Goal: Task Accomplishment & Management: Use online tool/utility

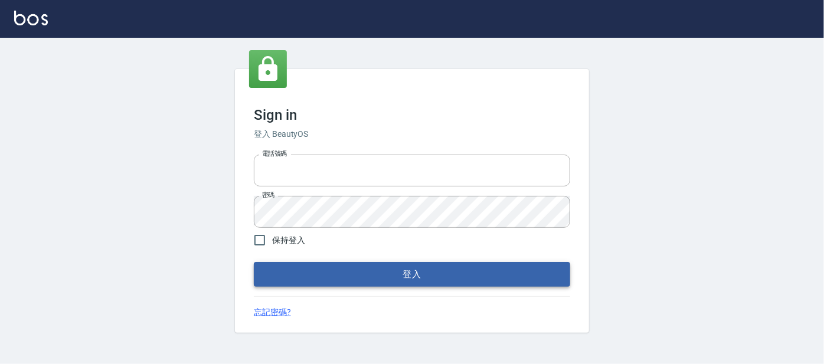
type input "0227605235"
click at [438, 279] on button "登入" at bounding box center [412, 274] width 317 height 25
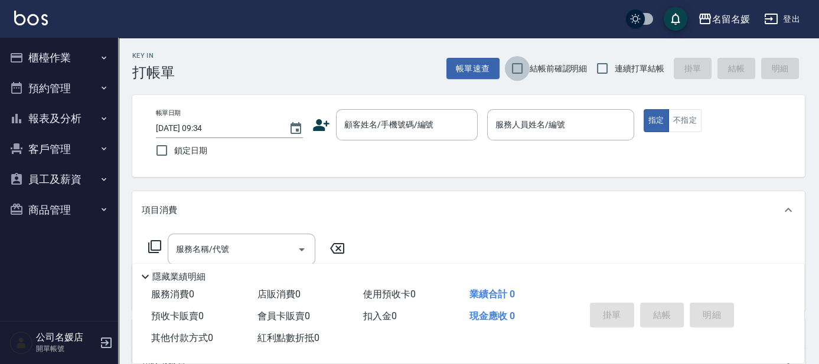
click at [516, 70] on input "結帳前確認明細" at bounding box center [517, 68] width 25 height 25
checkbox input "true"
click at [602, 68] on input "連續打單結帳" at bounding box center [602, 68] width 25 height 25
checkbox input "true"
click at [418, 127] on div "顧客姓名/手機號碼/編號 顧客姓名/手機號碼/編號" at bounding box center [407, 124] width 142 height 31
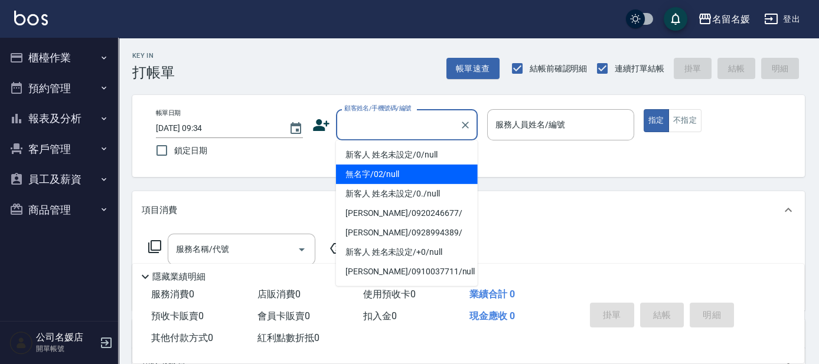
click at [414, 175] on li "無名字/02/null" at bounding box center [407, 174] width 142 height 19
type input "無名字/02/null"
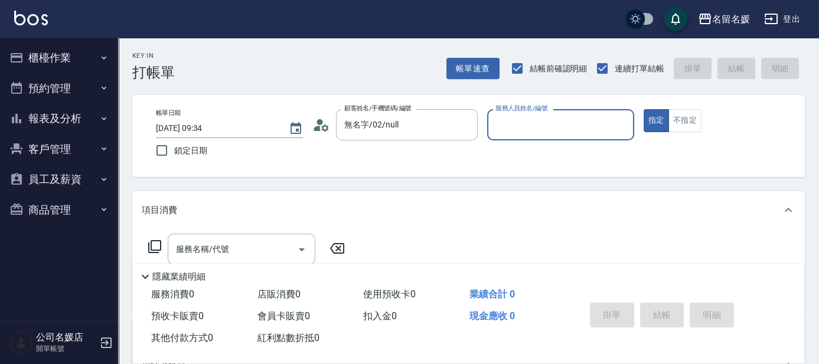
click at [527, 126] on input "服務人員姓名/編號" at bounding box center [561, 125] width 136 height 21
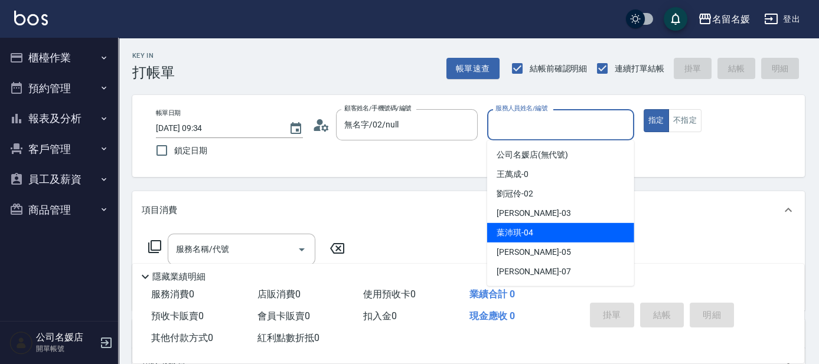
click at [530, 230] on span "[PERSON_NAME]-04" at bounding box center [515, 233] width 37 height 12
type input "[PERSON_NAME]-04"
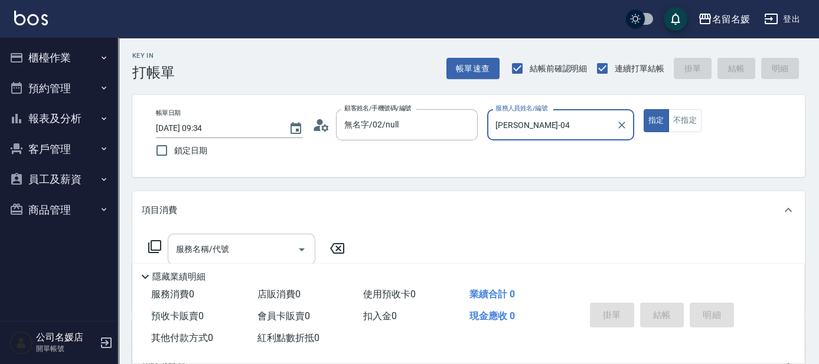
click at [236, 252] on input "服務名稱/代號" at bounding box center [232, 249] width 119 height 21
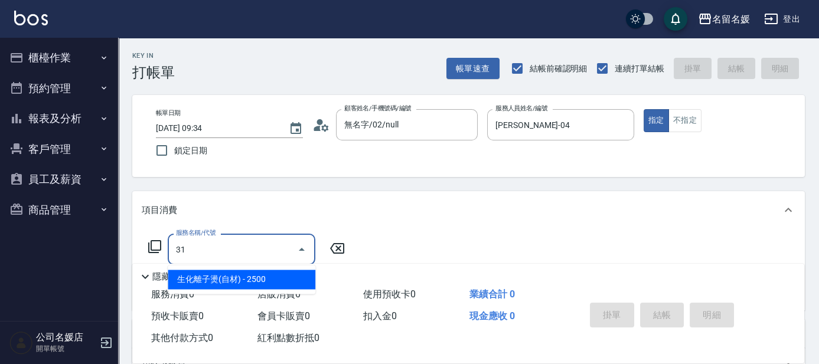
type input "3"
click at [213, 280] on span "洗+剪+染 - 1999" at bounding box center [242, 279] width 148 height 19
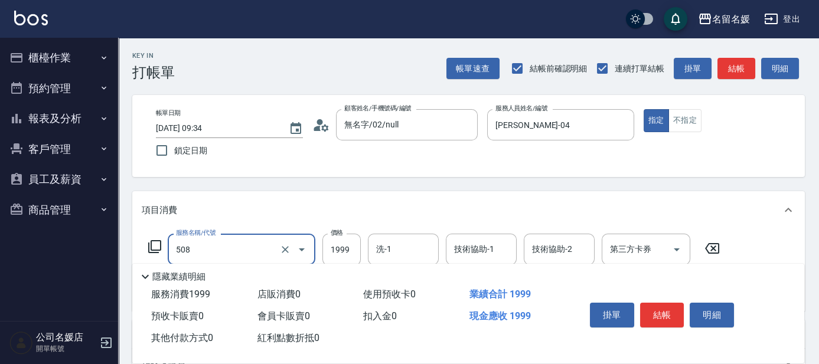
click at [219, 251] on input "508" at bounding box center [225, 249] width 104 height 21
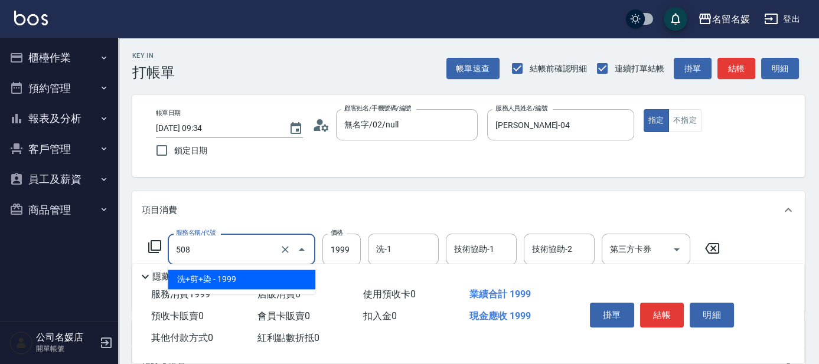
drag, startPoint x: 239, startPoint y: 272, endPoint x: 246, endPoint y: 272, distance: 6.5
click at [240, 272] on span "洗+剪+染 - 1999" at bounding box center [242, 279] width 148 height 19
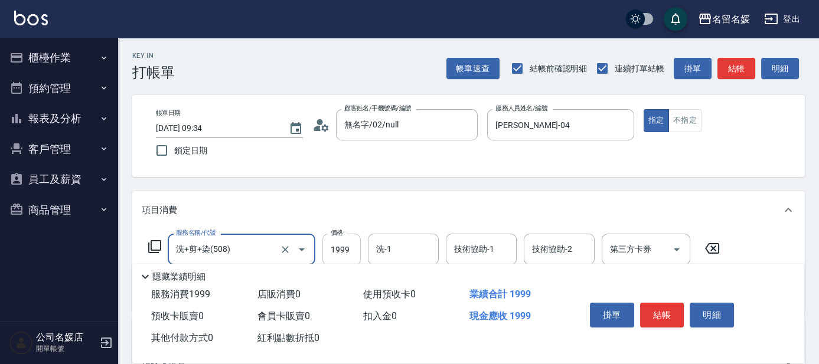
type input "洗+剪+染(508)"
click at [328, 249] on input "1999" at bounding box center [341, 250] width 38 height 32
type input "2500"
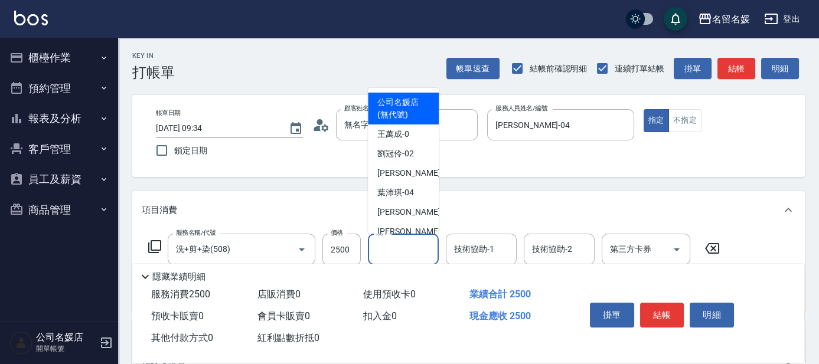
click at [410, 254] on input "洗-1" at bounding box center [403, 249] width 60 height 21
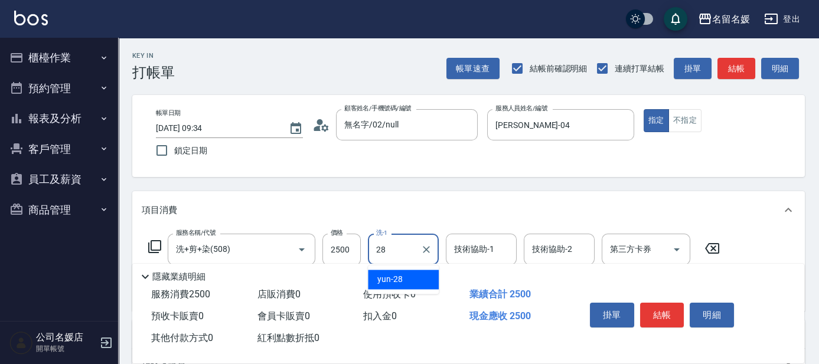
click at [409, 279] on div "yun -28" at bounding box center [403, 279] width 71 height 19
type input "yun-28"
click at [463, 243] on input "技術協助-1" at bounding box center [481, 249] width 60 height 21
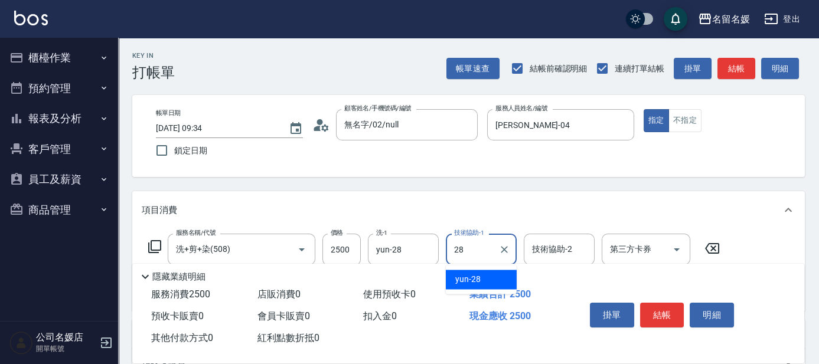
click at [491, 282] on div "yun -28" at bounding box center [481, 279] width 71 height 19
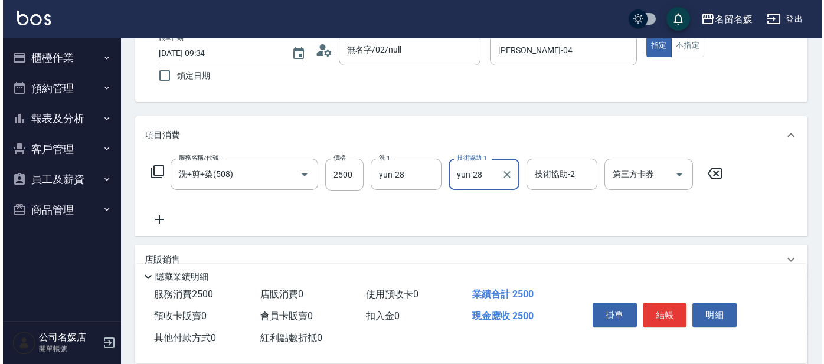
scroll to position [107, 0]
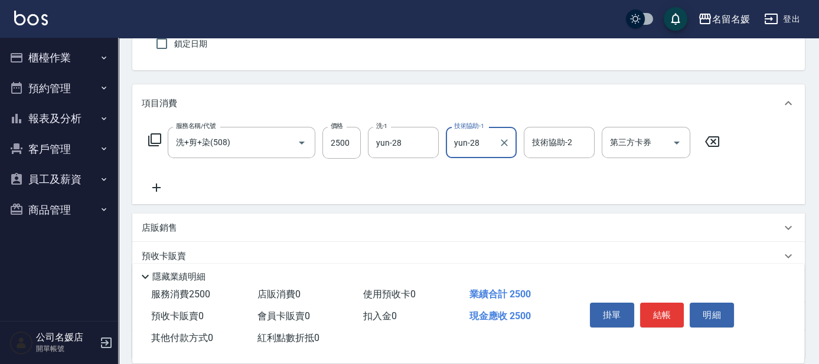
type input "yun-28"
click at [154, 184] on icon at bounding box center [157, 188] width 30 height 14
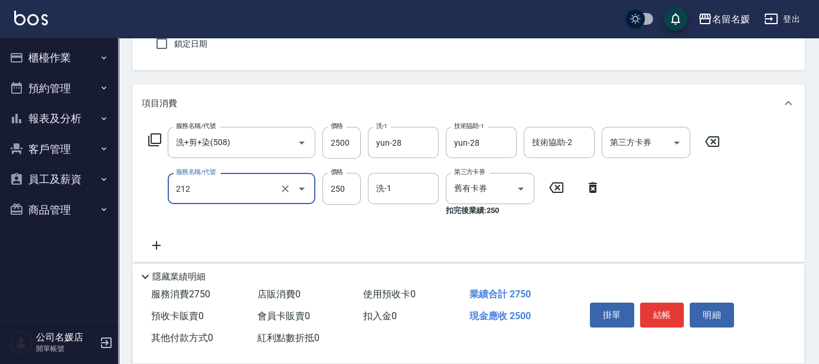
type input "洗髮券-(卡)250(212)"
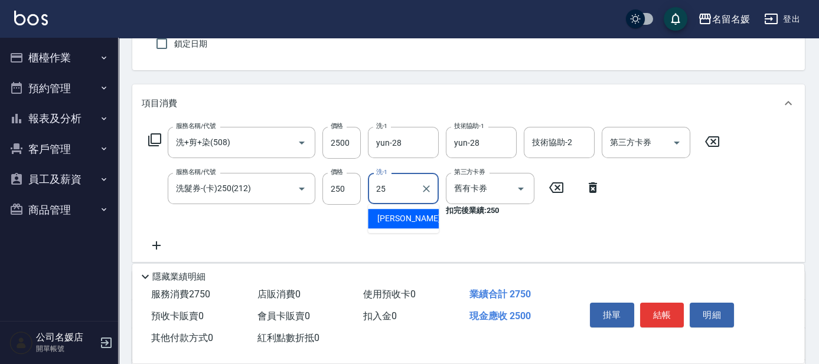
type input "[PERSON_NAME]-25"
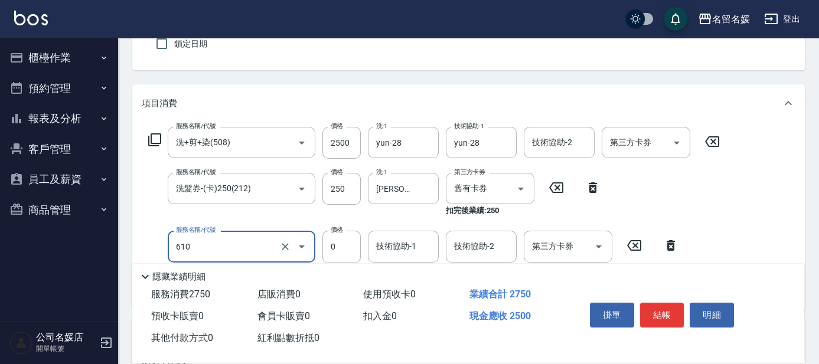
type input "免費護髮(20)(610)"
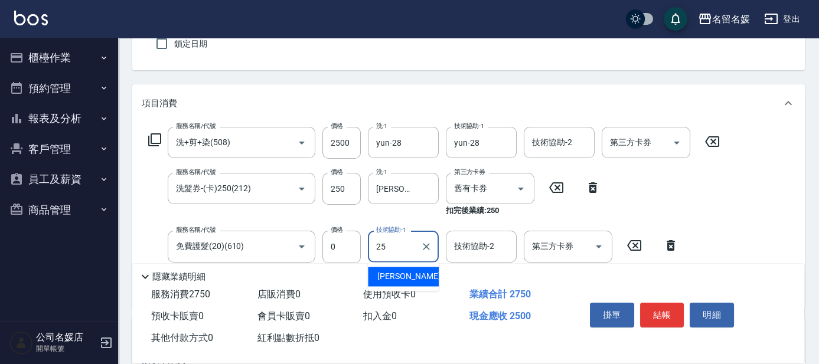
click at [393, 278] on span "[PERSON_NAME]-25" at bounding box center [414, 276] width 74 height 12
type input "[PERSON_NAME]-25"
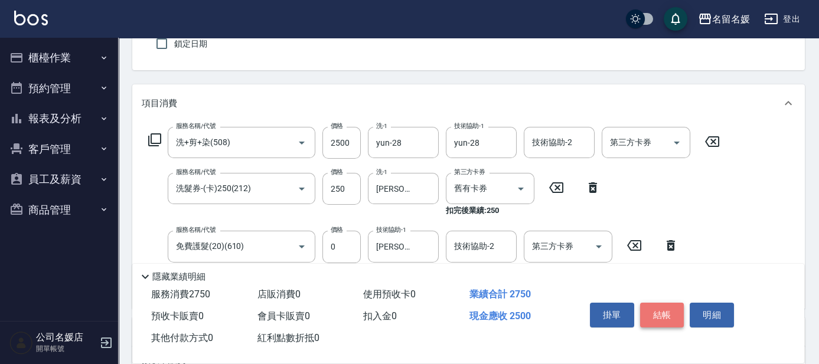
click at [672, 312] on button "結帳" at bounding box center [662, 315] width 44 height 25
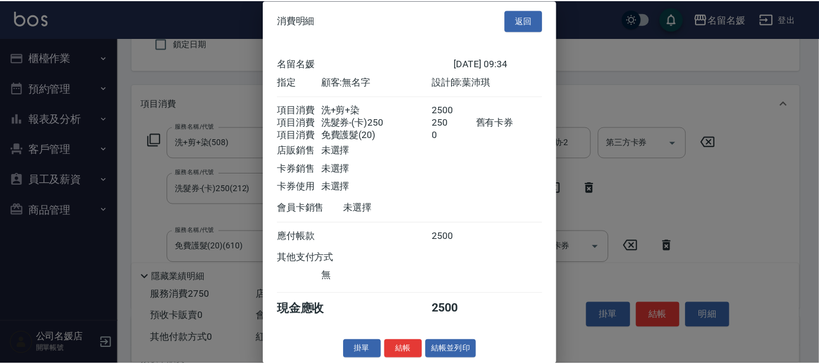
scroll to position [17, 0]
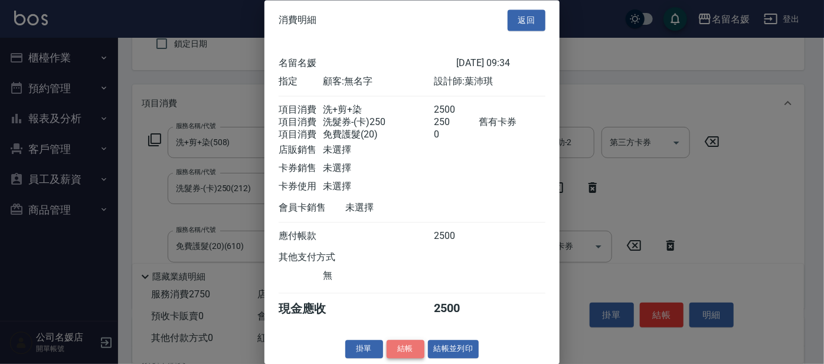
click at [396, 343] on button "結帳" at bounding box center [406, 350] width 38 height 18
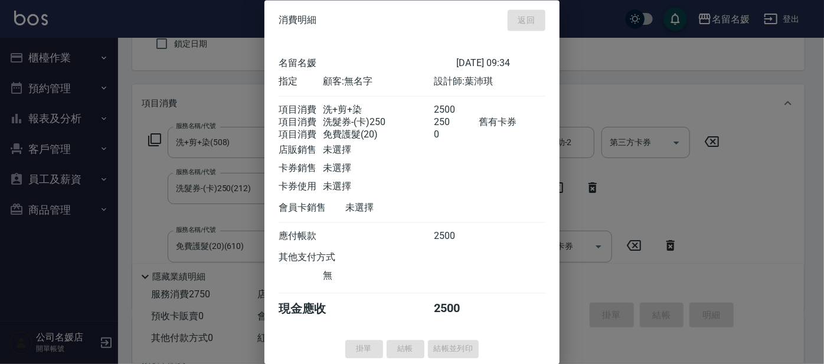
type input "[DATE] 09:35"
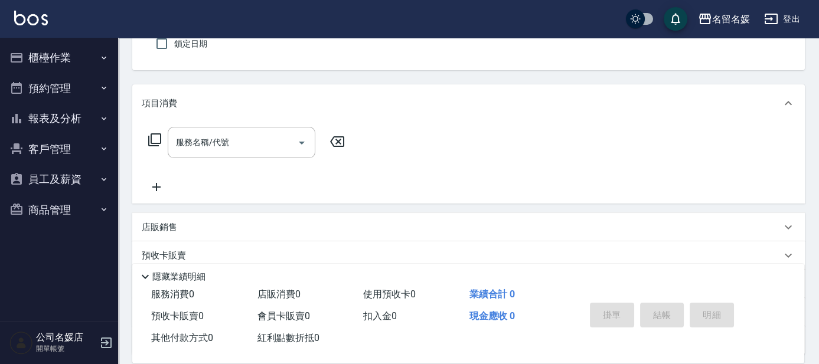
scroll to position [0, 0]
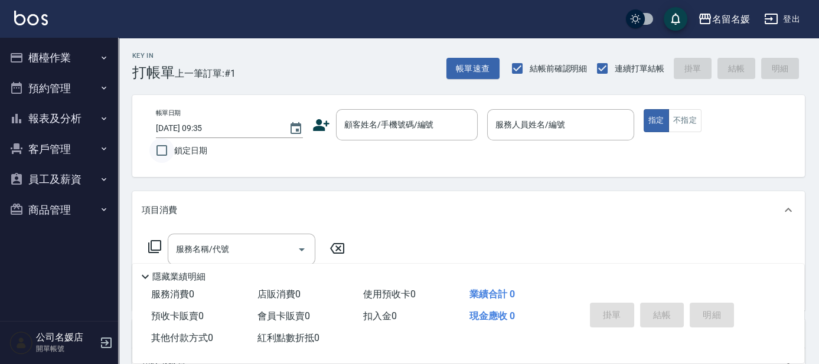
click at [163, 152] on input "鎖定日期" at bounding box center [161, 150] width 25 height 25
checkbox input "true"
click at [373, 129] on input "顧客姓名/手機號碼/編號" at bounding box center [397, 125] width 113 height 21
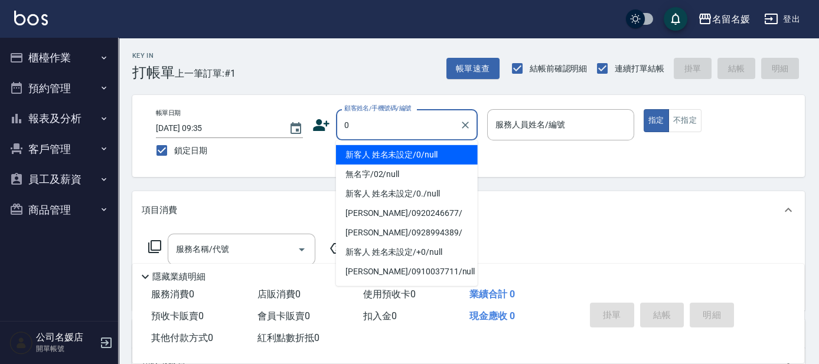
type input "0"
type input "新客人 姓名未設定/0/null"
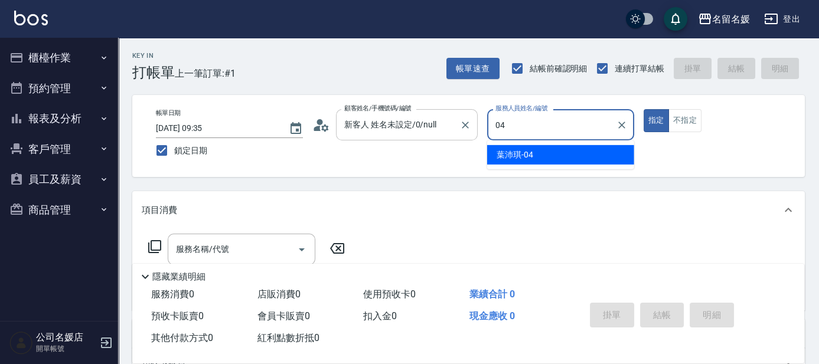
type input "04"
type button "true"
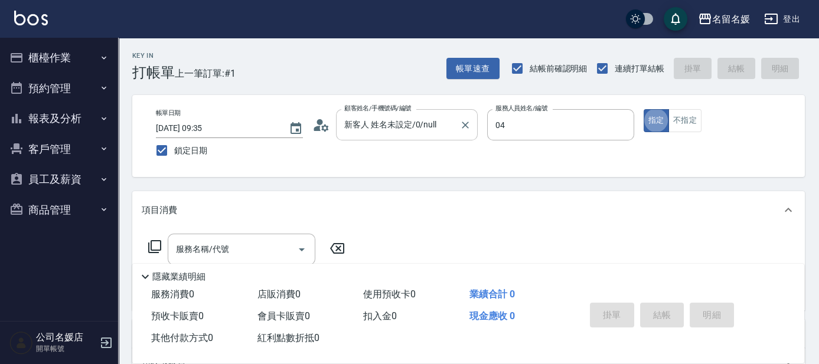
type input "[PERSON_NAME]-04"
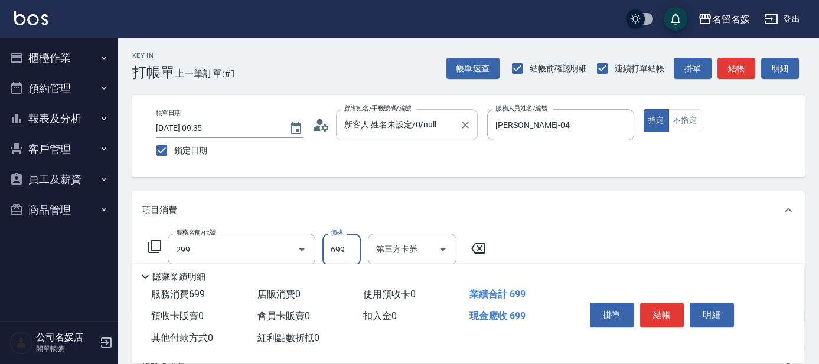
type input "滾珠洗髮699(299)"
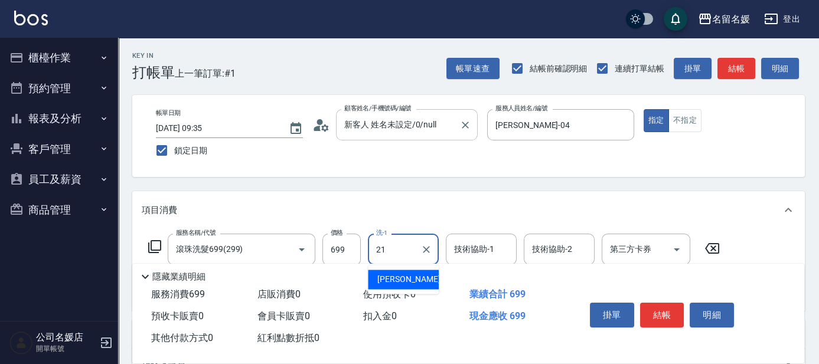
type input "[PERSON_NAME]-21"
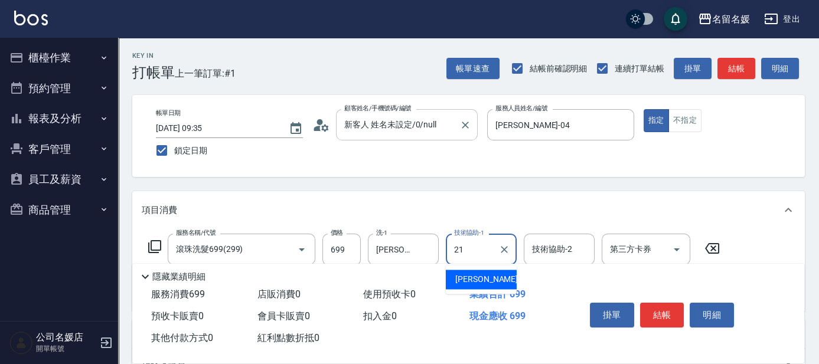
type input "[PERSON_NAME]-21"
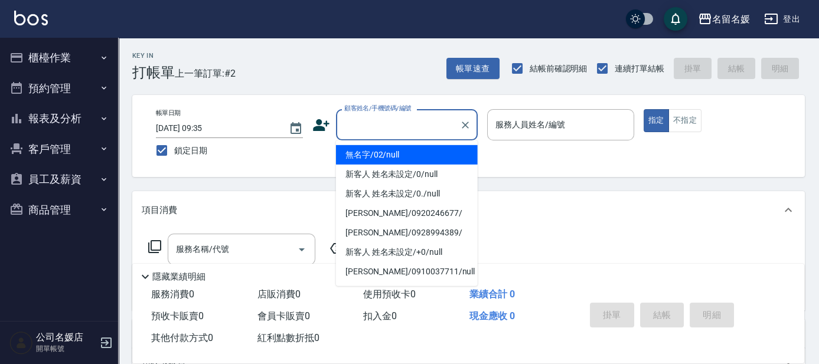
type input "無名字/02/null"
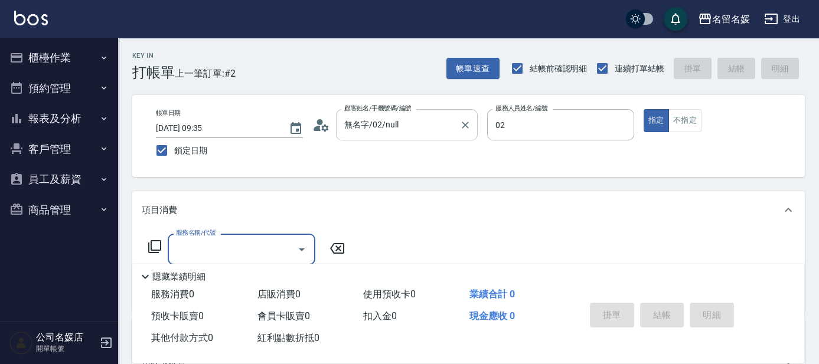
type input "[PERSON_NAME]-02"
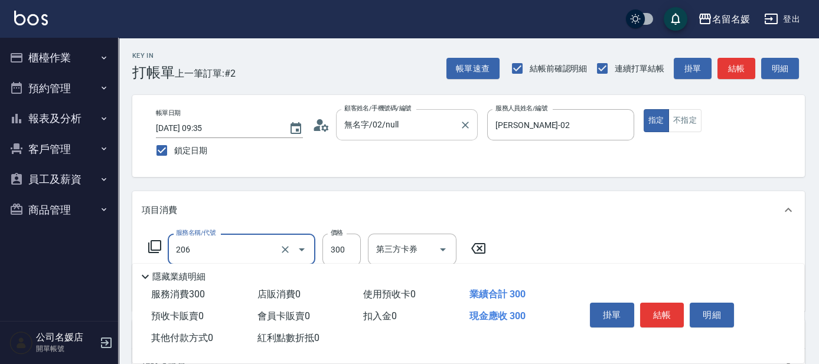
type input "洗髮[300](206)"
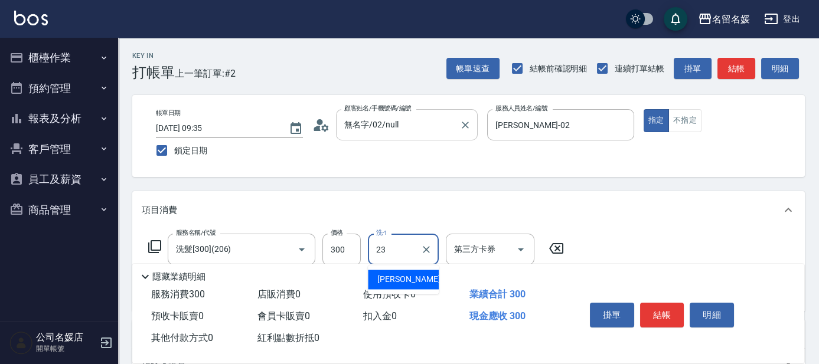
type input "[PERSON_NAME]-23"
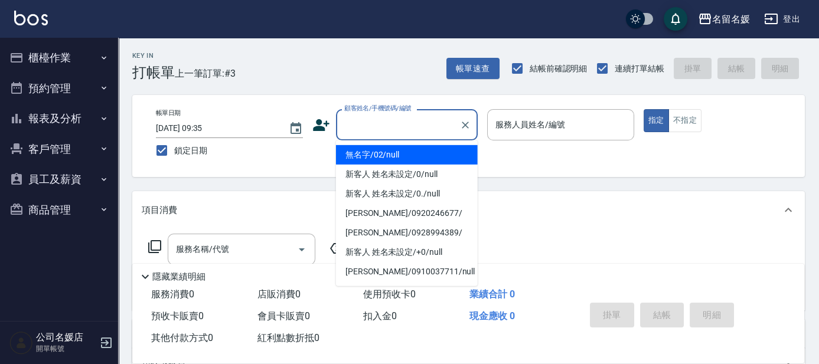
click at [391, 126] on input "顧客姓名/手機號碼/編號" at bounding box center [397, 125] width 113 height 21
click at [401, 161] on li "無名字/02/null" at bounding box center [407, 154] width 142 height 19
type input "無名字/02/null"
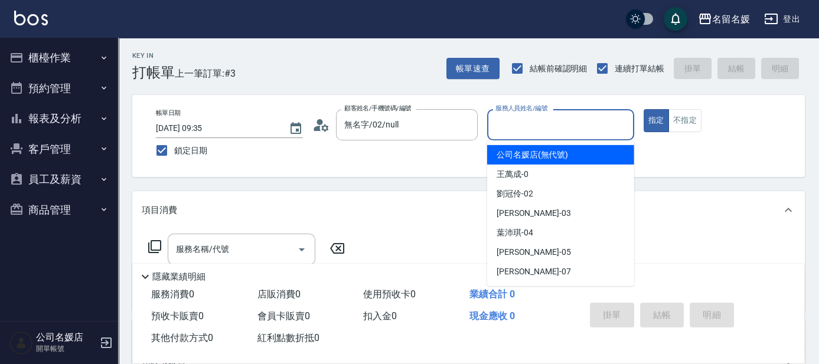
click at [494, 126] on input "服務人員姓名/編號" at bounding box center [561, 125] width 136 height 21
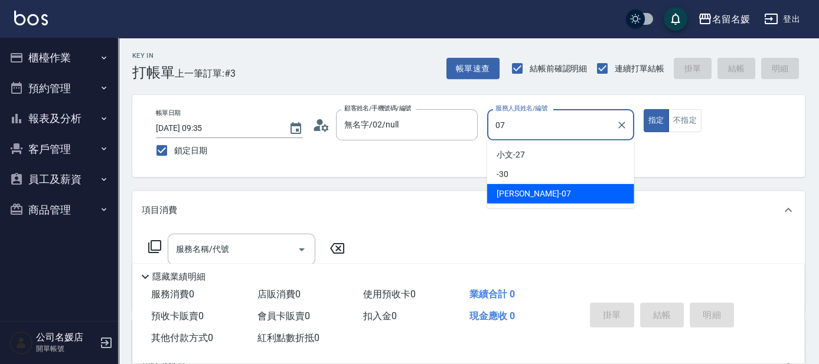
type input "[PERSON_NAME]-07"
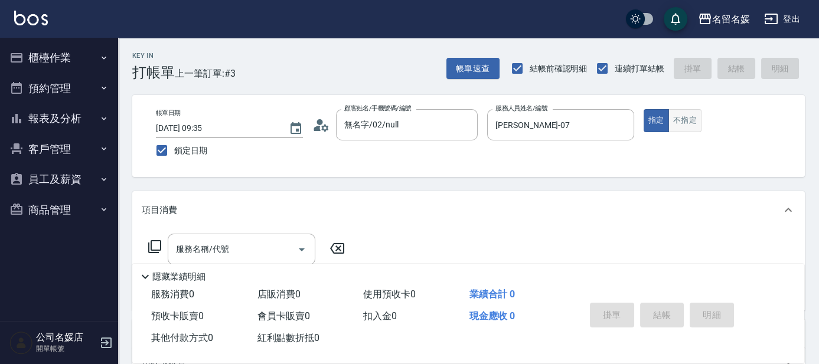
click at [686, 128] on button "不指定" at bounding box center [685, 120] width 33 height 23
click at [252, 254] on input "服務名稱/代號" at bounding box center [232, 249] width 119 height 21
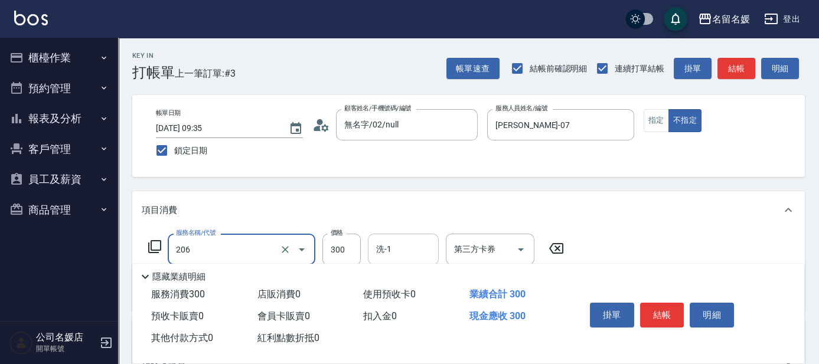
click at [415, 249] on input "洗-1" at bounding box center [403, 249] width 60 height 21
type input "洗髮[300](206)"
type input "[PERSON_NAME]-26"
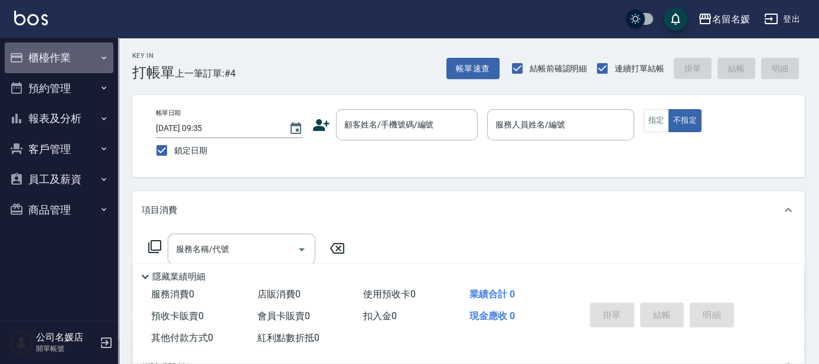
click at [83, 52] on button "櫃檯作業" at bounding box center [59, 58] width 109 height 31
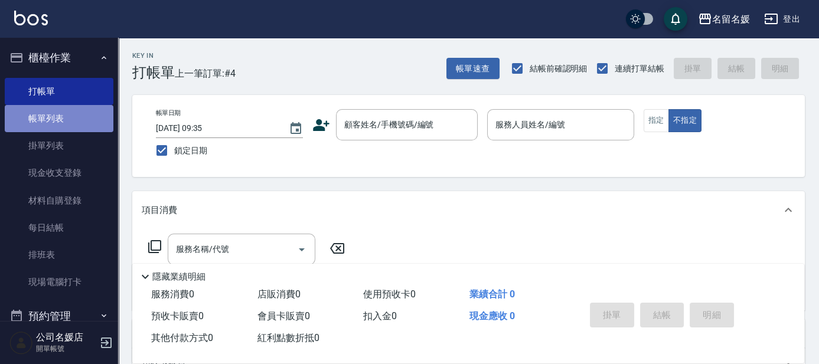
click at [71, 119] on link "帳單列表" at bounding box center [59, 118] width 109 height 27
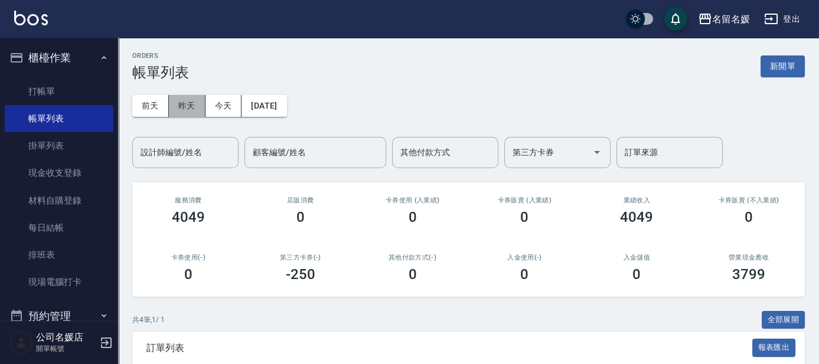
click at [187, 105] on button "昨天" at bounding box center [187, 106] width 37 height 22
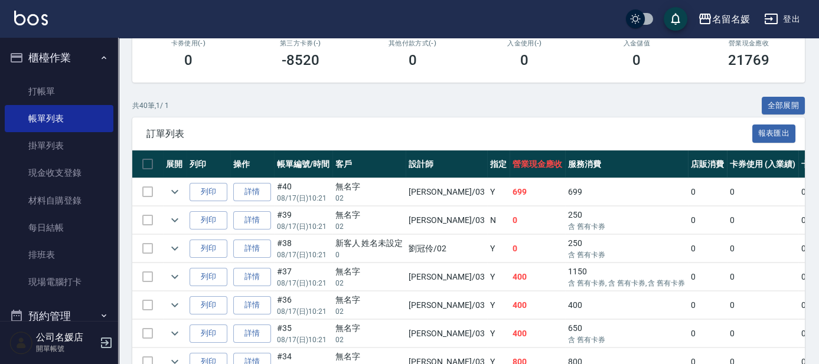
scroll to position [268, 0]
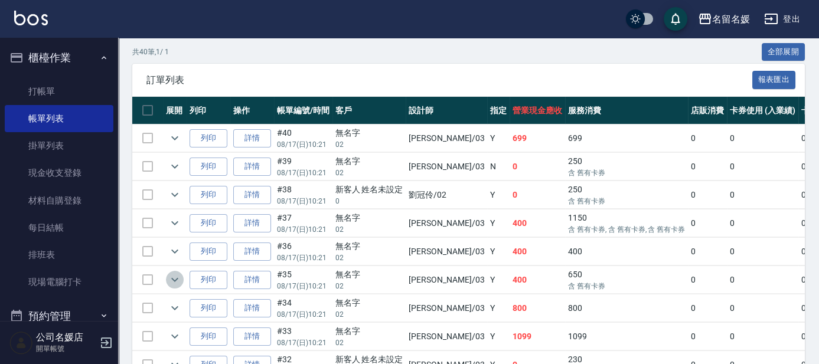
click at [176, 274] on icon "expand row" at bounding box center [175, 280] width 14 height 14
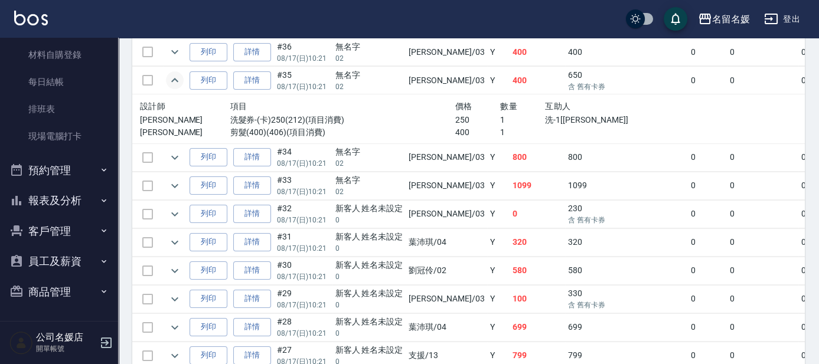
scroll to position [483, 0]
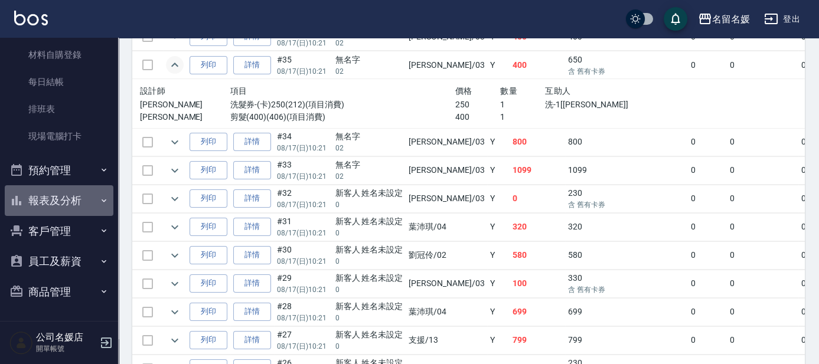
click at [72, 200] on button "報表及分析" at bounding box center [59, 200] width 109 height 31
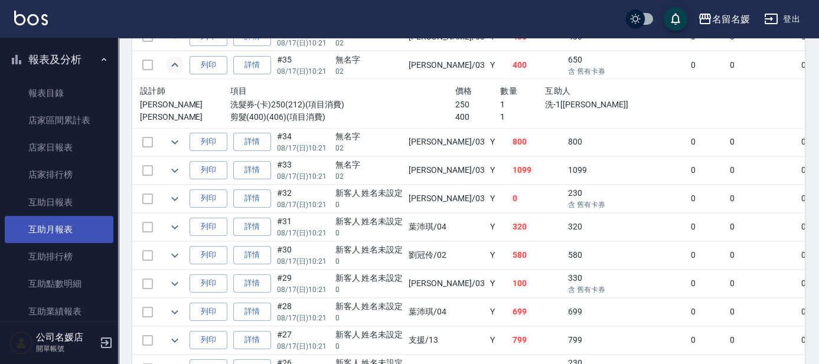
scroll to position [307, 0]
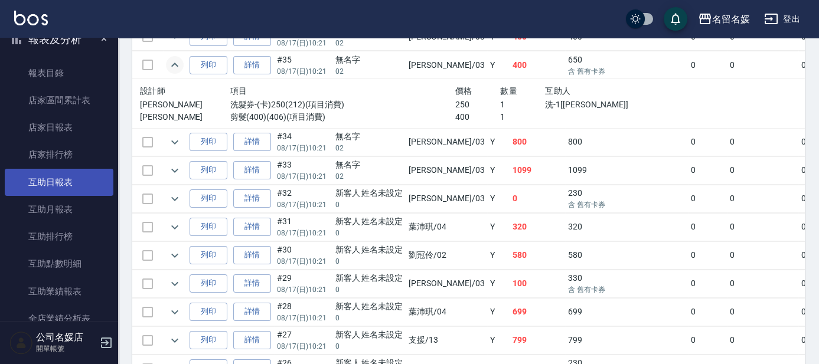
click at [76, 183] on link "互助日報表" at bounding box center [59, 182] width 109 height 27
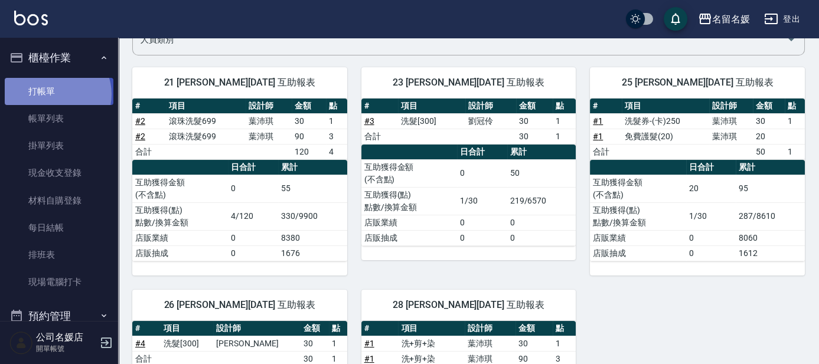
click at [56, 94] on link "打帳單" at bounding box center [59, 91] width 109 height 27
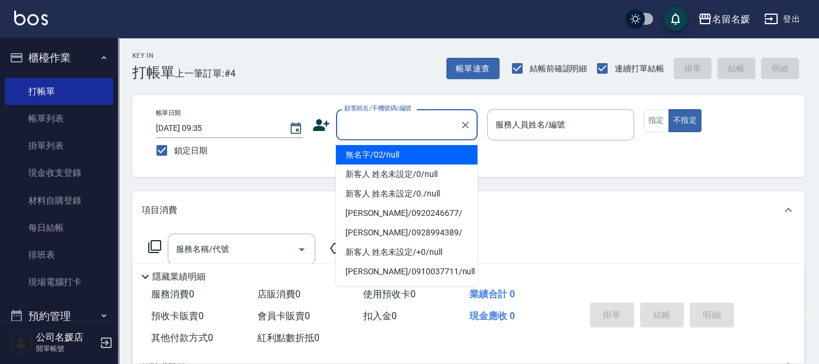
type input "無名字/02/null"
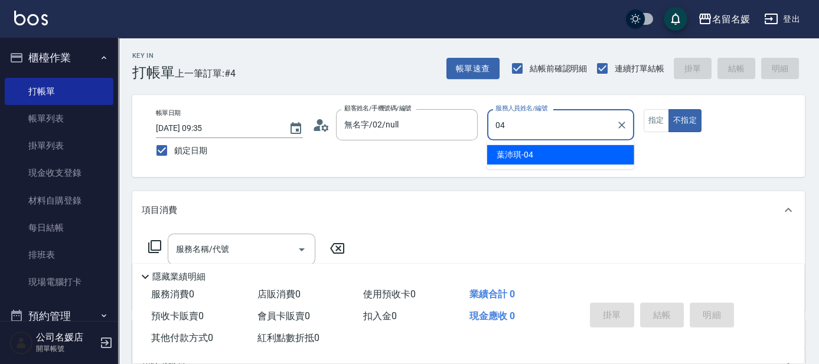
type input "04"
type button "false"
type input "[PERSON_NAME]-04"
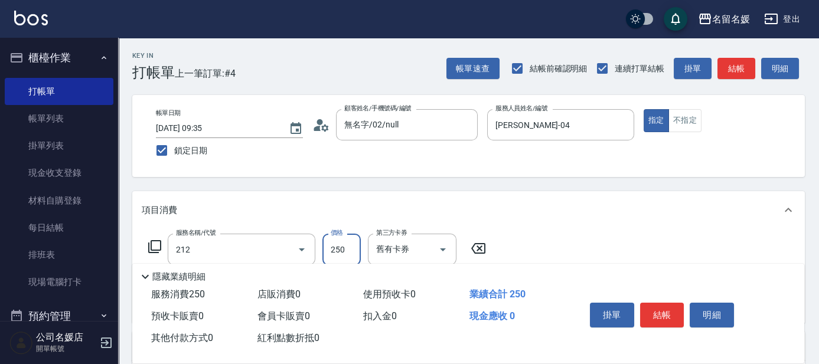
type input "洗髮券-(卡)250(212)"
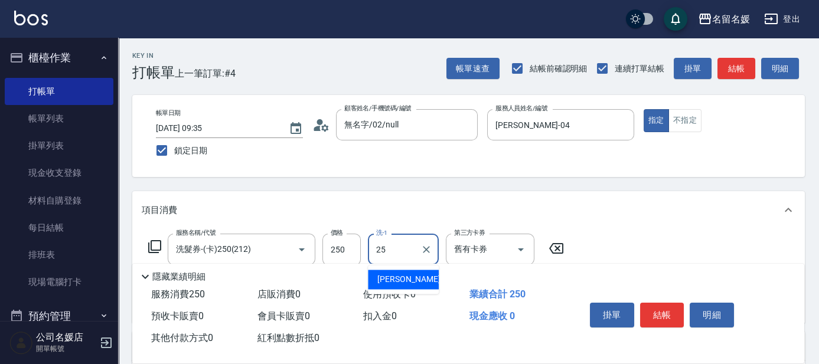
type input "[PERSON_NAME]-25"
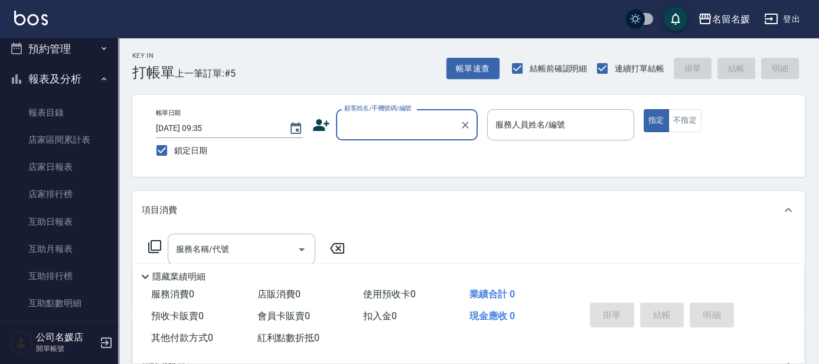
scroll to position [268, 0]
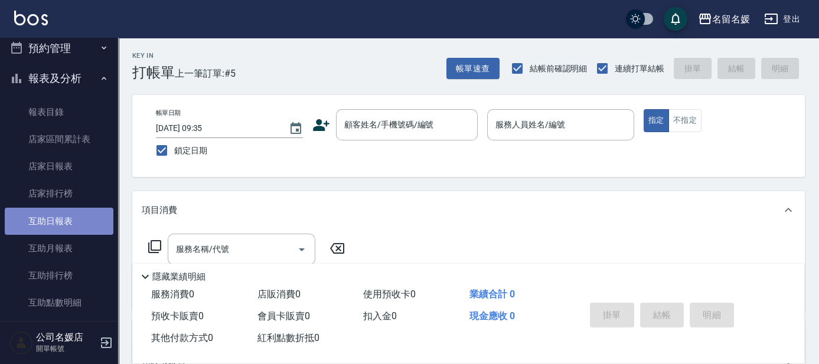
click at [84, 222] on link "互助日報表" at bounding box center [59, 221] width 109 height 27
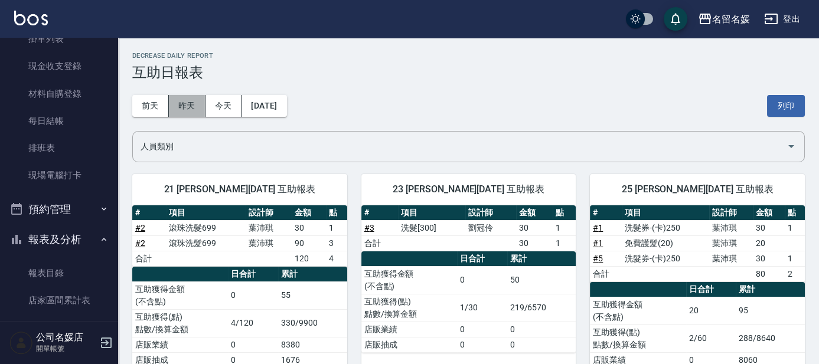
click at [182, 106] on button "昨天" at bounding box center [187, 106] width 37 height 22
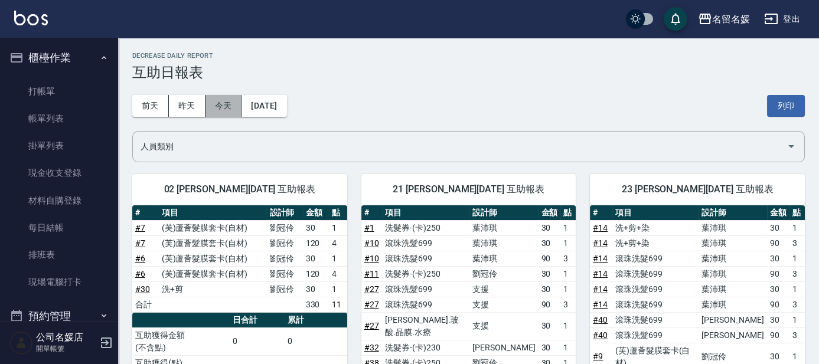
click at [225, 106] on button "今天" at bounding box center [224, 106] width 37 height 22
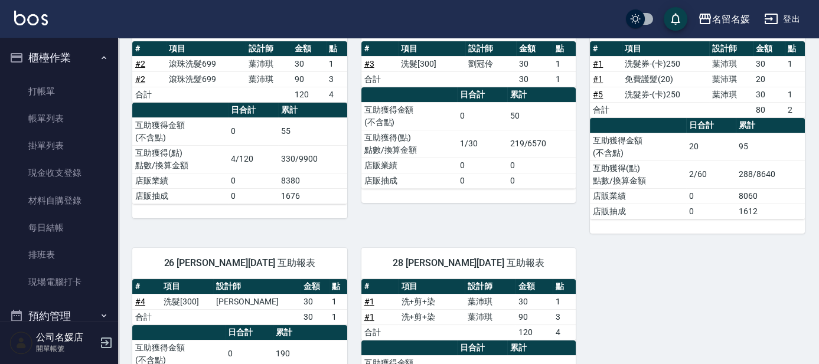
scroll to position [214, 0]
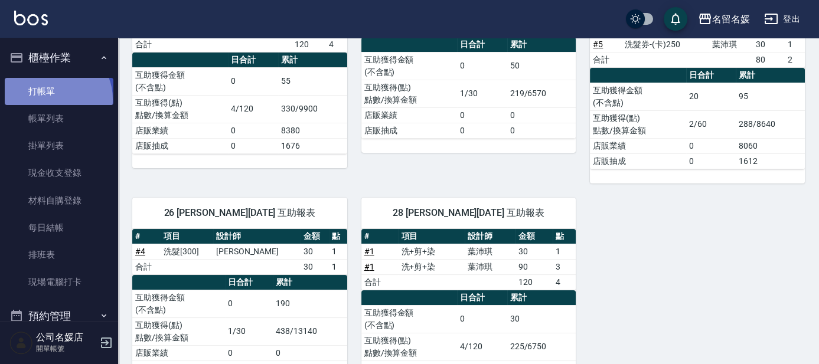
click at [53, 99] on link "打帳單" at bounding box center [59, 91] width 109 height 27
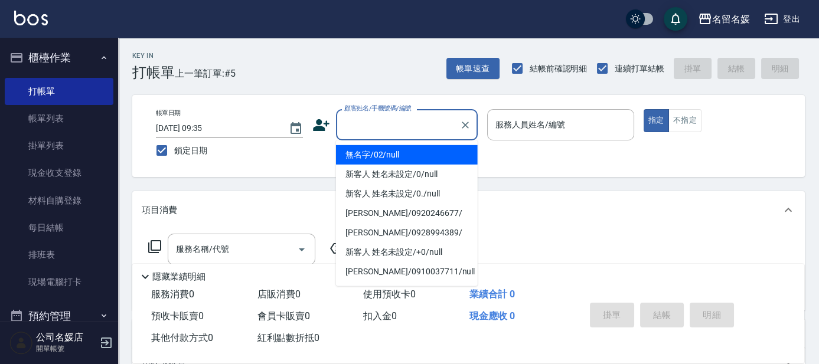
drag, startPoint x: 407, startPoint y: 126, endPoint x: 403, endPoint y: 146, distance: 20.5
click at [407, 126] on input "顧客姓名/手機號碼/編號" at bounding box center [397, 125] width 113 height 21
drag, startPoint x: 401, startPoint y: 155, endPoint x: 543, endPoint y: 128, distance: 144.9
click at [406, 154] on li "無名字/02/null" at bounding box center [407, 154] width 142 height 19
click at [543, 130] on label "服務人員姓名/編號" at bounding box center [530, 125] width 70 height 12
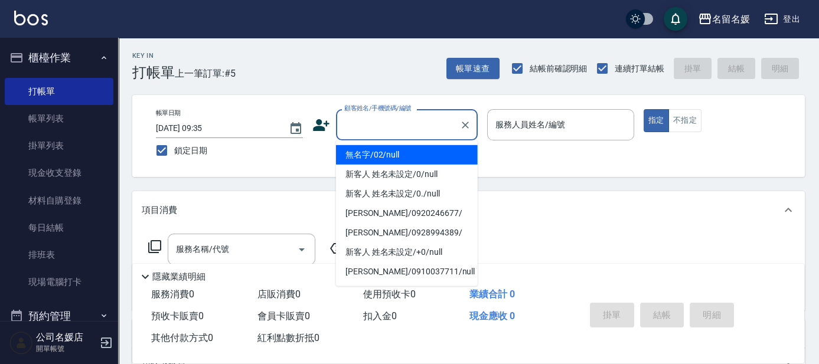
click at [543, 130] on input "服務人員姓名/編號" at bounding box center [561, 125] width 136 height 21
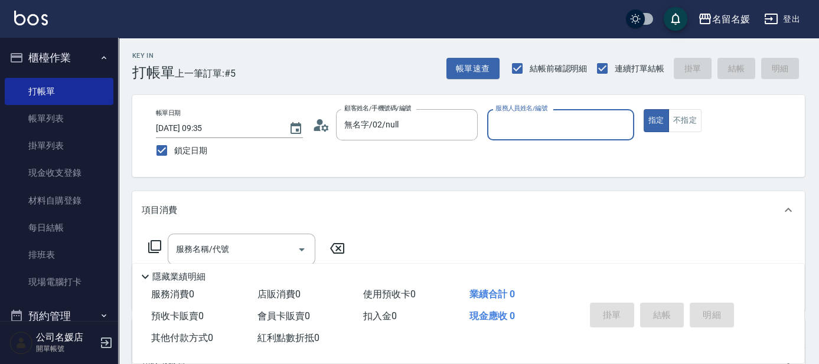
type input "無名字/02/null"
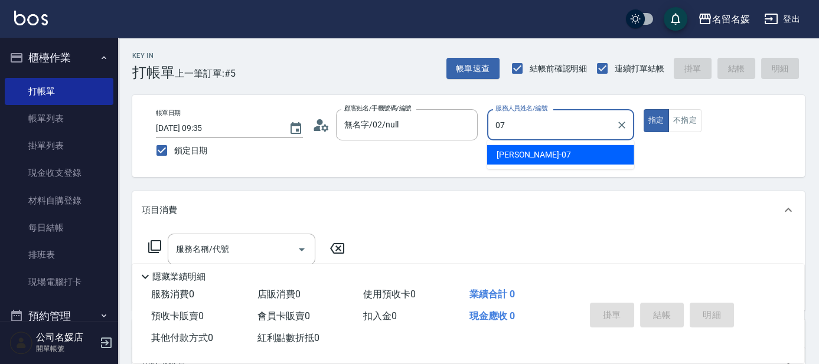
type input "07"
type button "true"
type input "[PERSON_NAME]-07"
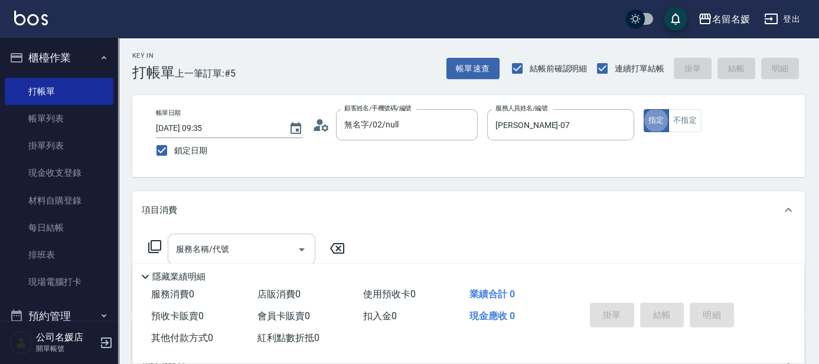
click at [219, 240] on input "服務名稱/代號" at bounding box center [232, 249] width 119 height 21
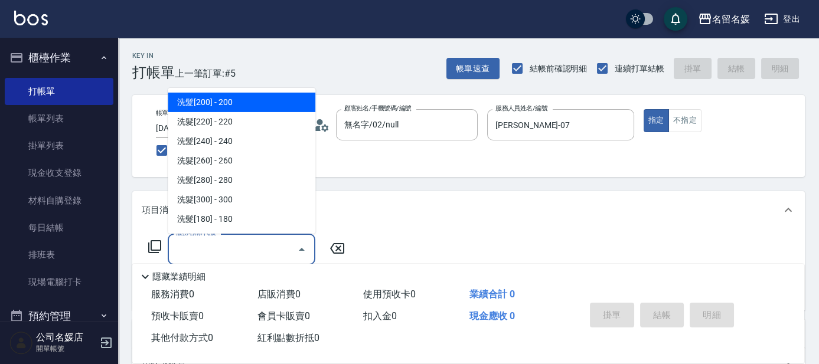
click at [154, 242] on icon at bounding box center [155, 247] width 14 height 14
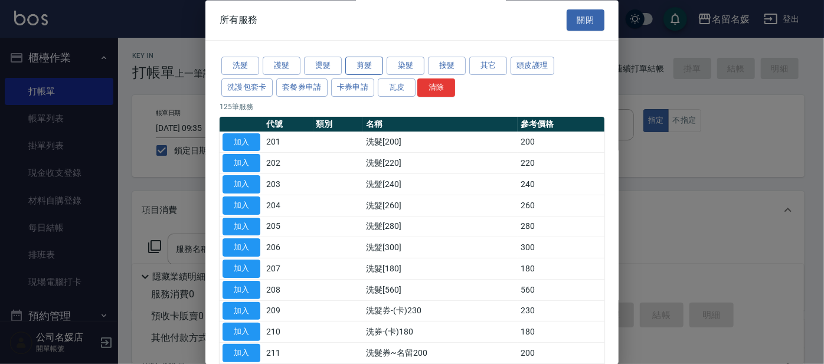
click at [364, 70] on button "剪髮" at bounding box center [364, 66] width 38 height 18
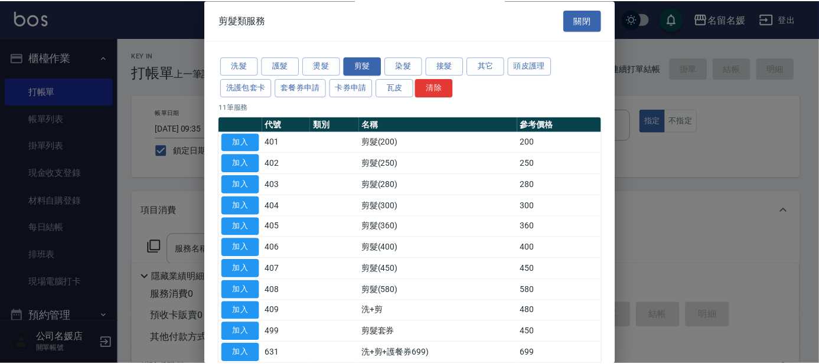
scroll to position [53, 0]
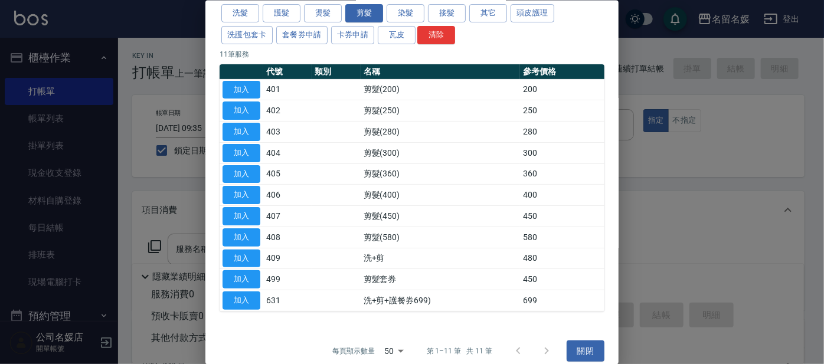
click at [218, 250] on div "洗髮 護髮 燙髮 剪髮 染髮 接髮 其它 頭皮護理 洗護包套卡 套餐券申請 卡券申請 瓦皮 清除 11 筆服務 代號 類別 名稱 參考價格 加入 401 剪髮…" at bounding box center [412, 157] width 413 height 338
drag, startPoint x: 231, startPoint y: 256, endPoint x: 317, endPoint y: 233, distance: 88.0
click at [231, 256] on button "加入" at bounding box center [242, 258] width 38 height 18
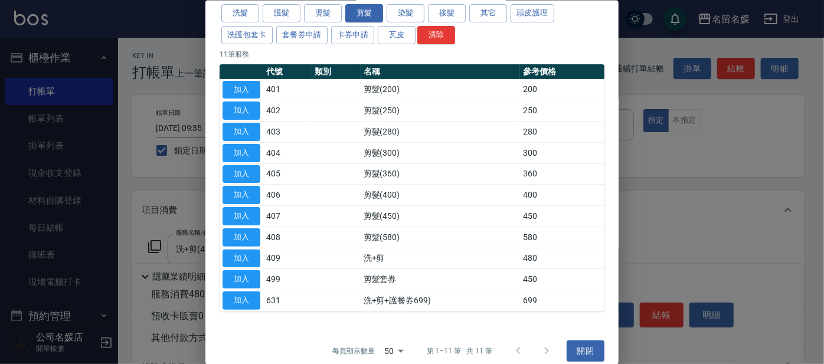
type input "洗+剪(409)"
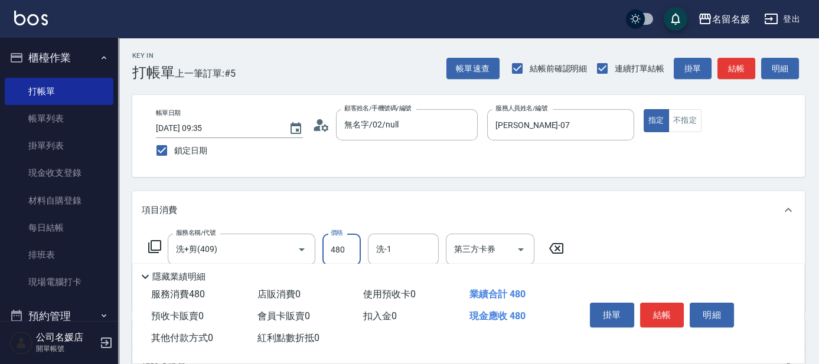
click at [345, 244] on input "480" at bounding box center [341, 250] width 38 height 32
type input "580"
click at [411, 253] on input "洗-1" at bounding box center [403, 249] width 60 height 21
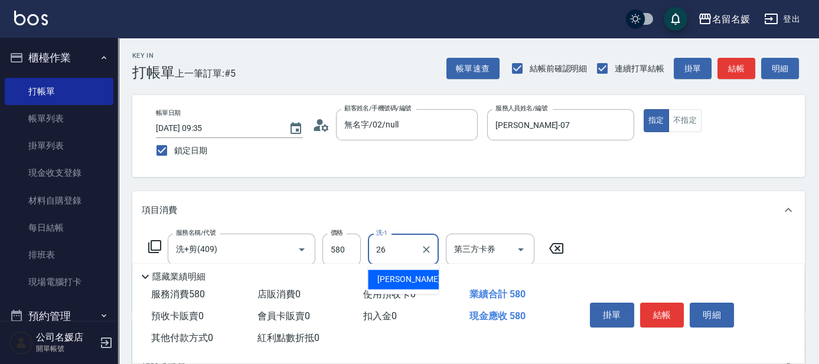
type input "[PERSON_NAME]-26"
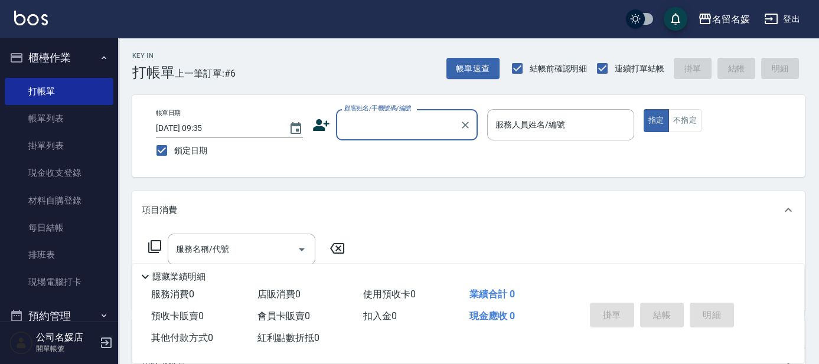
click at [272, 198] on div "項目消費" at bounding box center [468, 210] width 673 height 38
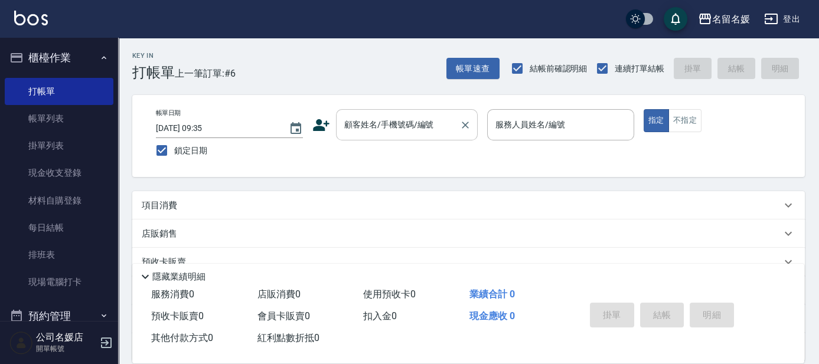
click at [439, 112] on div "顧客姓名/手機號碼/編號" at bounding box center [407, 124] width 142 height 31
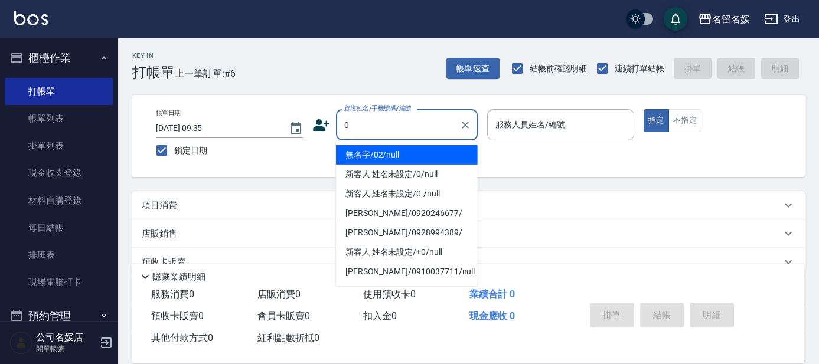
type input "0"
type input "無名字/02/null"
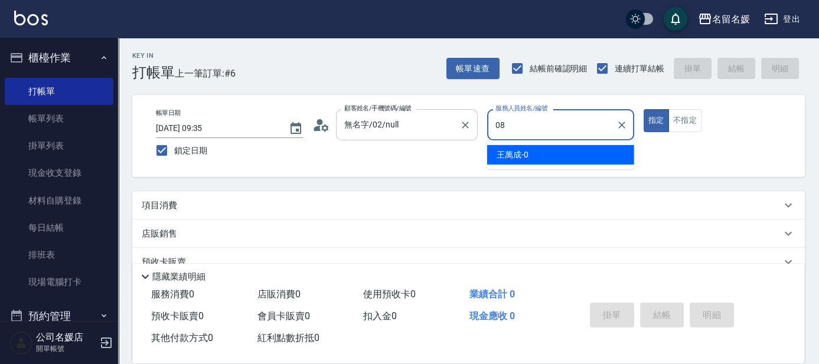
click at [644, 109] on button "指定" at bounding box center [656, 120] width 25 height 23
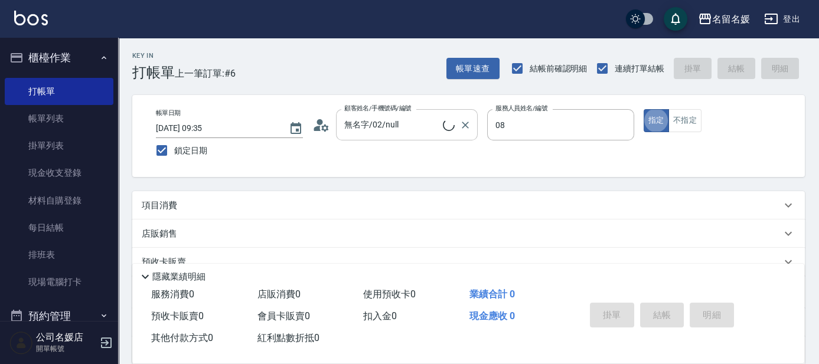
type input "[PERSON_NAME]-08"
type input "新客人 姓名未設定/0/null"
click at [644, 109] on button "指定" at bounding box center [656, 120] width 25 height 23
drag, startPoint x: 451, startPoint y: 201, endPoint x: 402, endPoint y: 194, distance: 48.9
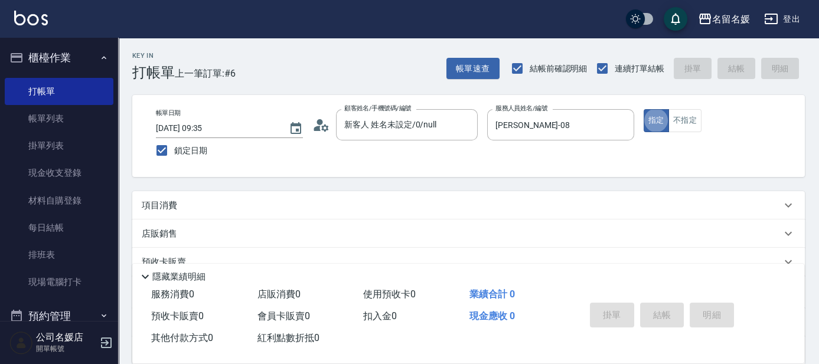
click at [451, 201] on div "項目消費" at bounding box center [462, 206] width 640 height 12
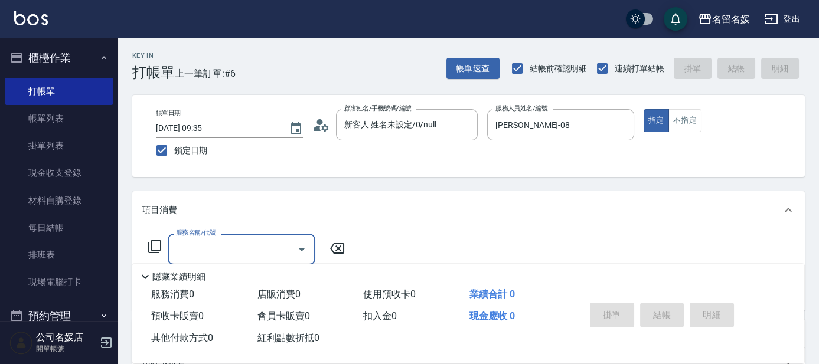
scroll to position [0, 0]
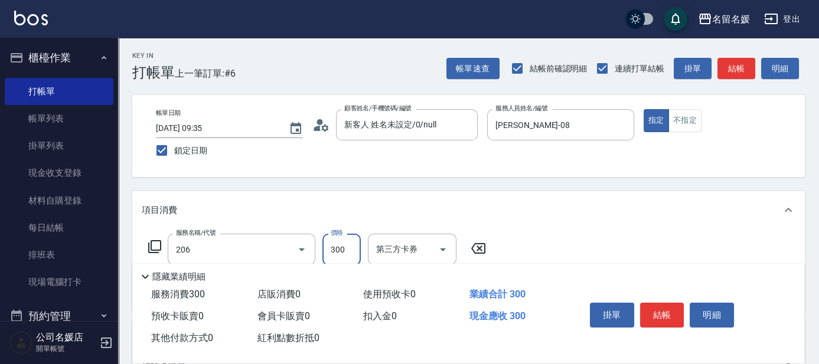
type input "洗髮[300](206)"
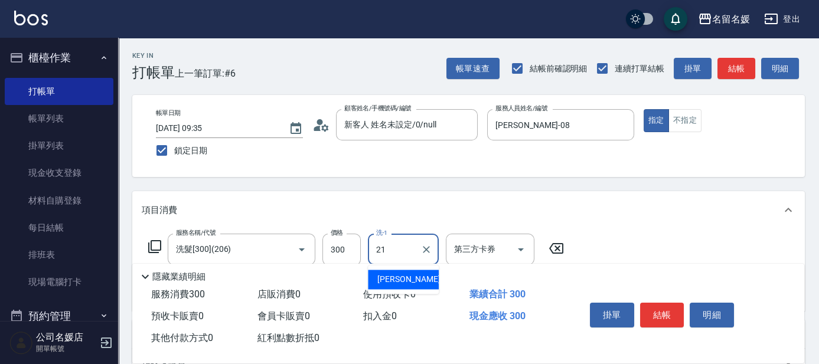
type input "[PERSON_NAME]-21"
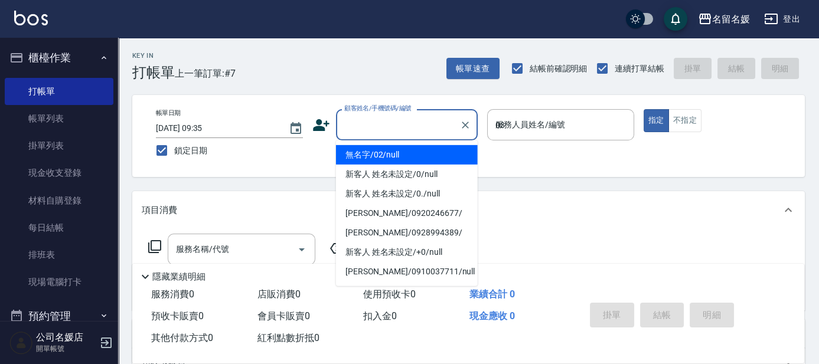
type input "03"
type input "無名字/02/null"
type input "[PERSON_NAME]-03"
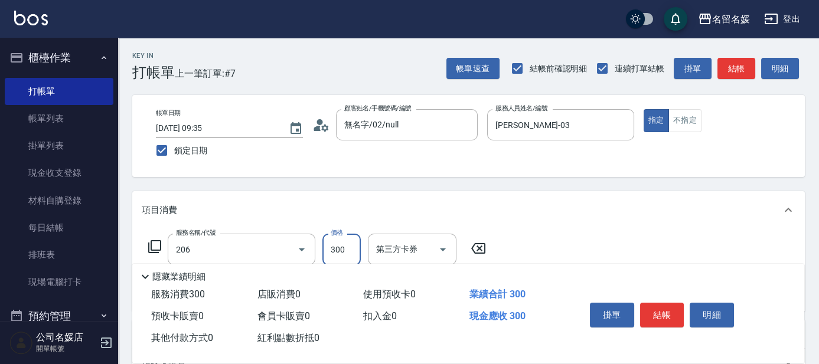
type input "洗髮[300](206)"
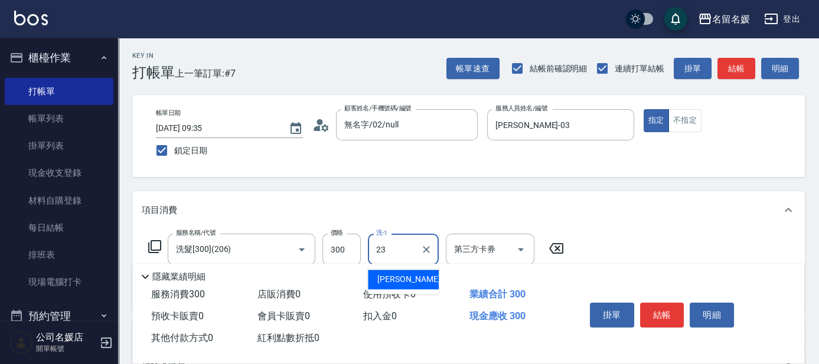
type input "[PERSON_NAME]-23"
type input "洗髮[300](206)"
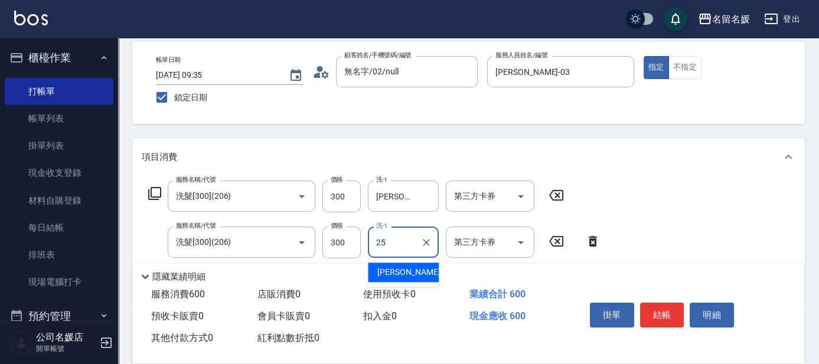
type input "[PERSON_NAME]-25"
type input "剪髮(300)(404)"
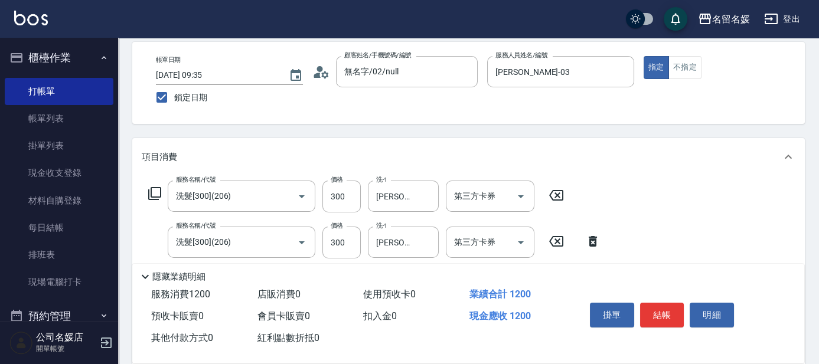
type input "剪髮(300)(404)"
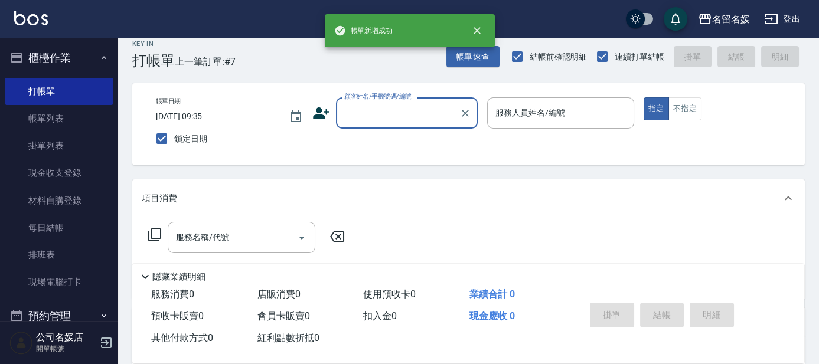
scroll to position [0, 0]
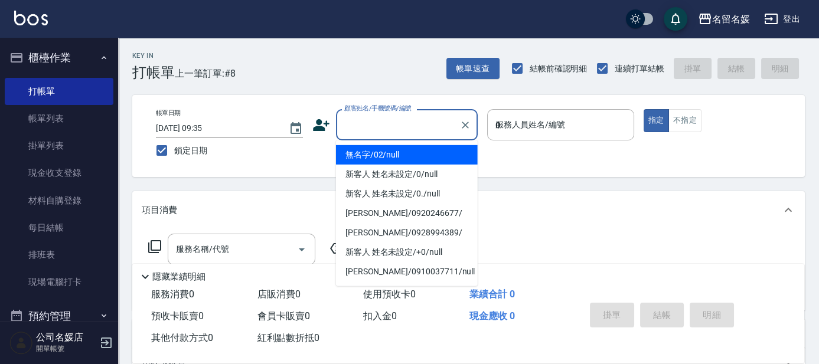
type input "07"
type input "無名字/02/null"
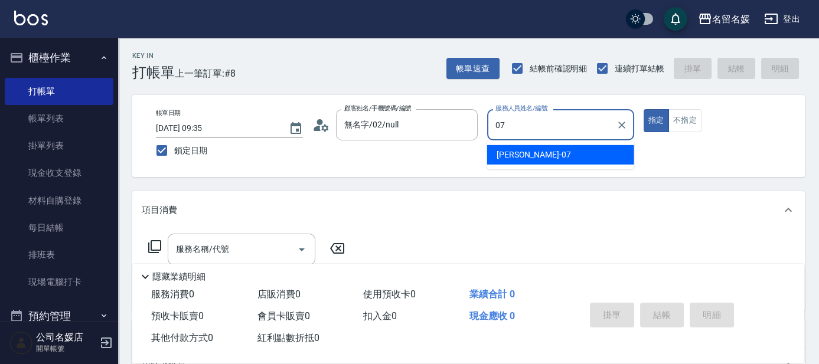
type input "[PERSON_NAME]-07"
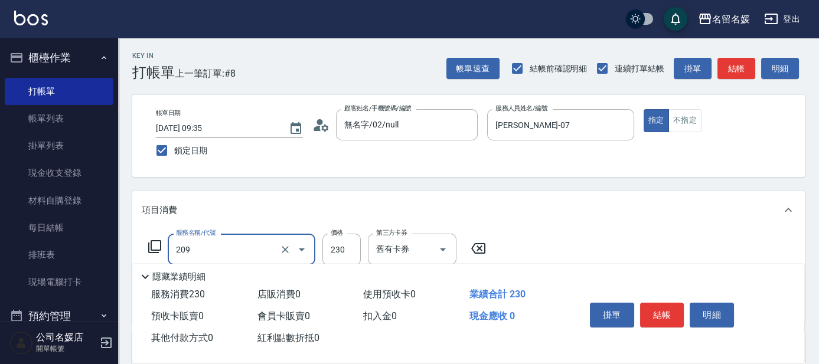
type input "洗髮券-(卡)230(209)"
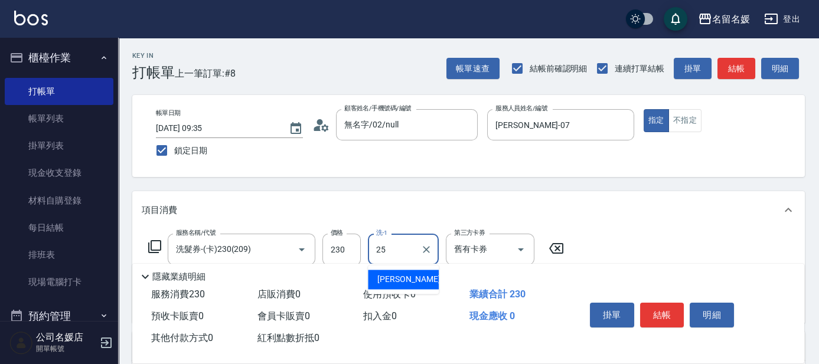
type input "[PERSON_NAME]-25"
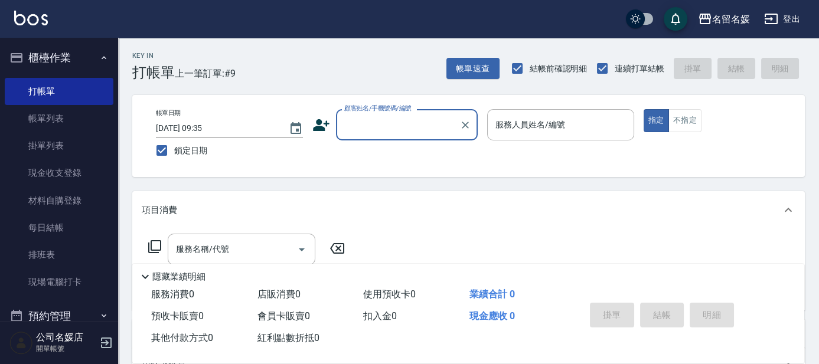
click at [413, 126] on input "顧客姓名/手機號碼/編號" at bounding box center [397, 125] width 113 height 21
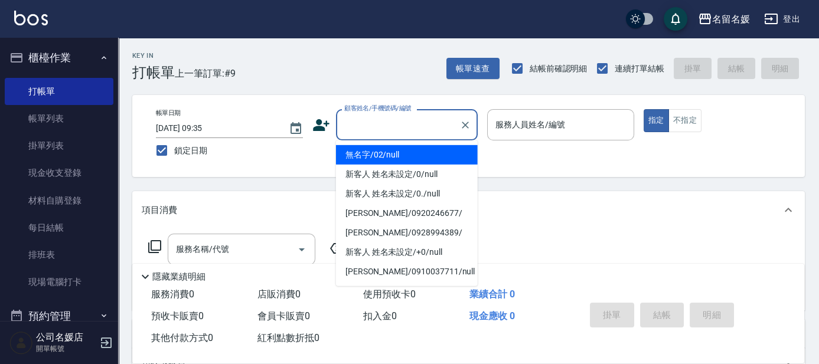
drag, startPoint x: 406, startPoint y: 159, endPoint x: 521, endPoint y: 123, distance: 120.3
click at [407, 159] on li "無名字/02/null" at bounding box center [407, 154] width 142 height 19
click at [521, 123] on label "服務人員姓名/編號" at bounding box center [530, 125] width 70 height 12
click at [521, 123] on input "服務人員姓名/編號" at bounding box center [561, 125] width 136 height 21
type input "無名字/02/null"
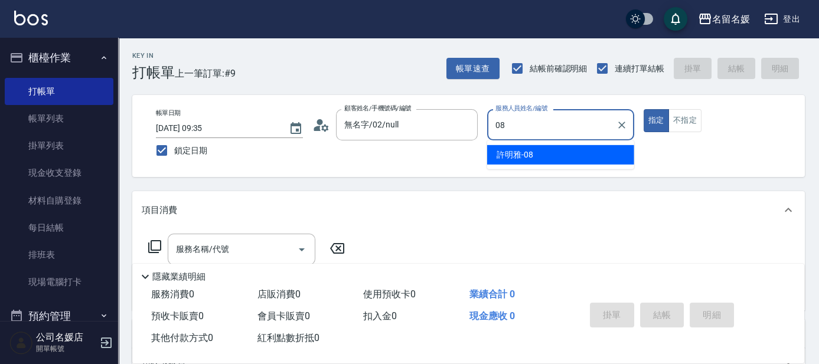
type input "[PERSON_NAME]-08"
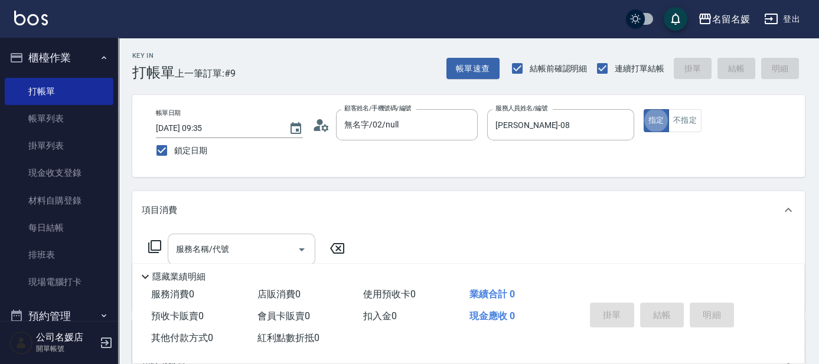
drag, startPoint x: 260, startPoint y: 247, endPoint x: 261, endPoint y: 241, distance: 6.5
click at [260, 247] on input "服務名稱/代號" at bounding box center [232, 249] width 119 height 21
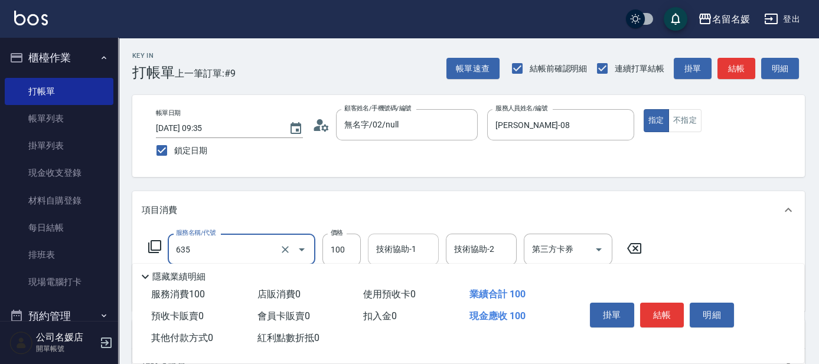
type input "[PERSON_NAME].玻酸.晶膜.水療(635)"
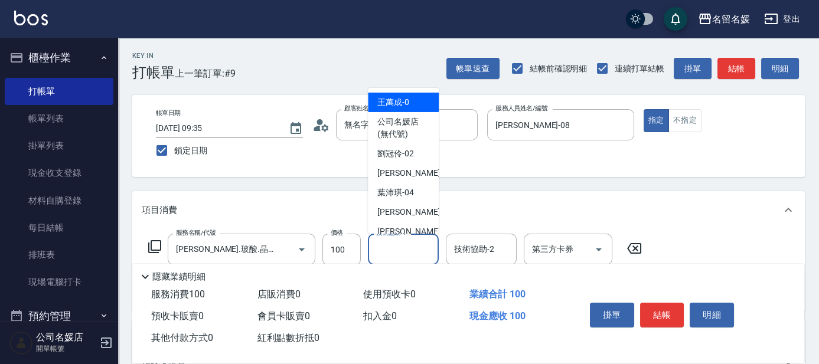
click at [428, 252] on input "技術協助-1" at bounding box center [403, 249] width 60 height 21
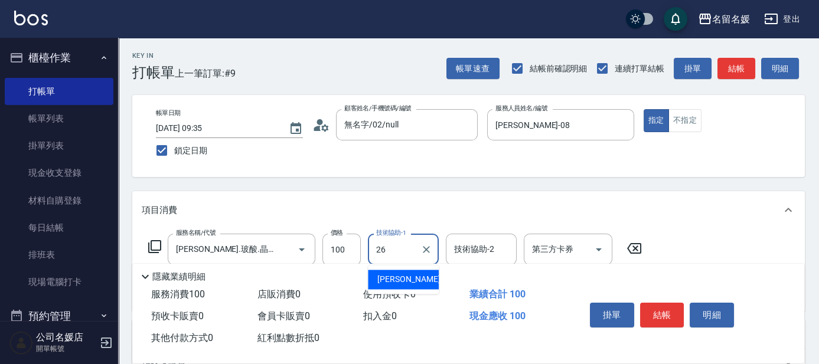
type input "[PERSON_NAME]-26"
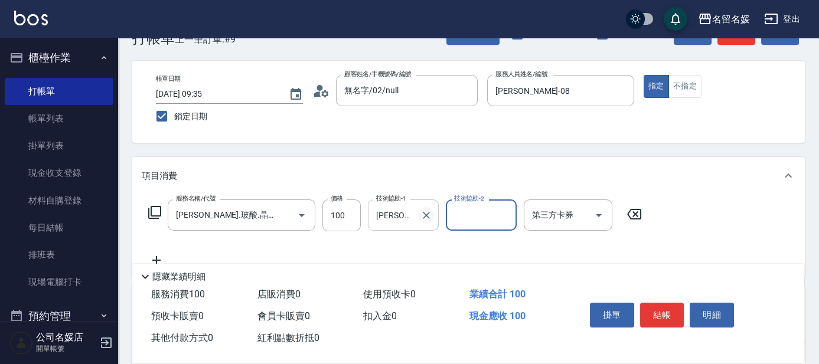
scroll to position [53, 0]
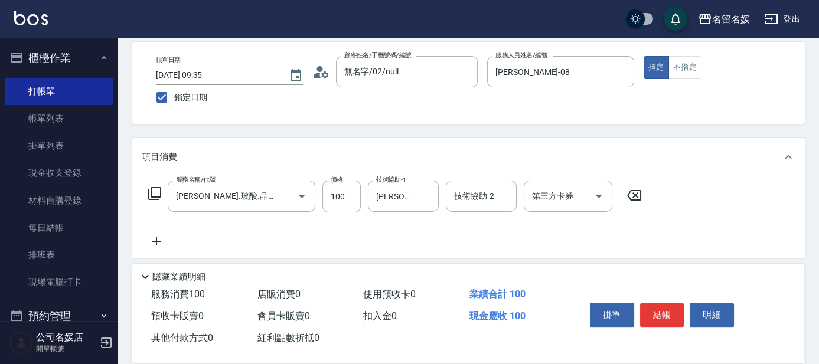
click at [152, 236] on icon at bounding box center [157, 241] width 30 height 14
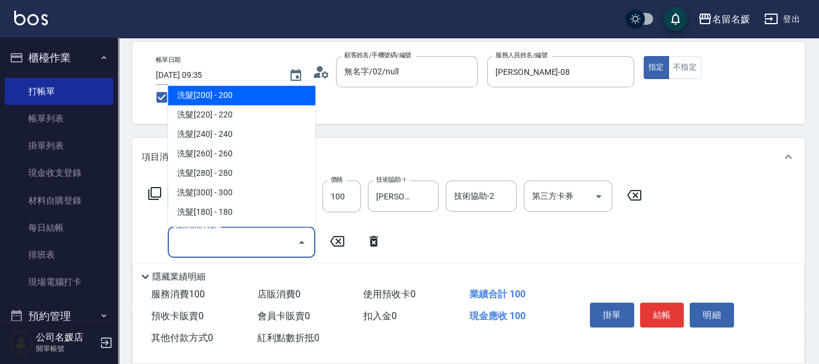
click at [208, 243] on input "服務名稱/代號" at bounding box center [232, 242] width 119 height 21
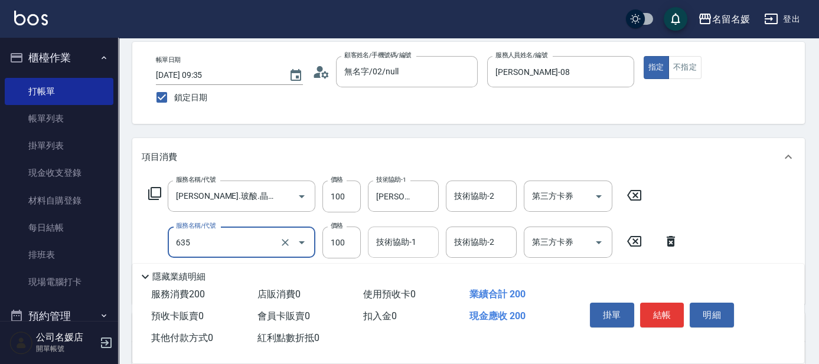
click at [389, 252] on div "技術協助-1" at bounding box center [403, 242] width 71 height 31
type input "[PERSON_NAME].玻酸.晶膜.水療(635)"
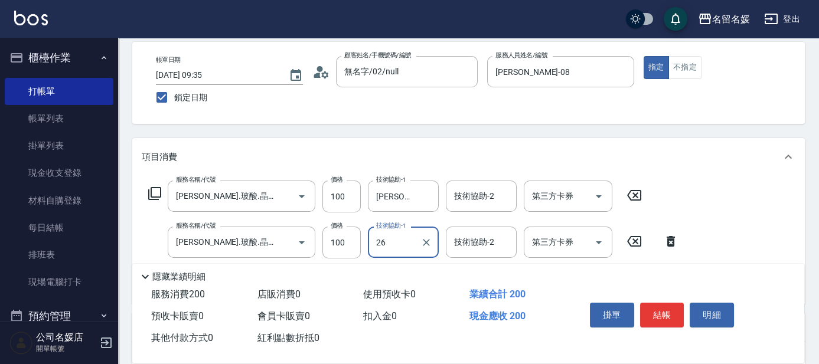
type input "[PERSON_NAME]-26"
click at [454, 246] on input "技術協助-2" at bounding box center [481, 242] width 60 height 21
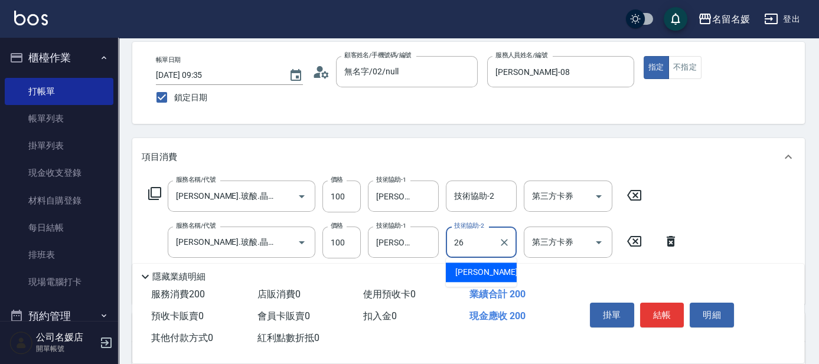
type input "[PERSON_NAME]-26"
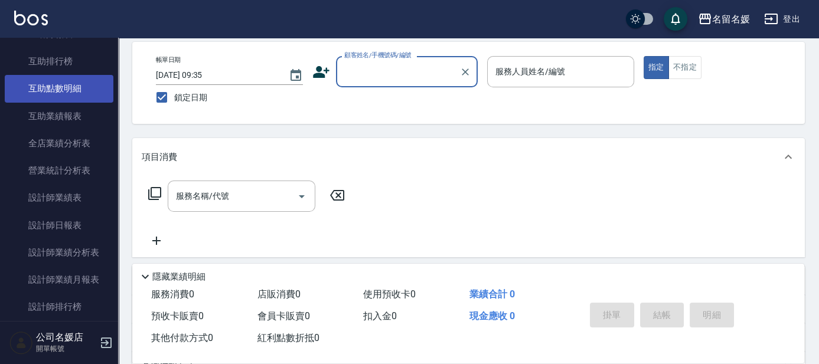
scroll to position [483, 0]
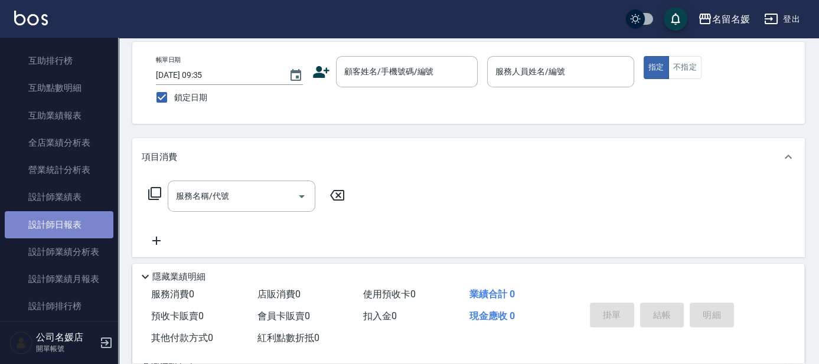
click at [59, 227] on link "設計師日報表" at bounding box center [59, 224] width 109 height 27
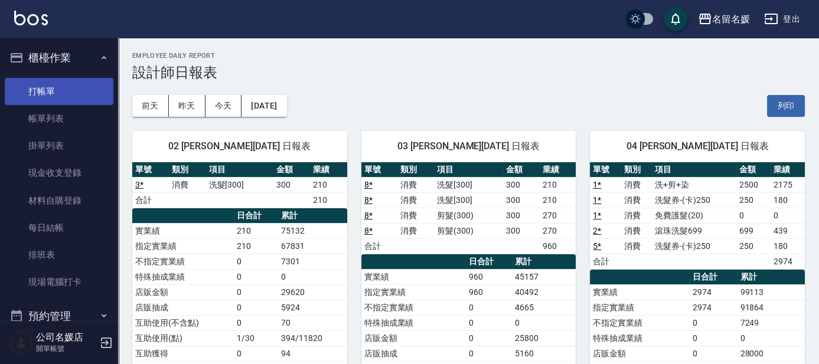
click at [86, 92] on link "打帳單" at bounding box center [59, 91] width 109 height 27
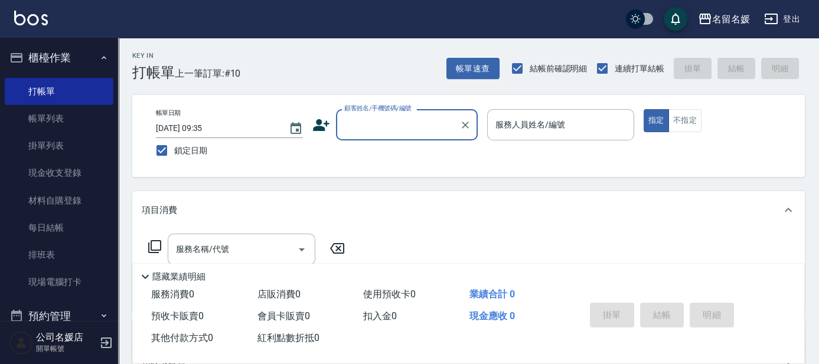
click at [370, 117] on input "顧客姓名/手機號碼/編號" at bounding box center [397, 125] width 113 height 21
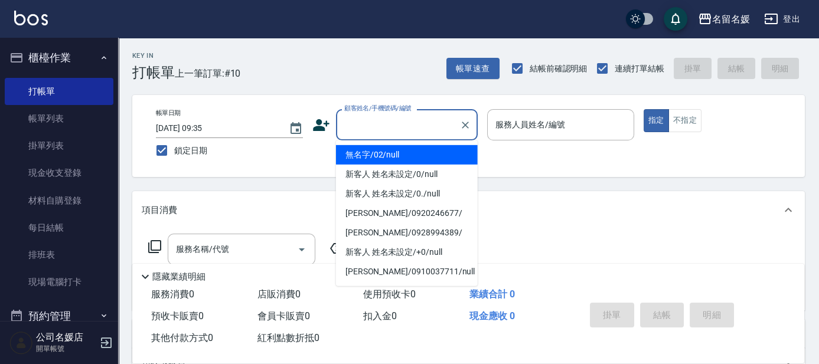
click at [384, 149] on li "無名字/02/null" at bounding box center [407, 154] width 142 height 19
type input "無名字/02/null"
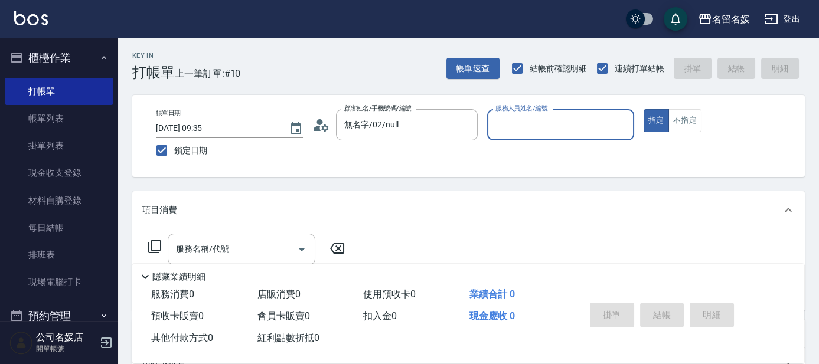
click at [529, 126] on input "服務人員姓名/編號" at bounding box center [561, 125] width 136 height 21
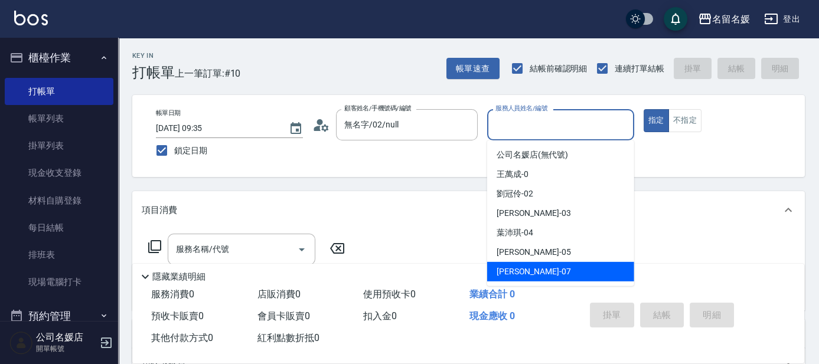
click at [560, 271] on div "[PERSON_NAME] -07" at bounding box center [560, 271] width 147 height 19
type input "[PERSON_NAME]-07"
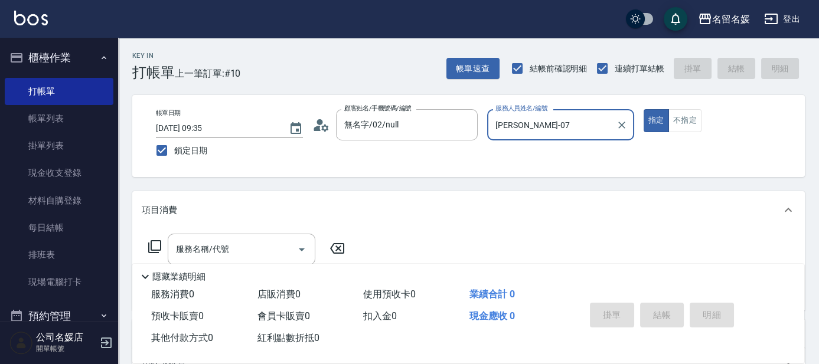
click at [155, 243] on icon at bounding box center [155, 247] width 14 height 14
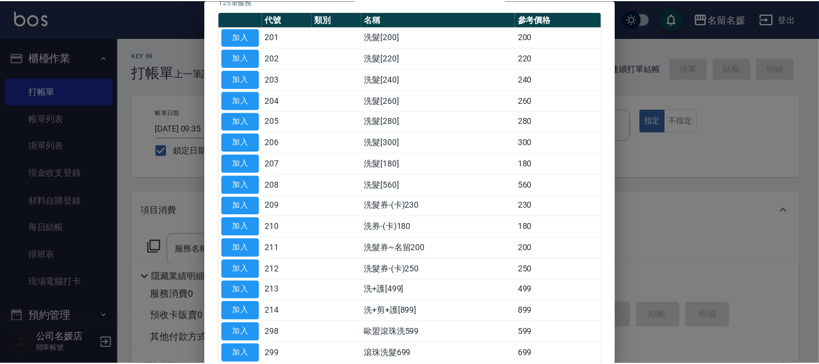
scroll to position [107, 0]
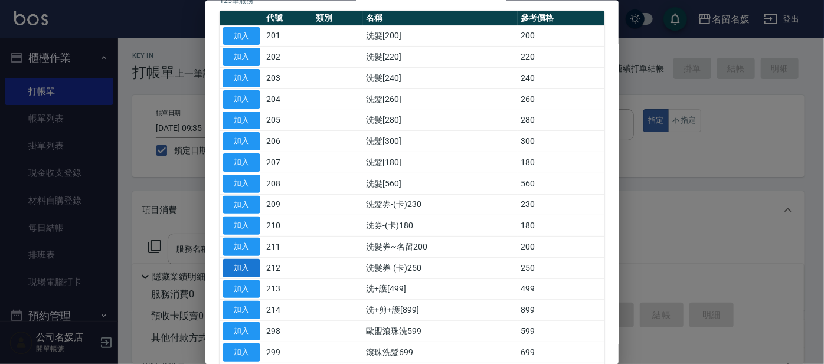
click at [249, 266] on button "加入" at bounding box center [242, 268] width 38 height 18
type input "洗髮券-(卡)250(212)"
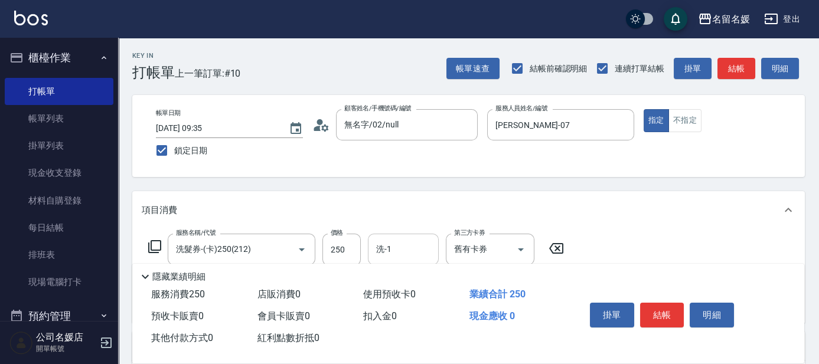
click at [402, 244] on input "洗-1" at bounding box center [403, 249] width 60 height 21
click at [413, 279] on span "[PERSON_NAME]-23" at bounding box center [414, 279] width 74 height 12
type input "[PERSON_NAME]-23"
click at [478, 249] on input "舊有卡券" at bounding box center [473, 249] width 45 height 21
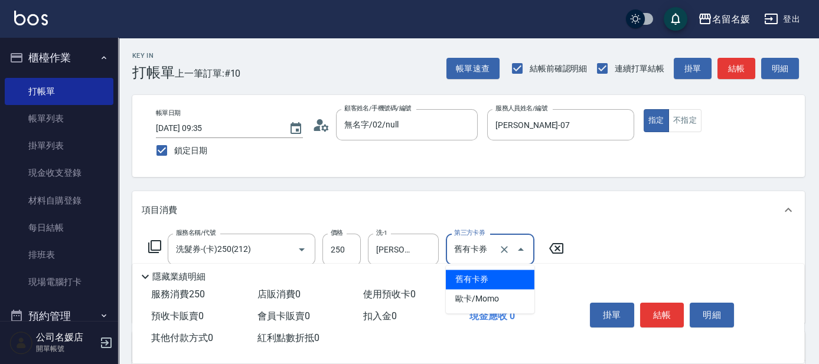
click at [490, 282] on span "舊有卡券" at bounding box center [490, 279] width 89 height 19
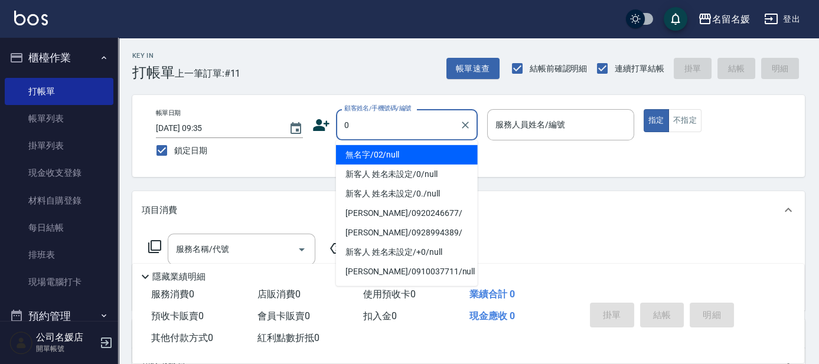
type input "無名字/02/null"
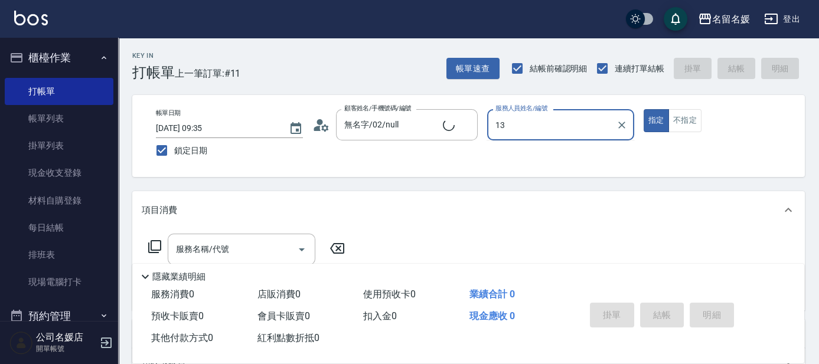
type input "13"
type button "true"
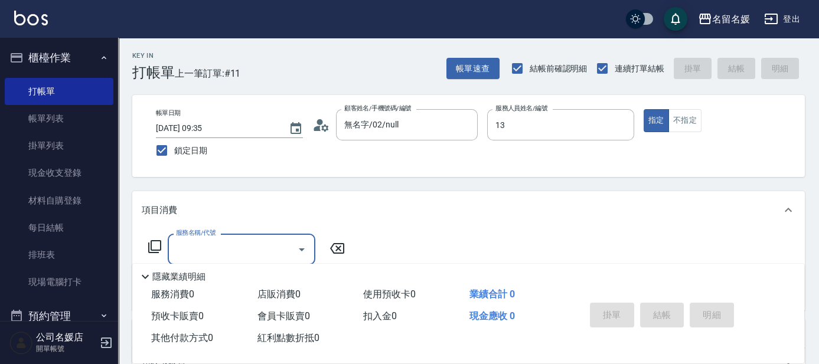
type input "新客人 姓名未設定/0/null"
type input "支援-13"
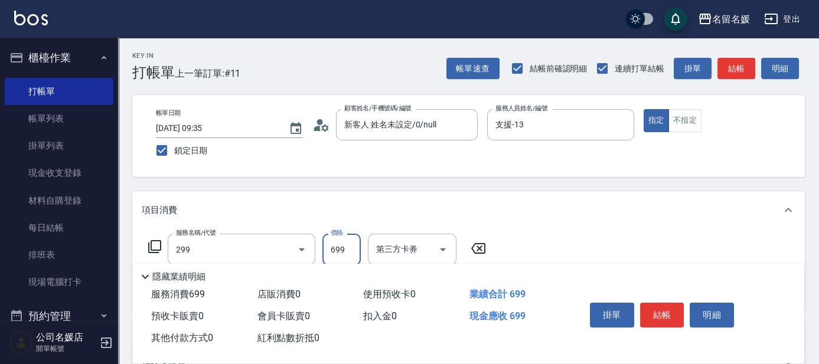
type input "滾珠洗髮699(299)"
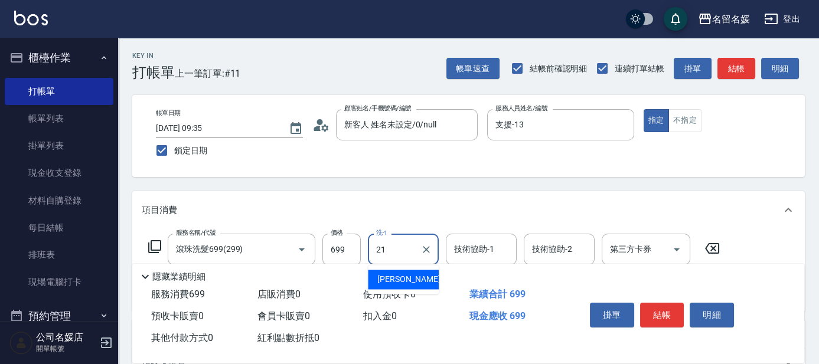
type input "[PERSON_NAME]-21"
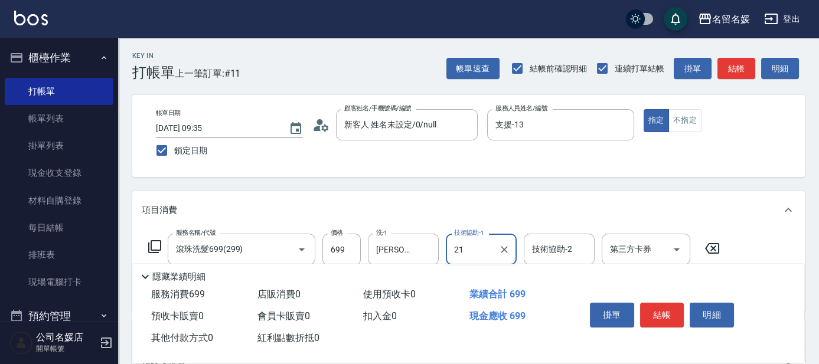
type input "[PERSON_NAME]-21"
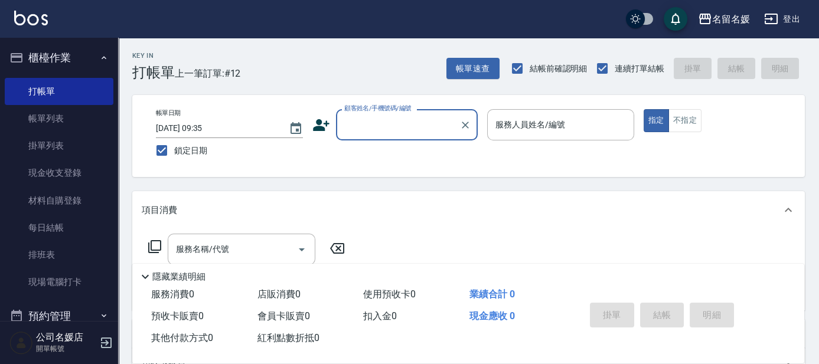
click at [400, 131] on input "顧客姓名/手機號碼/編號" at bounding box center [397, 125] width 113 height 21
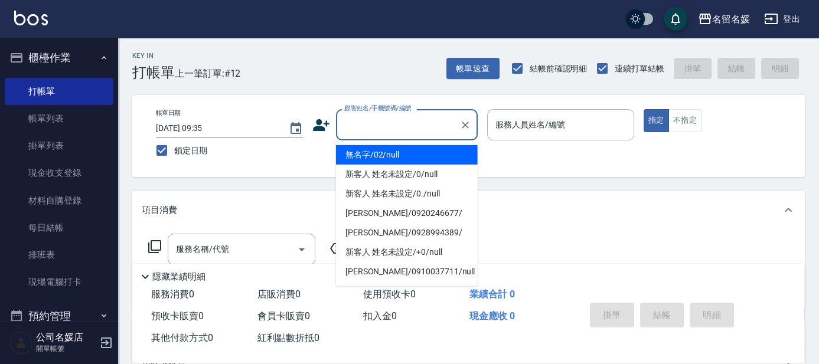
click at [390, 155] on li "無名字/02/null" at bounding box center [407, 154] width 142 height 19
type input "無名字/02/null"
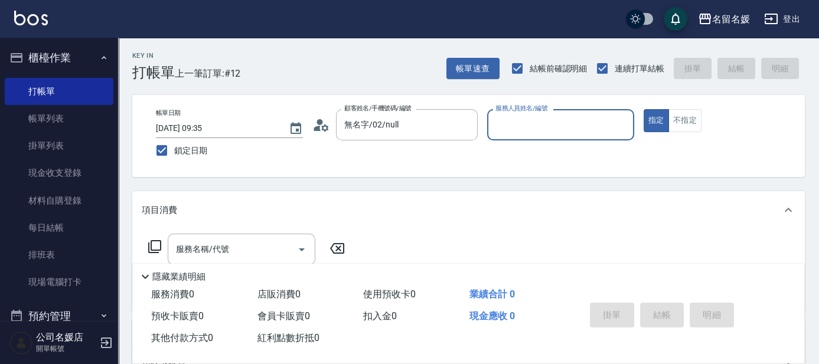
click at [545, 126] on input "服務人員姓名/編號" at bounding box center [561, 125] width 136 height 21
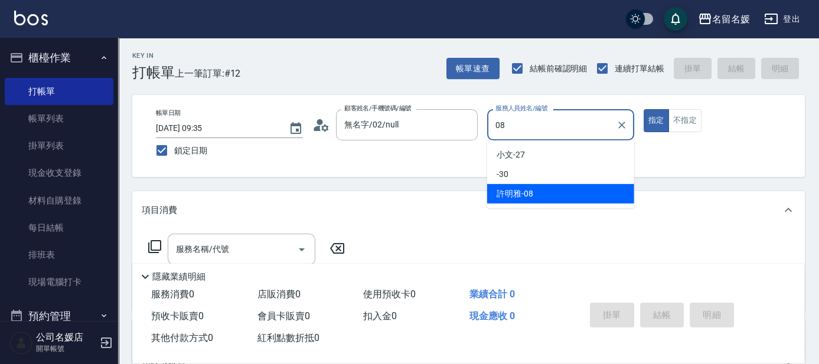
click at [532, 195] on div "[PERSON_NAME]-08" at bounding box center [560, 193] width 147 height 19
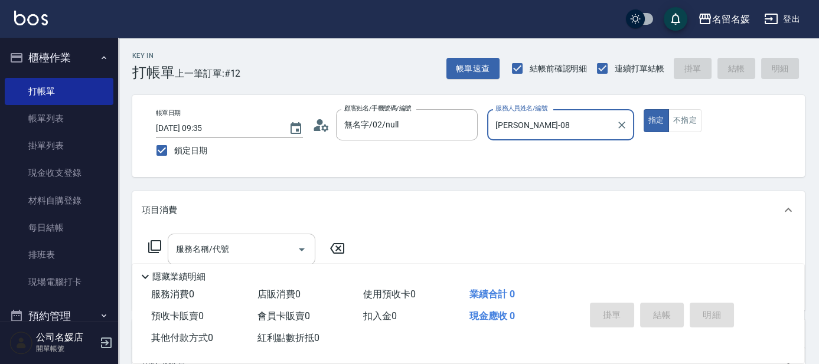
type input "[PERSON_NAME]-08"
click at [247, 250] on input "服務名稱/代號" at bounding box center [232, 249] width 119 height 21
click at [152, 242] on icon at bounding box center [155, 247] width 14 height 14
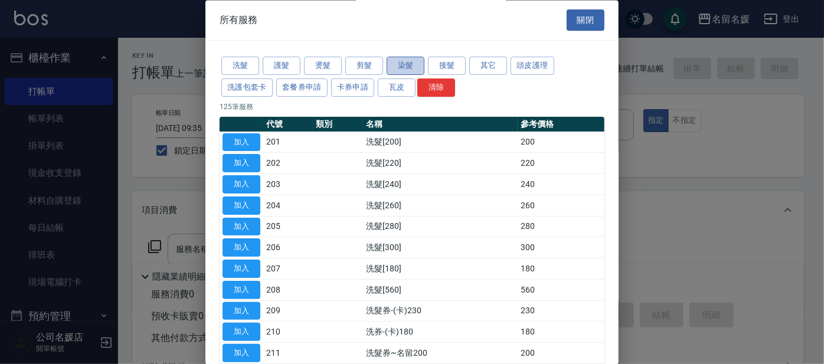
click at [406, 66] on button "染髮" at bounding box center [406, 66] width 38 height 18
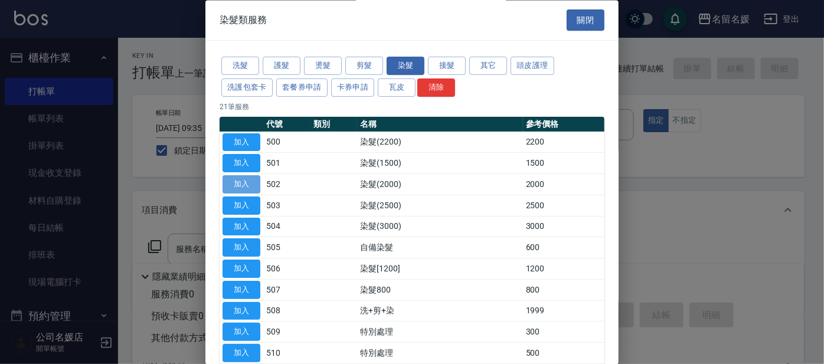
click at [241, 183] on button "加入" at bounding box center [242, 185] width 38 height 18
type input "染髮(2000)(502)"
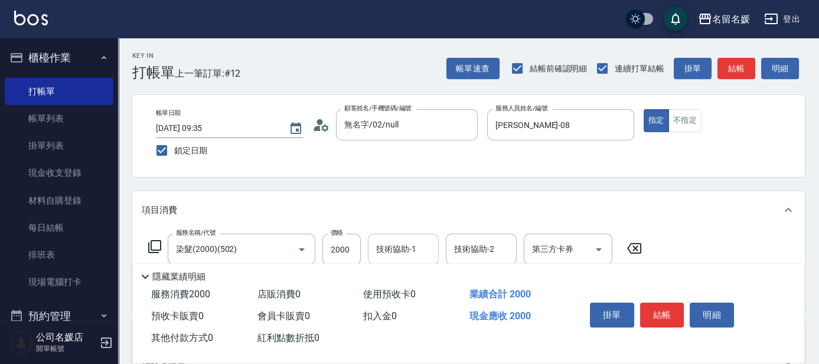
click at [389, 242] on input "技術協助-1" at bounding box center [403, 249] width 60 height 21
drag, startPoint x: 398, startPoint y: 283, endPoint x: 751, endPoint y: 263, distance: 353.1
click at [399, 283] on span "[PERSON_NAME]-26" at bounding box center [414, 279] width 74 height 12
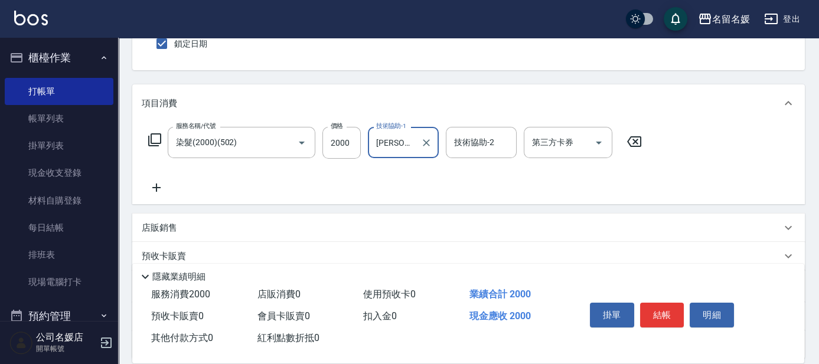
type input "[PERSON_NAME]-26"
click at [159, 188] on icon at bounding box center [156, 188] width 8 height 8
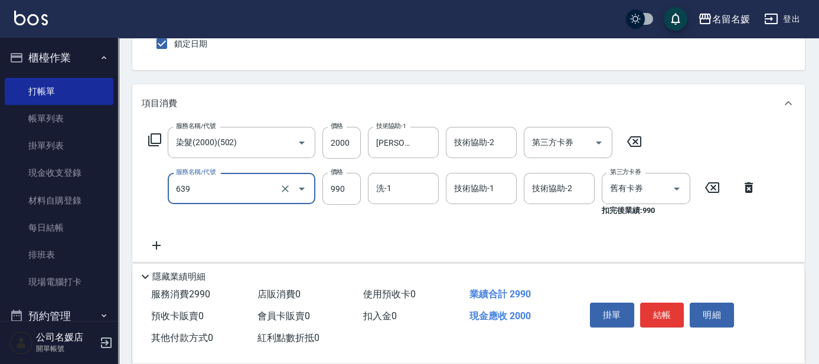
click at [218, 190] on input "639" at bounding box center [225, 188] width 104 height 21
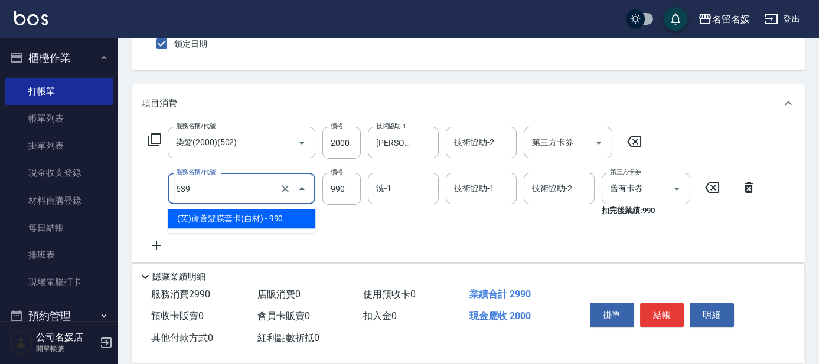
drag, startPoint x: 204, startPoint y: 214, endPoint x: 367, endPoint y: 188, distance: 164.5
click at [206, 214] on span "(芙)蘆薈髮膜套卡(自材) - 990" at bounding box center [242, 218] width 148 height 19
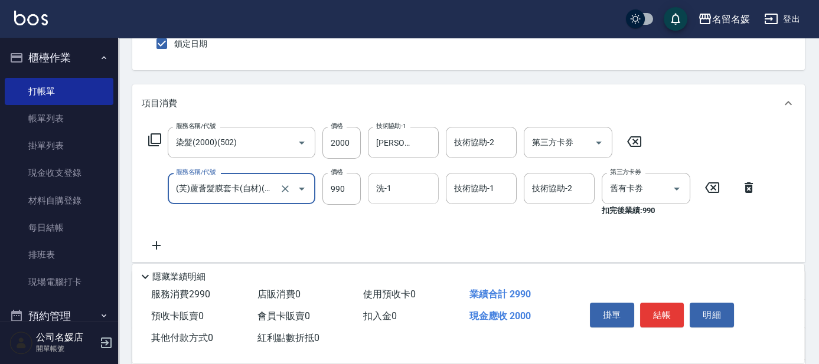
type input "(芙)蘆薈髮膜套卡(自材)(639)"
click at [407, 182] on input "洗-1" at bounding box center [403, 188] width 60 height 21
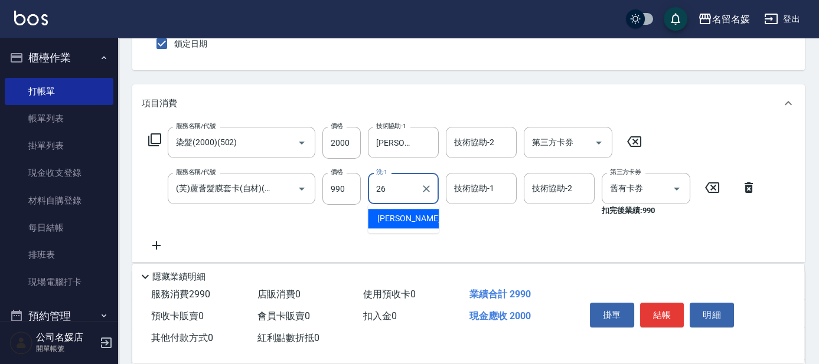
click at [397, 221] on span "[PERSON_NAME]-26" at bounding box center [414, 219] width 74 height 12
type input "[PERSON_NAME]-26"
click at [462, 184] on div "技術協助-1 技術協助-1" at bounding box center [481, 188] width 71 height 31
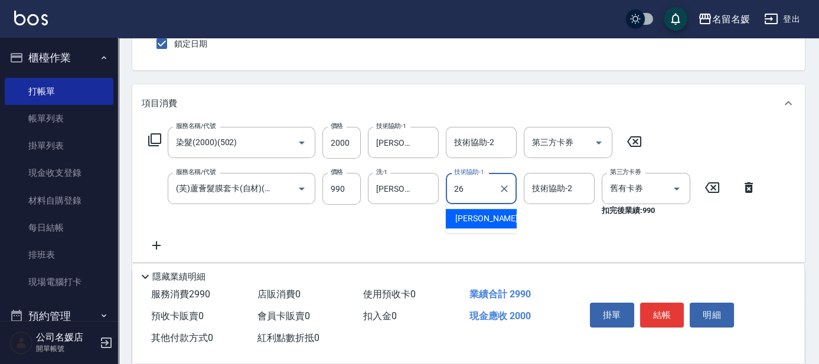
click at [470, 220] on span "[PERSON_NAME]-26" at bounding box center [492, 219] width 74 height 12
type input "[PERSON_NAME]-26"
click at [656, 319] on button "結帳" at bounding box center [662, 315] width 44 height 25
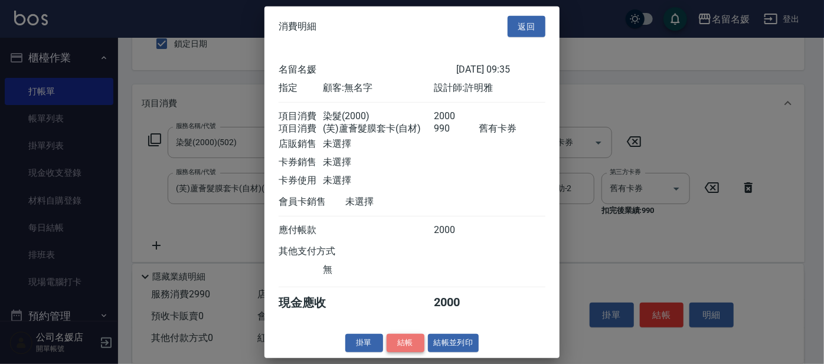
click at [399, 351] on button "結帳" at bounding box center [406, 343] width 38 height 18
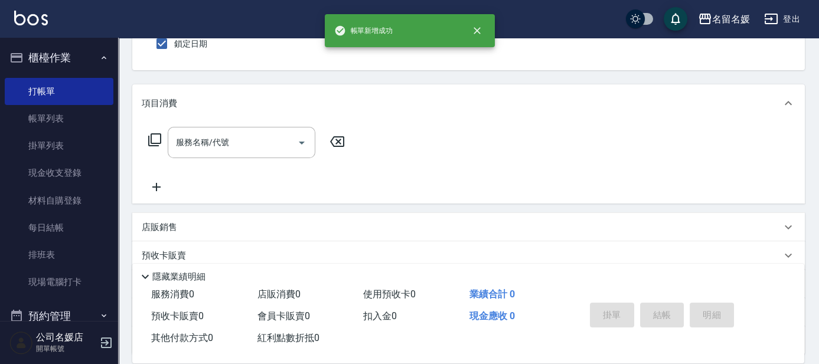
scroll to position [0, 0]
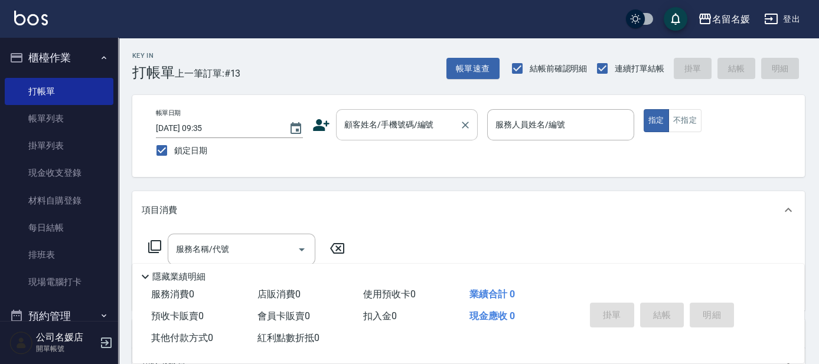
click at [392, 128] on input "顧客姓名/手機號碼/編號" at bounding box center [397, 125] width 113 height 21
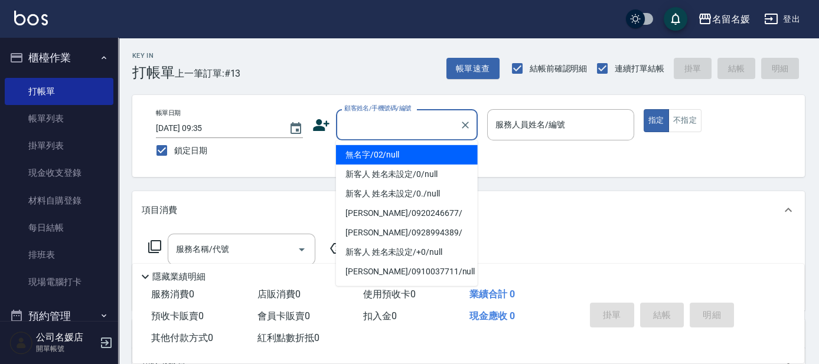
type input "無名字/02/null"
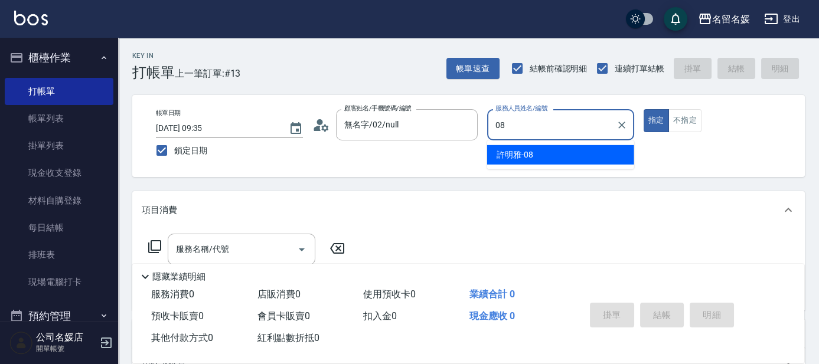
type input "[PERSON_NAME]-08"
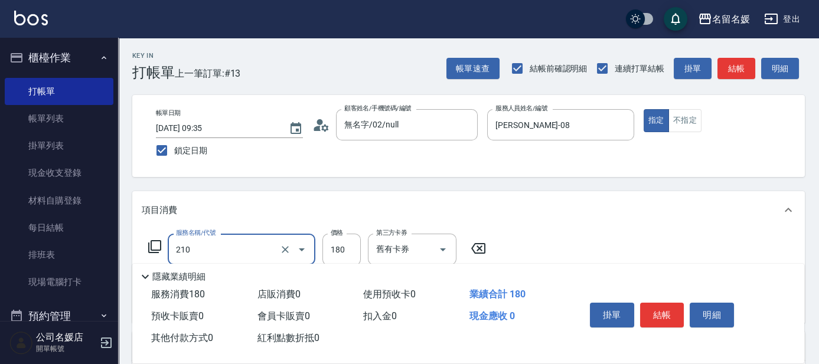
type input "洗券-(卡)180(210)"
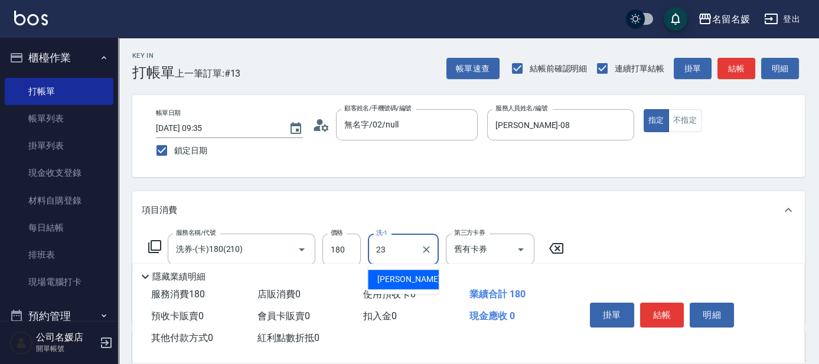
type input "[PERSON_NAME]-23"
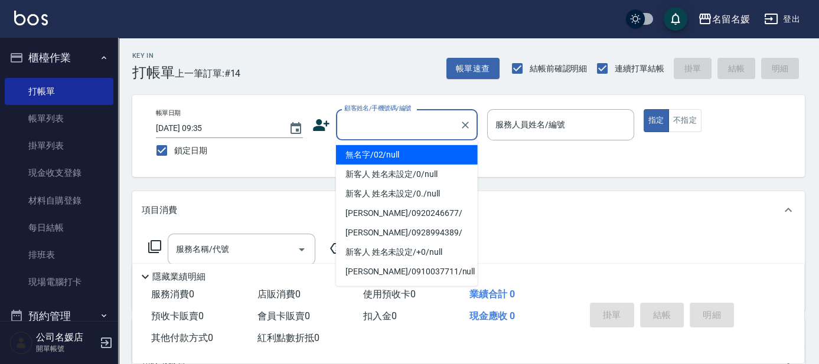
type input "無名字/02/null"
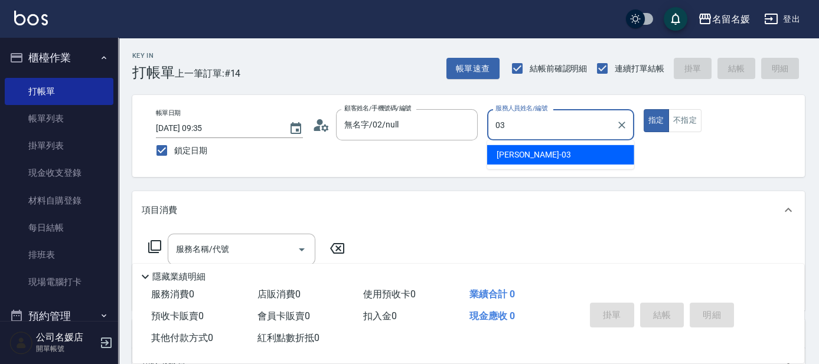
type input "[PERSON_NAME]-03"
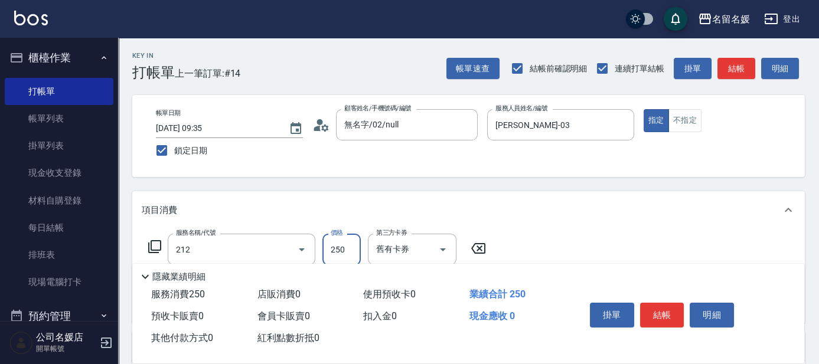
type input "洗髮券-(卡)250(212)"
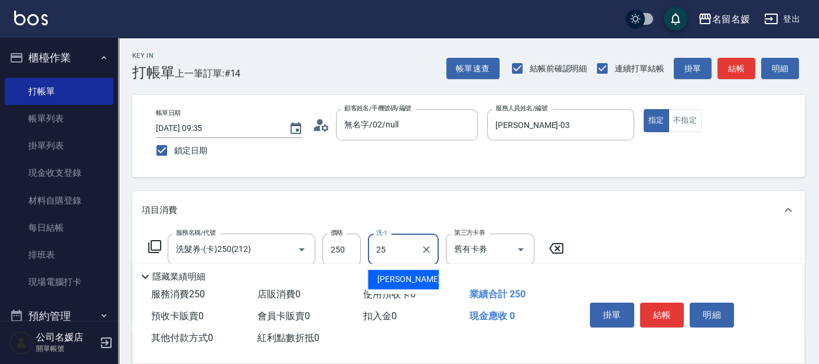
type input "[PERSON_NAME]-25"
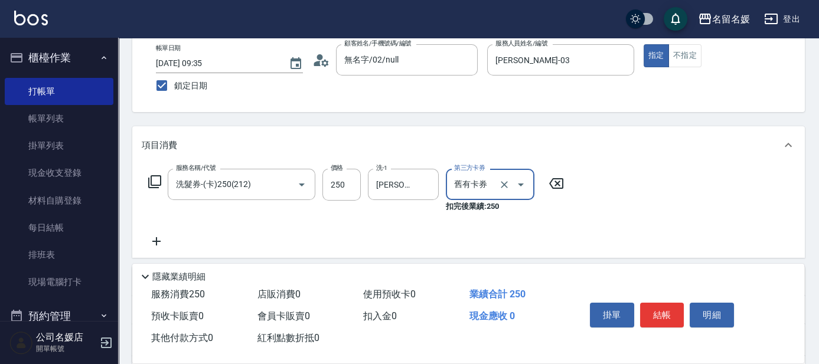
scroll to position [107, 0]
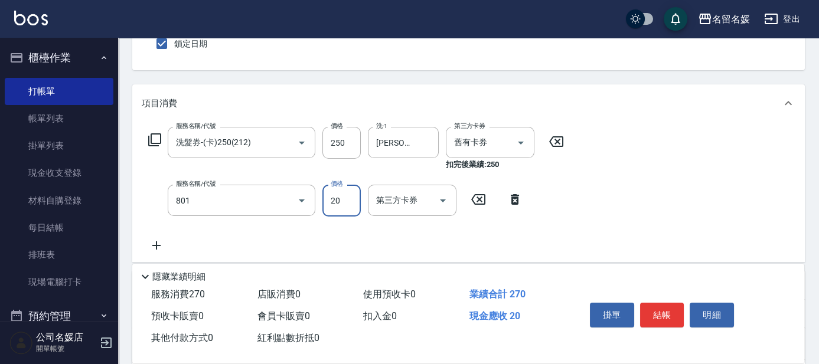
type input "潤絲(801)"
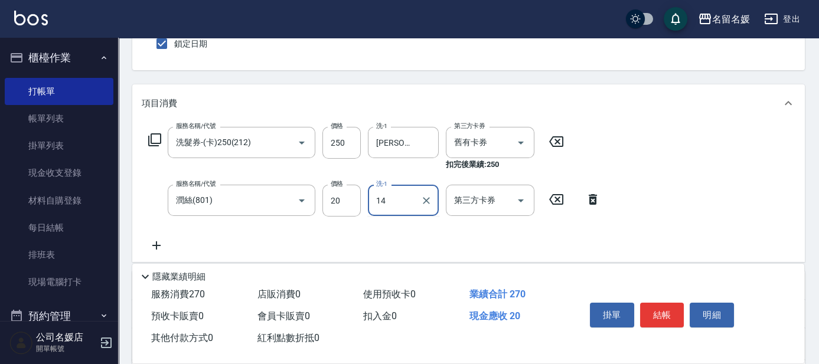
type input "1"
type input "[PERSON_NAME]-25"
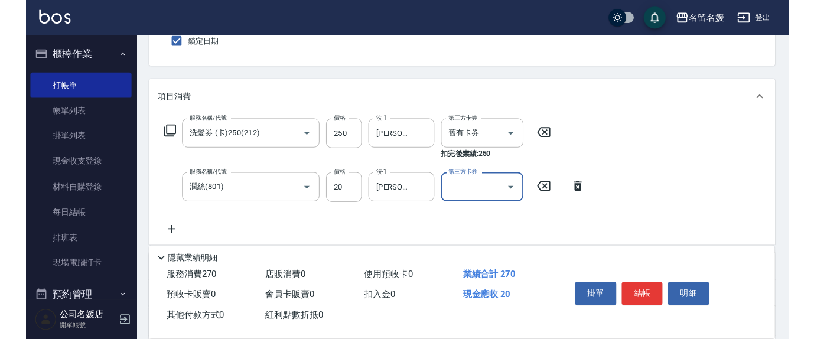
scroll to position [0, 0]
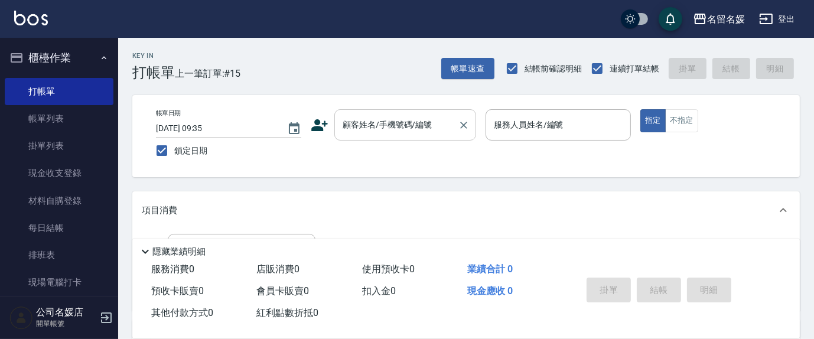
click at [381, 121] on div "顧客姓名/手機號碼/編號 顧客姓名/手機號碼/編號" at bounding box center [405, 124] width 142 height 31
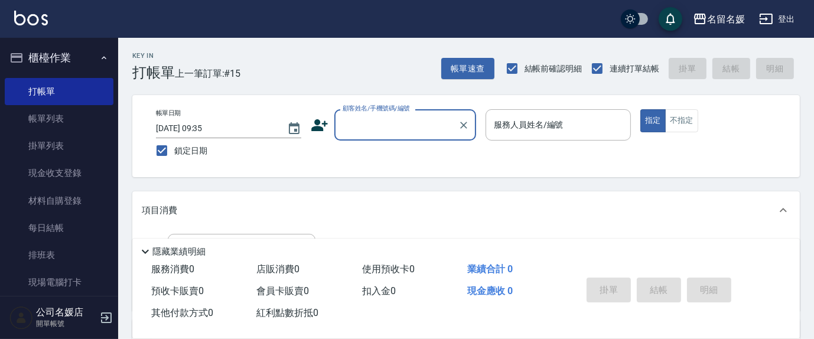
click at [379, 112] on label "顧客姓名/手機號碼/編號" at bounding box center [376, 108] width 67 height 9
click at [379, 115] on input "顧客姓名/手機號碼/編號" at bounding box center [396, 125] width 113 height 21
click at [402, 130] on input "顧客姓名/手機號碼/編號" at bounding box center [396, 125] width 113 height 21
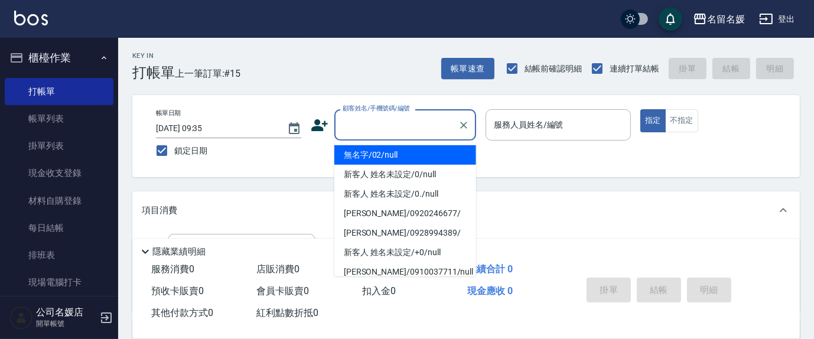
click at [417, 154] on li "無名字/02/null" at bounding box center [405, 154] width 142 height 19
click at [509, 131] on input "服務人員姓名/編號" at bounding box center [558, 125] width 135 height 21
type input "無名字/02/null"
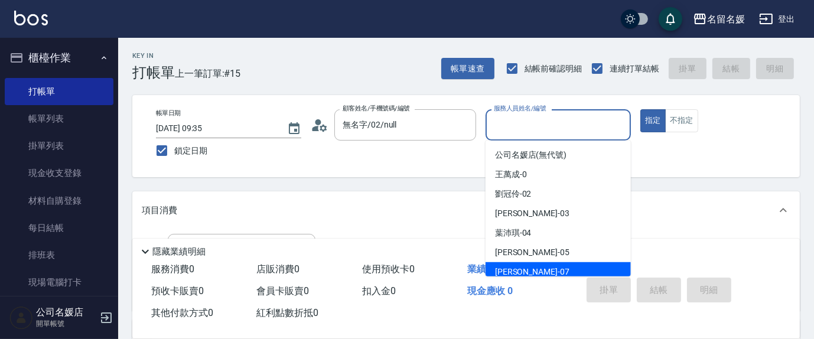
click at [530, 266] on div "[PERSON_NAME] -07" at bounding box center [557, 271] width 145 height 19
type input "[PERSON_NAME]-07"
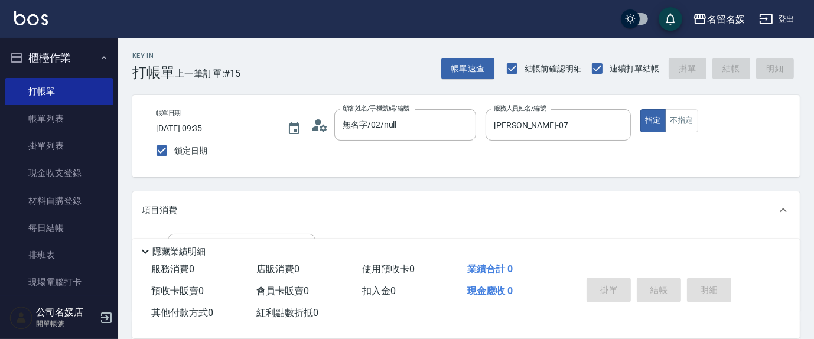
click at [150, 213] on p "項目消費" at bounding box center [159, 210] width 35 height 12
click at [168, 202] on p "項目消費" at bounding box center [159, 206] width 35 height 12
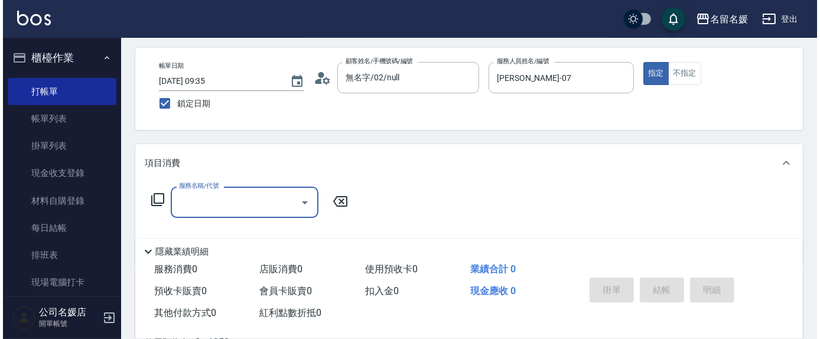
scroll to position [107, 0]
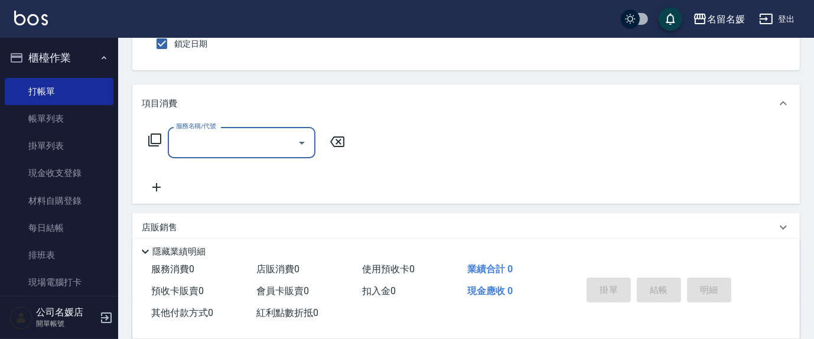
click at [158, 139] on icon at bounding box center [155, 140] width 14 height 14
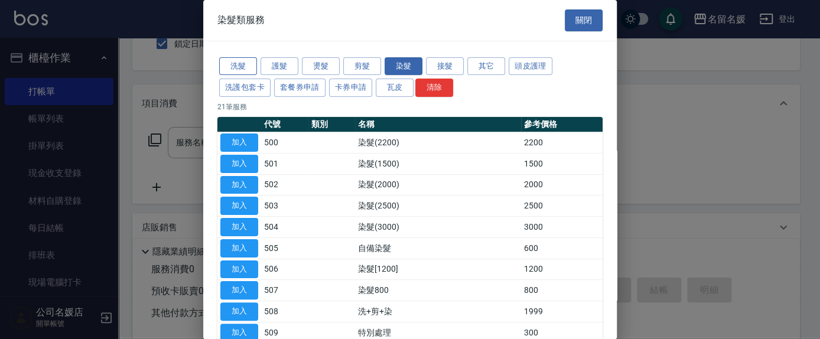
click at [233, 67] on button "洗髮" at bounding box center [238, 66] width 38 height 18
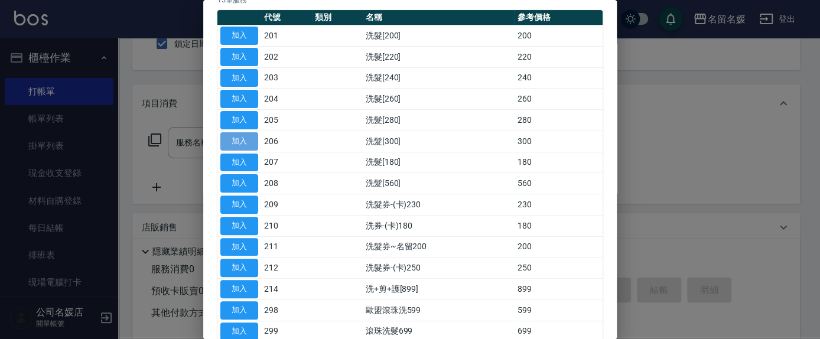
click at [244, 135] on button "加入" at bounding box center [239, 141] width 38 height 18
type input "洗髮[300](206)"
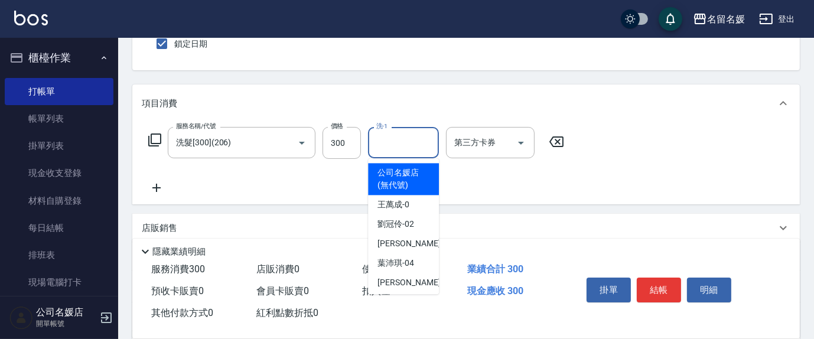
click at [418, 139] on input "洗-1" at bounding box center [403, 142] width 60 height 21
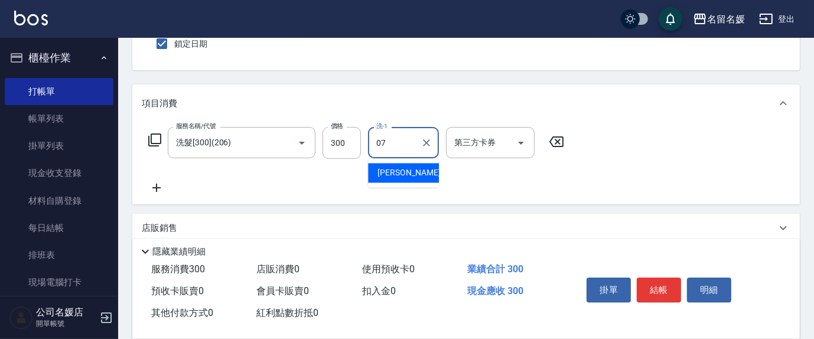
click at [423, 165] on div "[PERSON_NAME] -07" at bounding box center [403, 172] width 71 height 19
type input "[PERSON_NAME]-0"
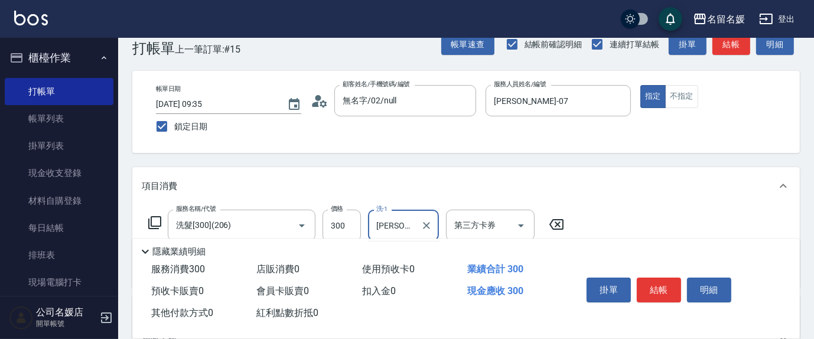
scroll to position [0, 0]
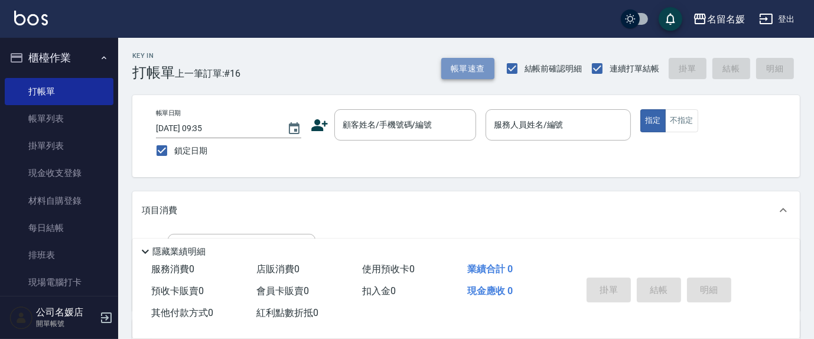
click at [458, 68] on button "帳單速查" at bounding box center [467, 69] width 53 height 22
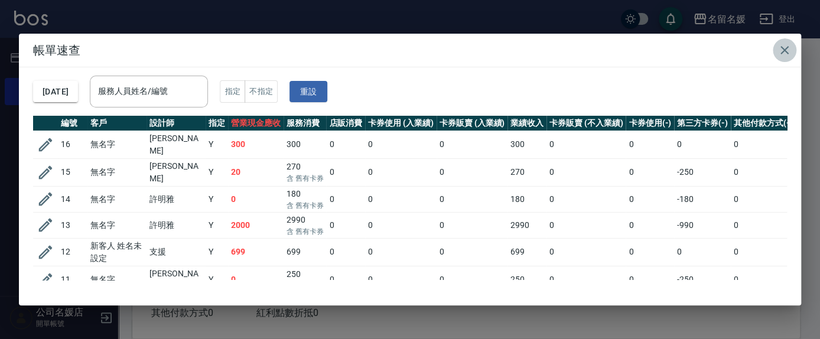
click at [782, 50] on icon "button" at bounding box center [784, 50] width 14 height 14
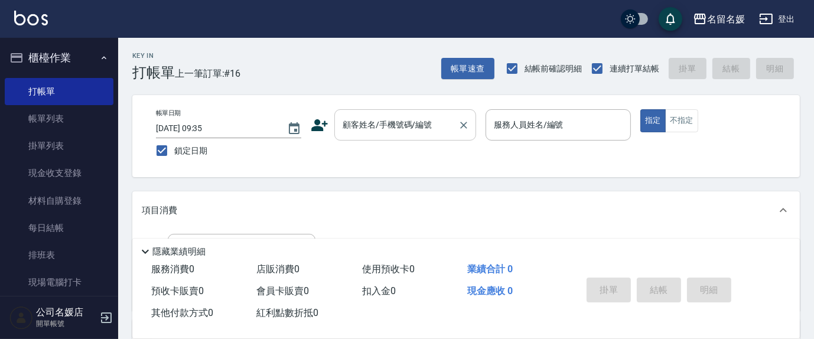
click at [363, 129] on input "顧客姓名/手機號碼/編號" at bounding box center [396, 125] width 113 height 21
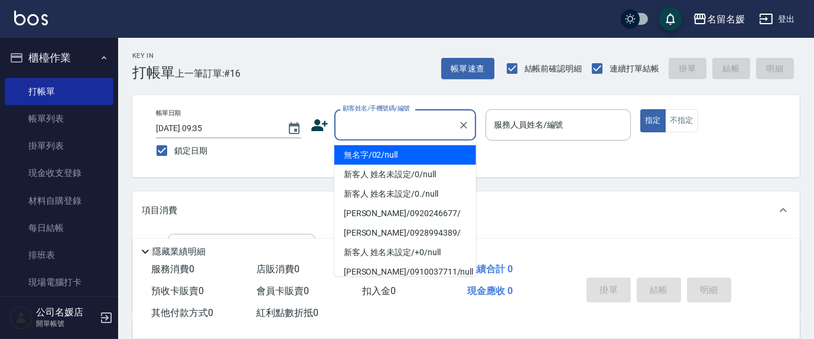
click at [381, 152] on li "無名字/02/null" at bounding box center [405, 154] width 142 height 19
type input "無名字/02/null"
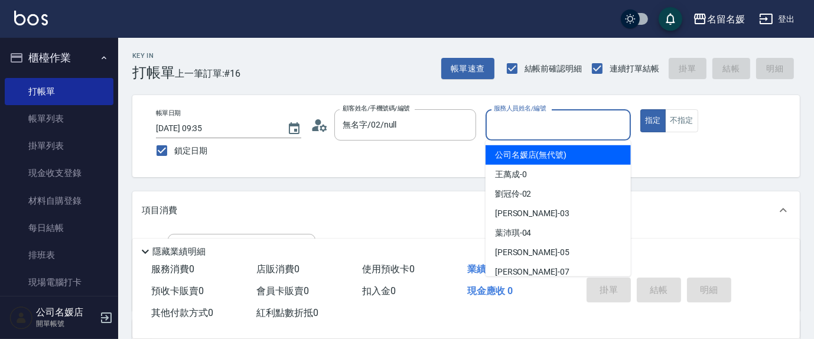
click at [528, 125] on input "服務人員姓名/編號" at bounding box center [558, 125] width 135 height 21
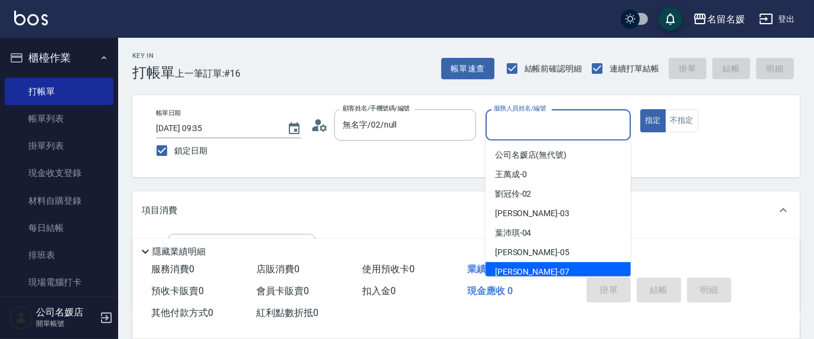
click at [531, 272] on div "[PERSON_NAME] -07" at bounding box center [557, 271] width 145 height 19
type input "[PERSON_NAME]-07"
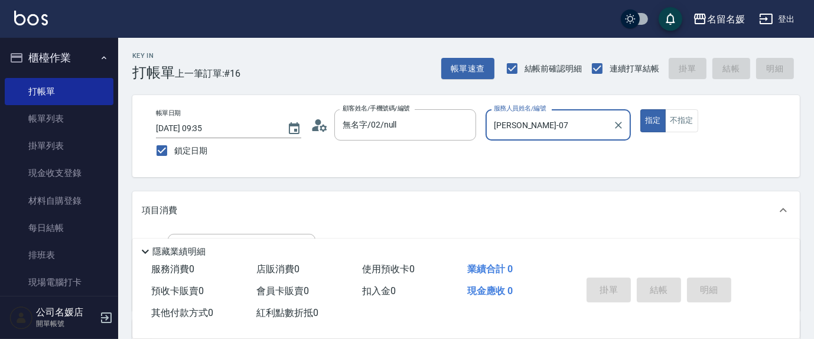
click at [170, 207] on p "項目消費" at bounding box center [159, 210] width 35 height 12
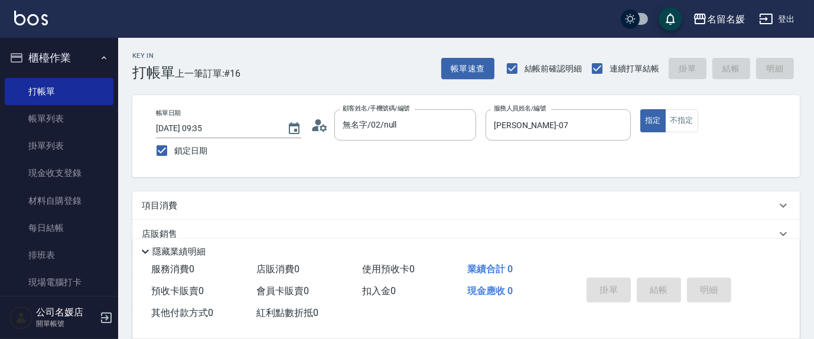
click at [169, 209] on p "項目消費" at bounding box center [159, 206] width 35 height 12
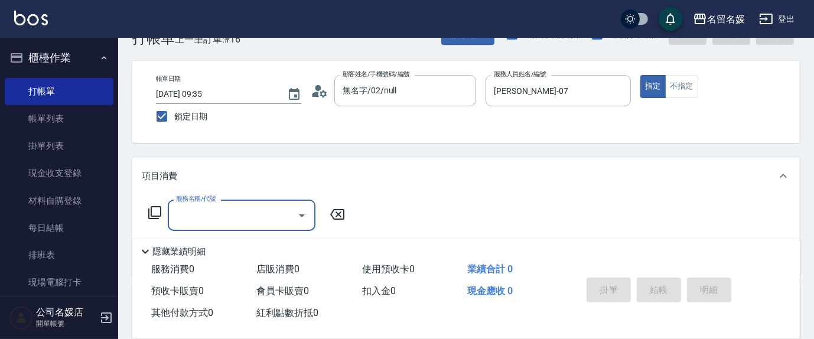
scroll to position [53, 0]
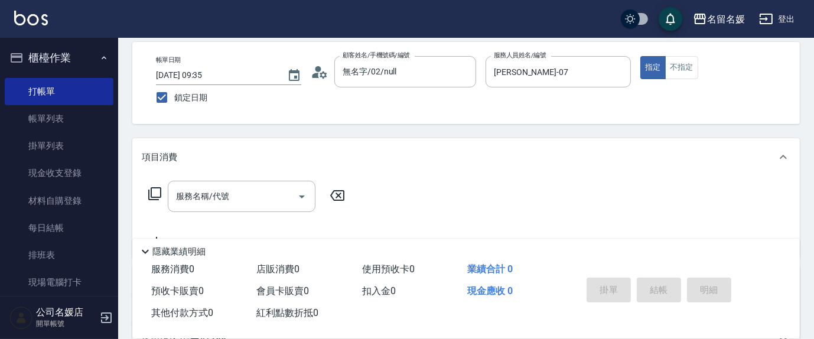
click at [149, 191] on icon at bounding box center [155, 194] width 14 height 14
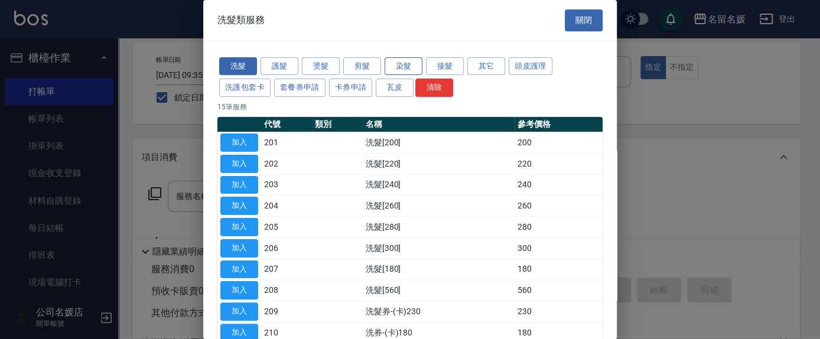
click at [407, 65] on button "染髮" at bounding box center [403, 66] width 38 height 18
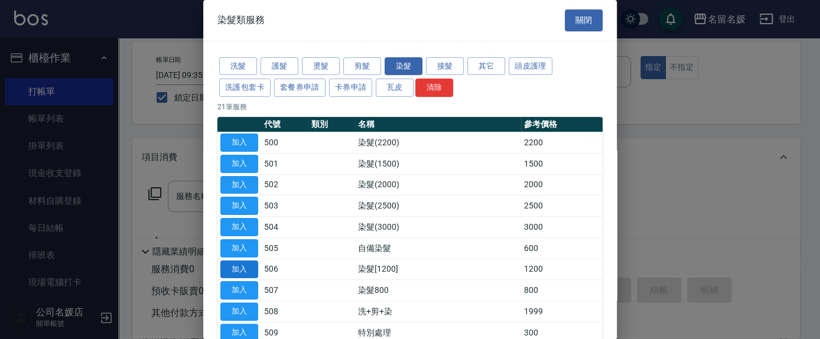
click at [245, 264] on button "加入" at bounding box center [239, 269] width 38 height 18
type input "染髮[1200](506)"
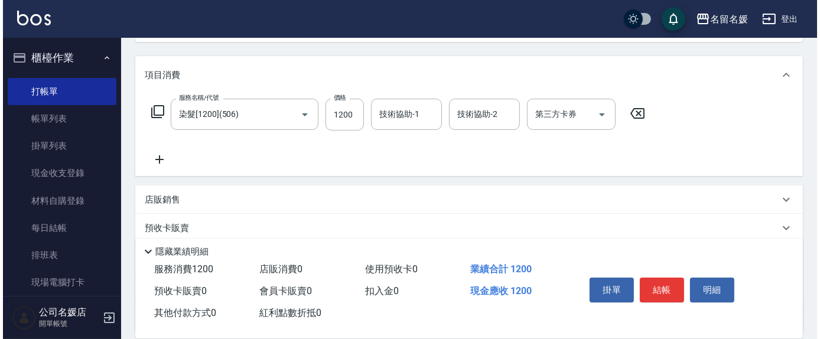
scroll to position [161, 0]
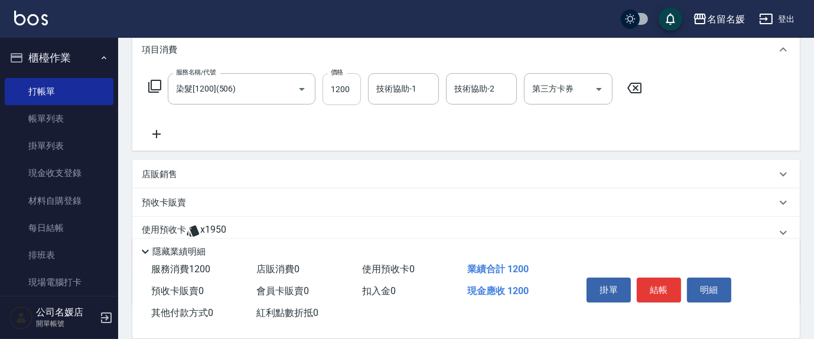
click at [350, 92] on input "1200" at bounding box center [341, 89] width 38 height 32
type input "1000"
click at [418, 81] on input "技術協助-1" at bounding box center [403, 89] width 60 height 21
click at [397, 122] on span "[PERSON_NAME] -07" at bounding box center [414, 119] width 74 height 12
type input "[PERSON_NAME]-07"
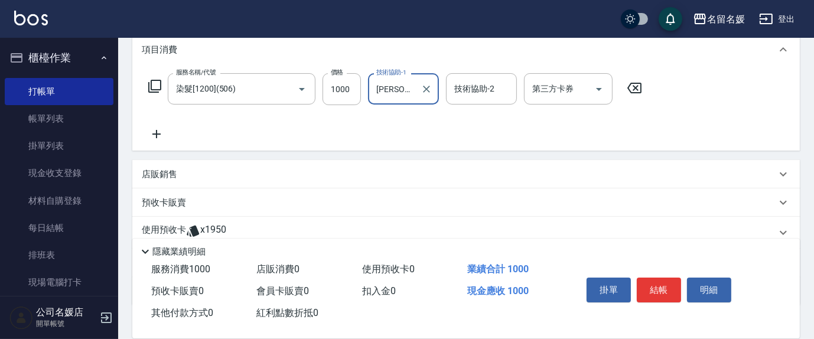
click at [155, 82] on icon at bounding box center [155, 86] width 14 height 14
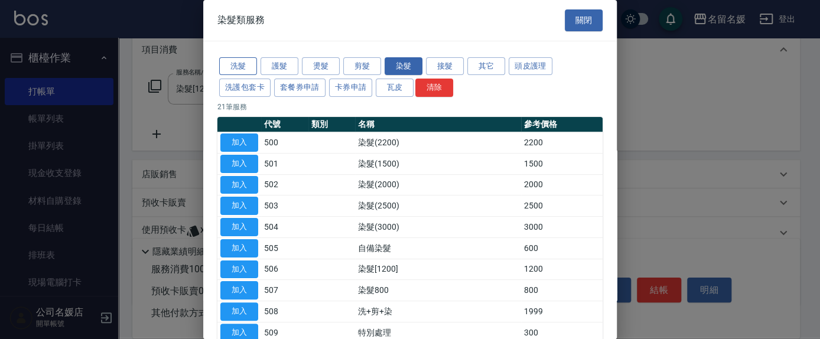
click at [250, 59] on button "洗髮" at bounding box center [238, 66] width 38 height 18
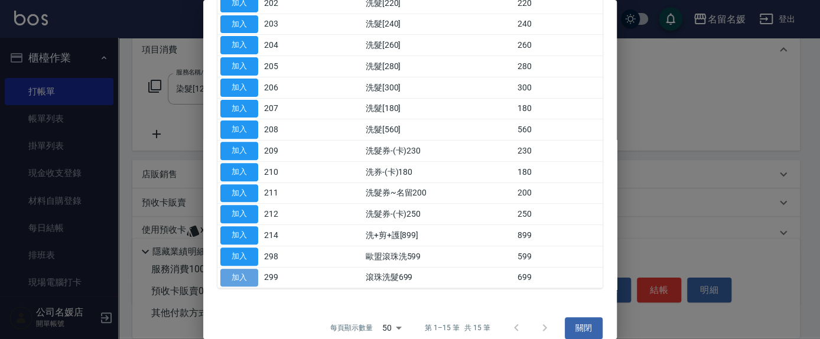
click at [244, 273] on button "加入" at bounding box center [239, 278] width 38 height 18
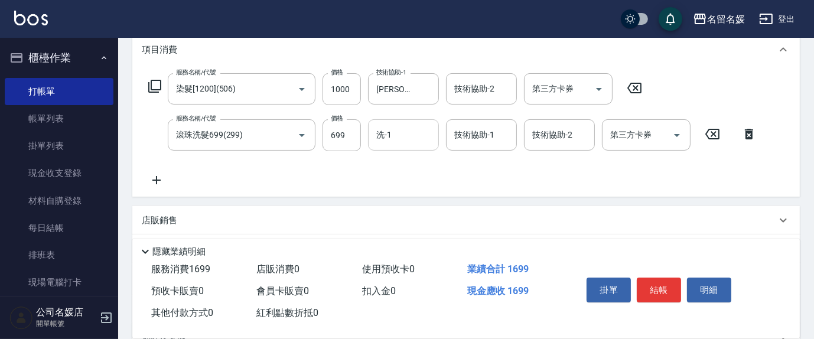
click at [392, 135] on input "洗-1" at bounding box center [403, 135] width 60 height 21
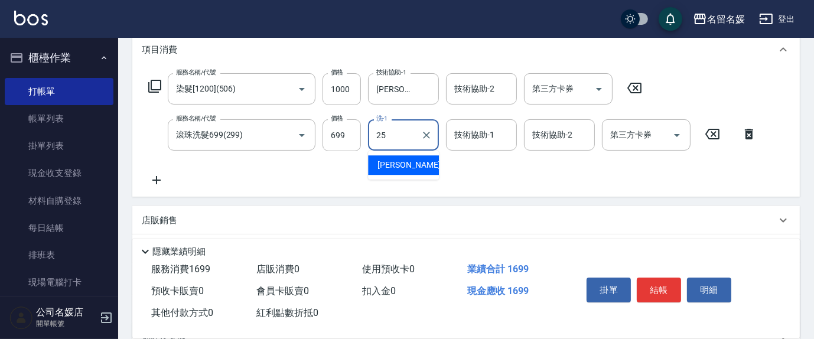
drag, startPoint x: 410, startPoint y: 164, endPoint x: 478, endPoint y: 138, distance: 73.1
click at [411, 164] on span "[PERSON_NAME]-25" at bounding box center [414, 165] width 74 height 12
type input "[PERSON_NAME]-25"
click at [480, 138] on div "技術協助-1 技術協助-1" at bounding box center [481, 134] width 71 height 31
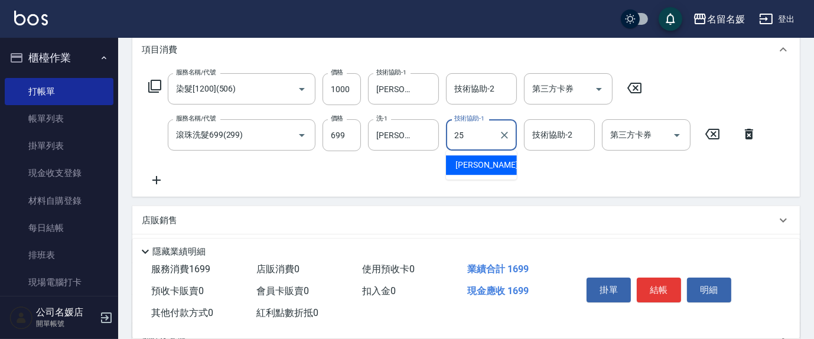
click at [485, 161] on span "[PERSON_NAME]-25" at bounding box center [492, 165] width 74 height 12
type input "[PERSON_NAME]-25"
click at [151, 83] on icon at bounding box center [154, 86] width 13 height 13
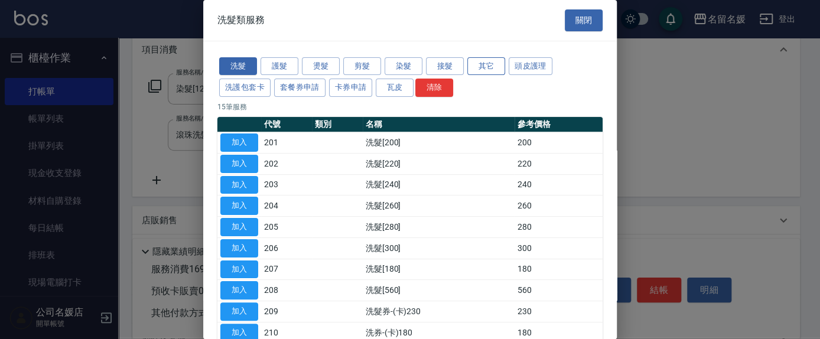
click at [490, 66] on button "其它" at bounding box center [486, 66] width 38 height 18
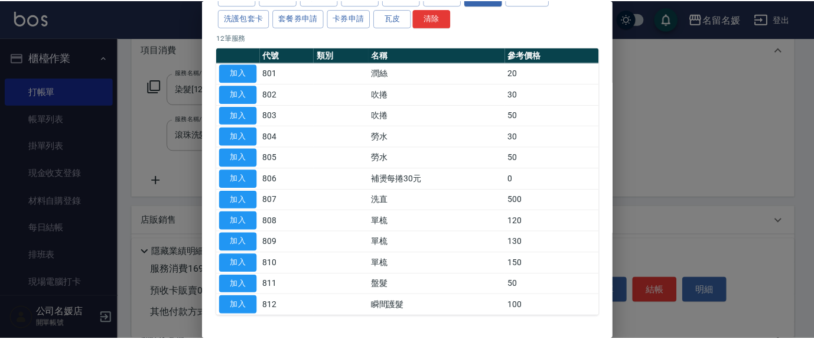
scroll to position [0, 0]
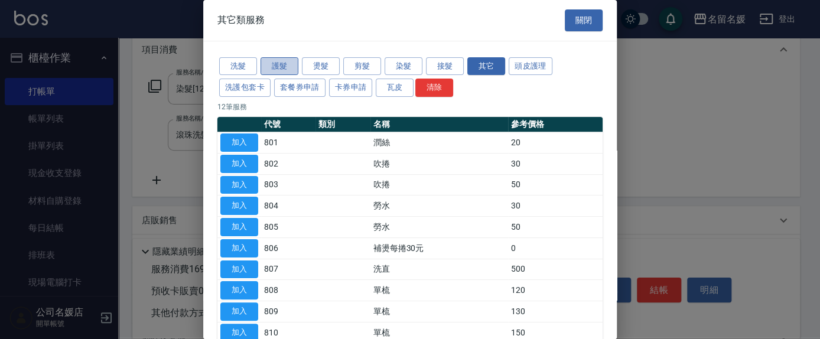
click at [291, 64] on button "護髮" at bounding box center [279, 66] width 38 height 18
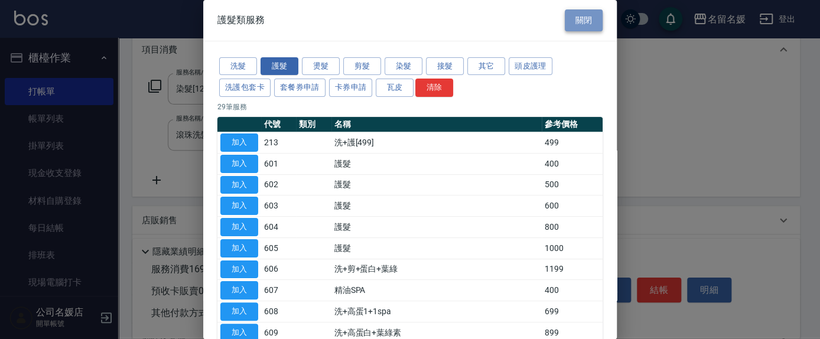
click at [565, 27] on button "關閉" at bounding box center [584, 20] width 38 height 22
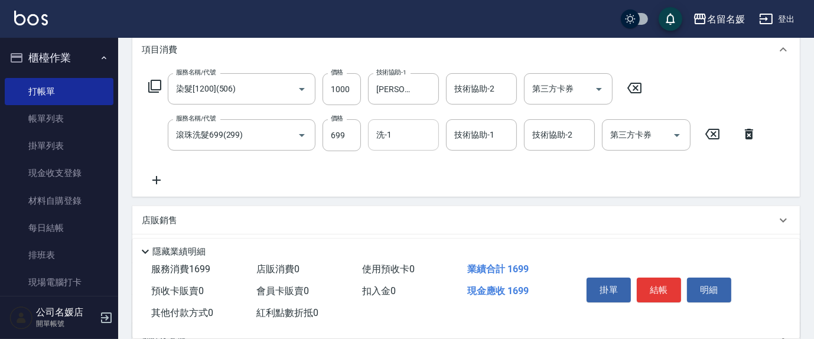
click at [400, 146] on div "洗-1" at bounding box center [403, 134] width 71 height 31
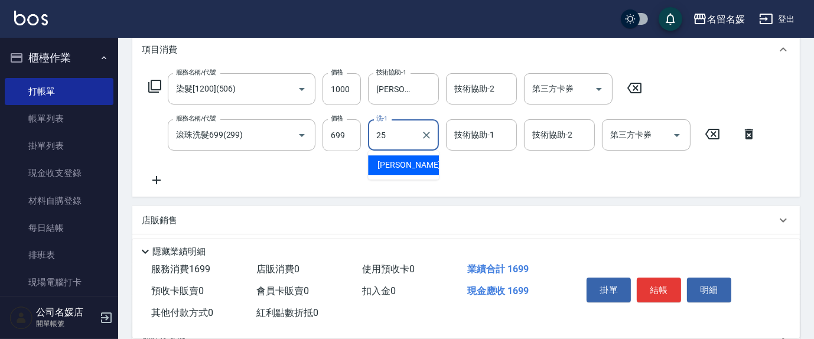
type input "[PERSON_NAME]-25"
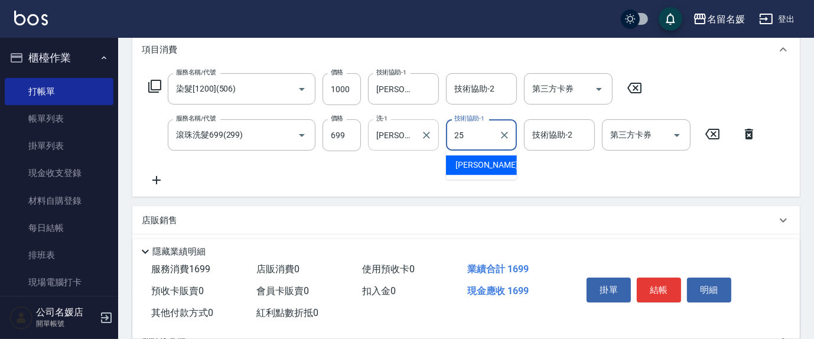
type input "[PERSON_NAME]-25"
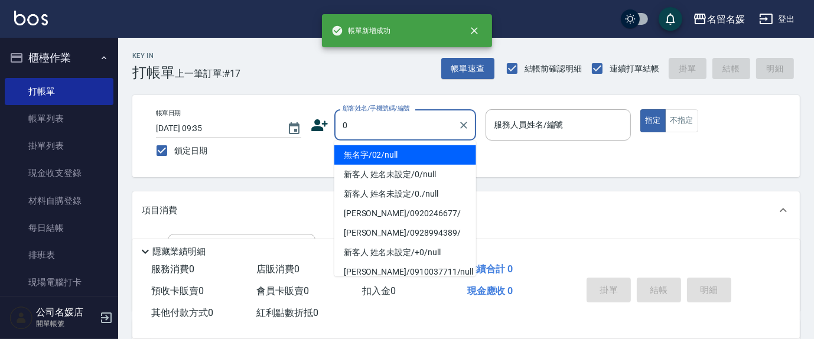
type input "0"
type input "03"
type input "無名字/02/null"
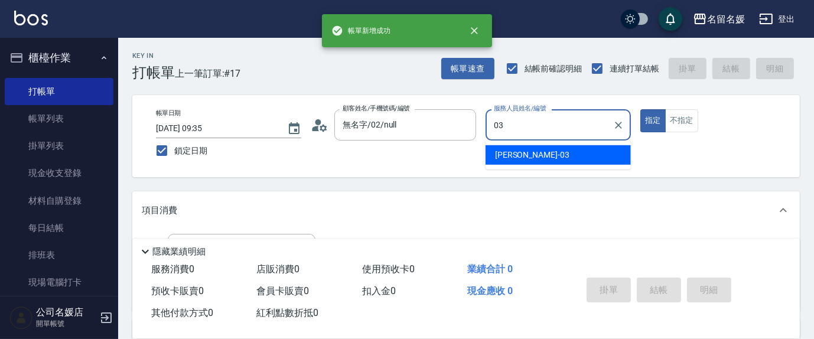
type input "[PERSON_NAME]-03"
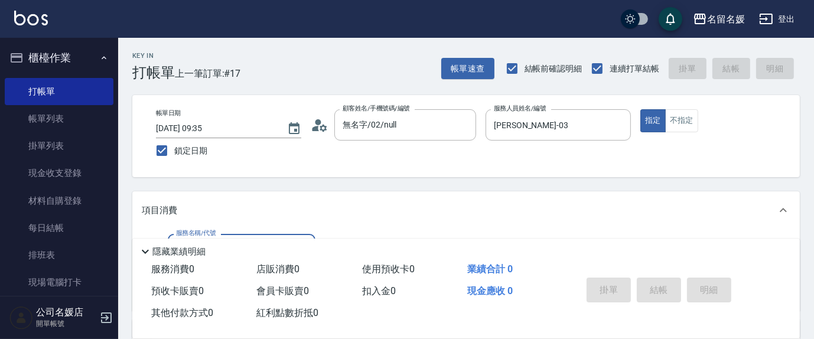
scroll to position [53, 0]
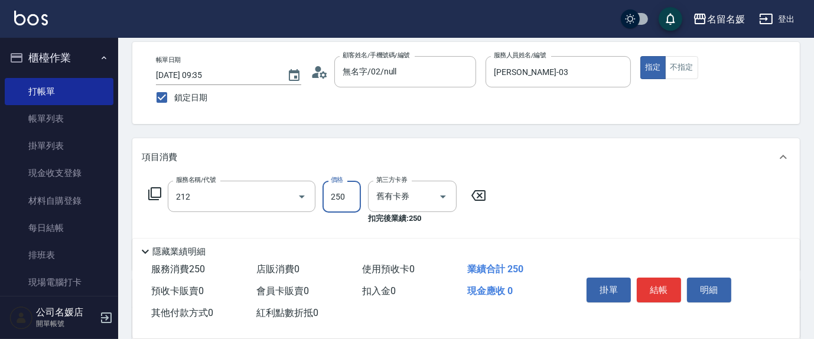
type input "洗髮券-(卡)250(212)"
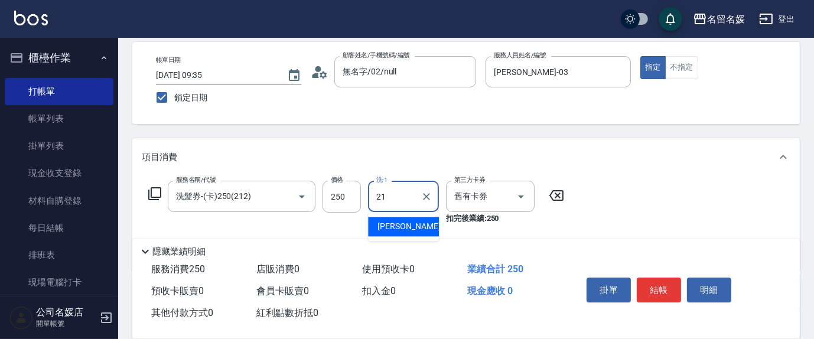
type input "[PERSON_NAME]-21"
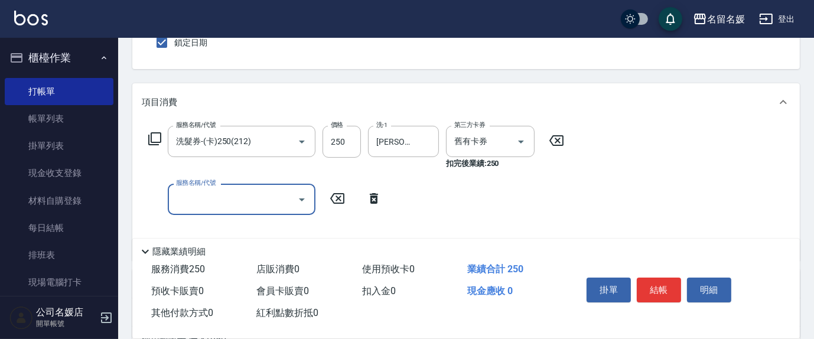
scroll to position [161, 0]
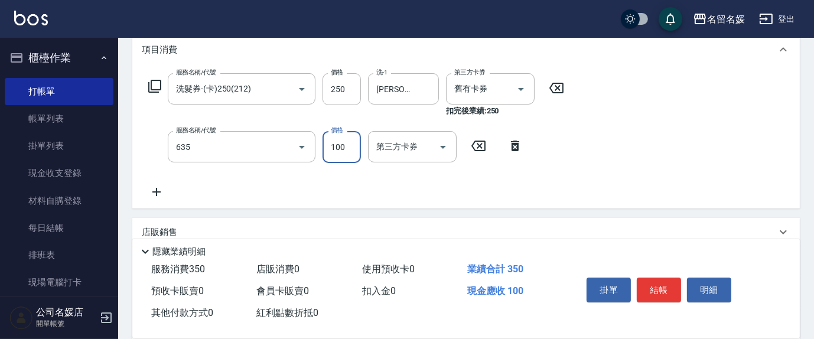
type input "[PERSON_NAME].玻酸.晶膜.水療(635)"
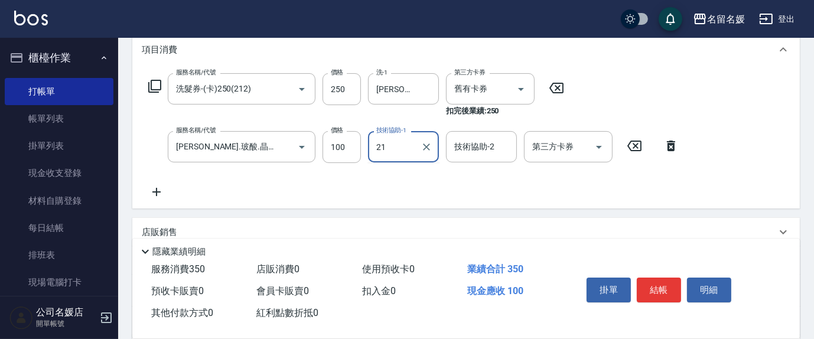
type input "[PERSON_NAME]-21"
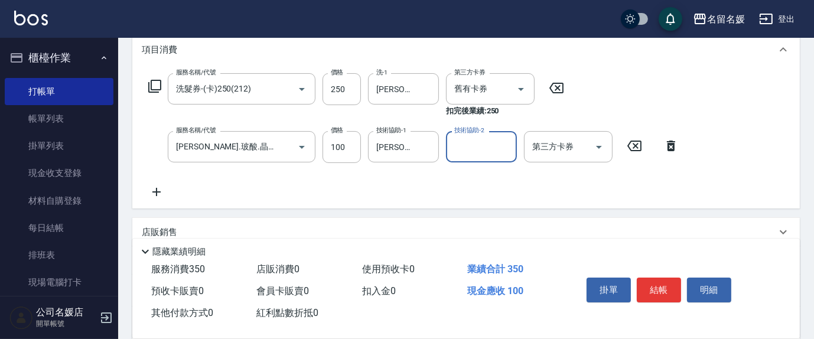
scroll to position [0, 0]
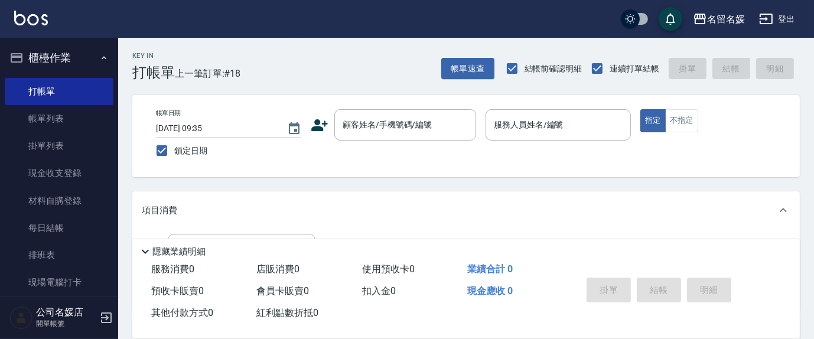
click at [107, 5] on div "名留名媛 登出" at bounding box center [407, 19] width 814 height 38
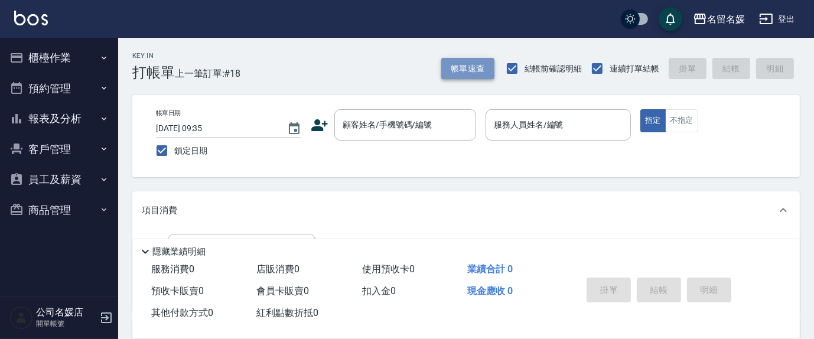
click at [473, 69] on button "帳單速查" at bounding box center [467, 69] width 53 height 22
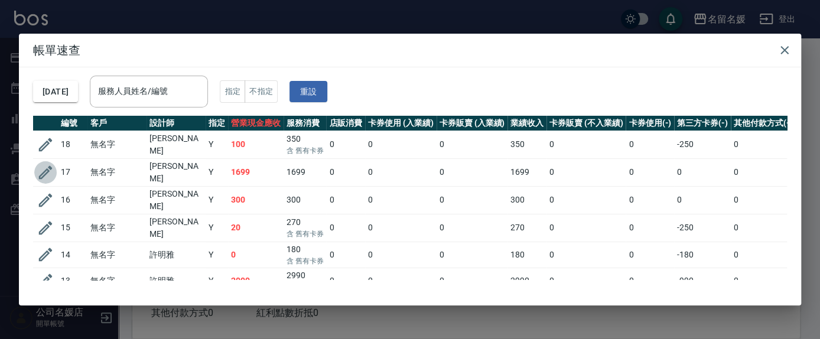
click at [43, 167] on icon "button" at bounding box center [46, 173] width 18 height 18
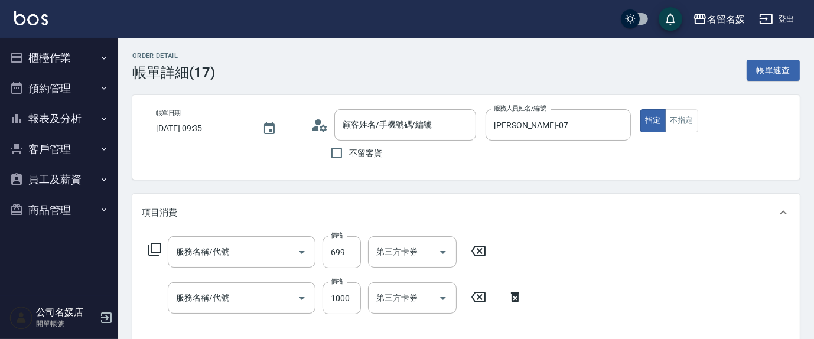
type input "[DATE] 09:35"
type input "[PERSON_NAME]-07"
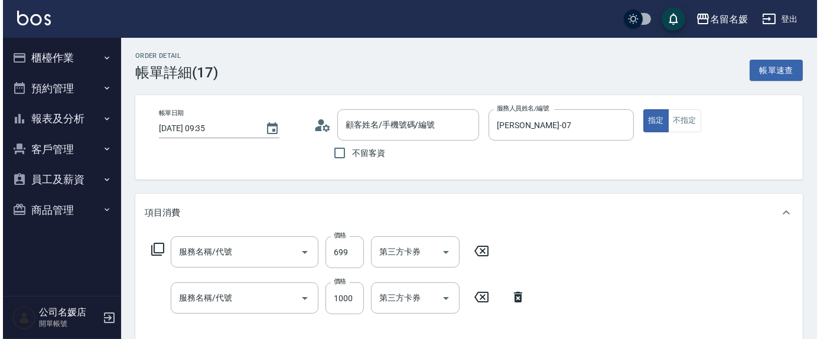
scroll to position [107, 0]
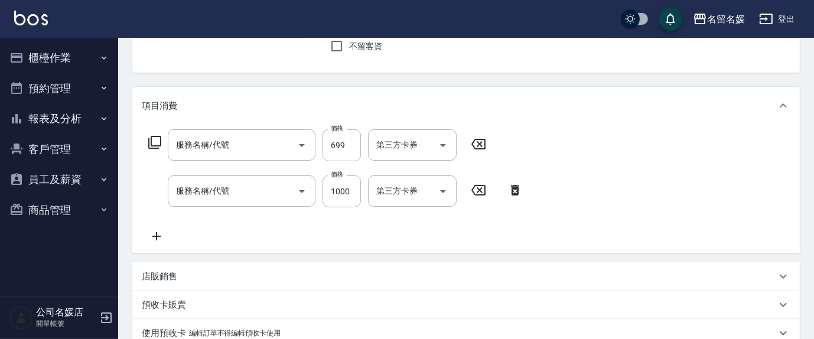
click at [156, 142] on icon at bounding box center [155, 142] width 14 height 14
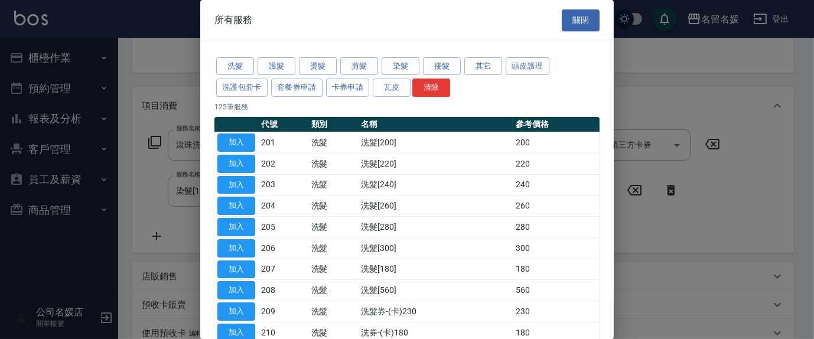
type input "滾珠洗髮699(299)"
type input "染髮[1200](506)"
type input "無名字/02/null"
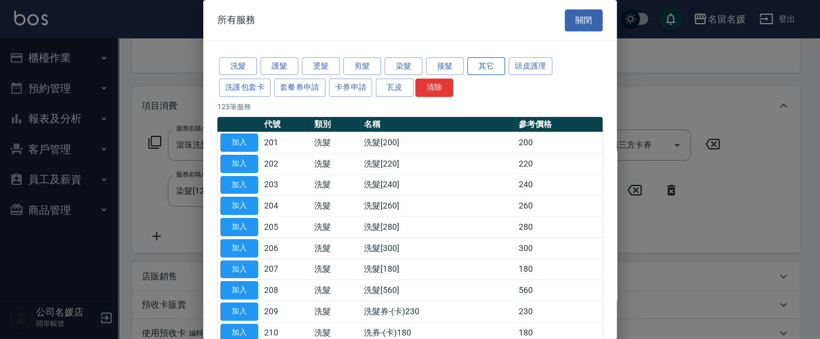
click at [485, 69] on button "其它" at bounding box center [486, 66] width 38 height 18
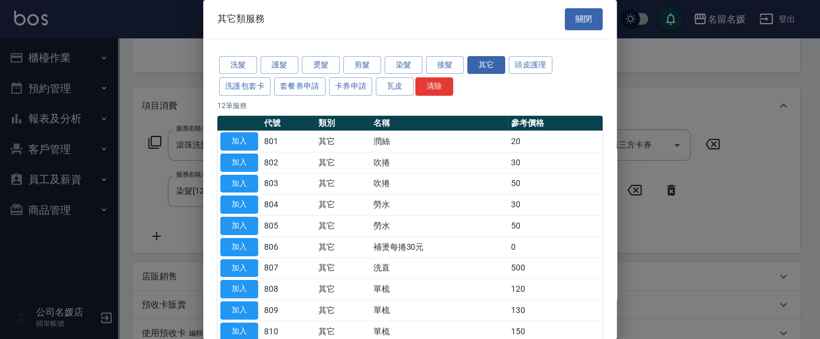
scroll to position [0, 0]
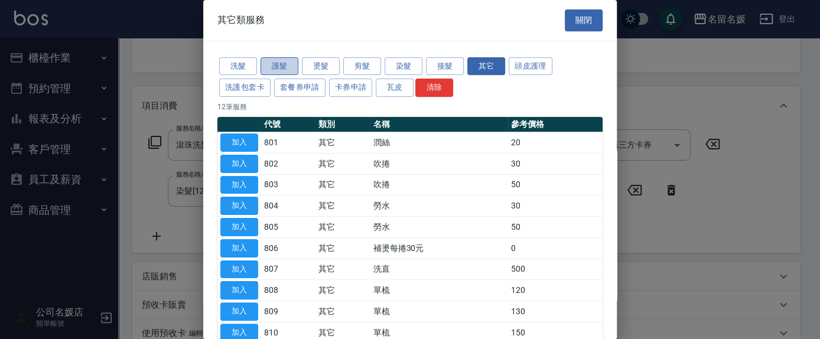
click at [282, 64] on button "護髮" at bounding box center [279, 66] width 38 height 18
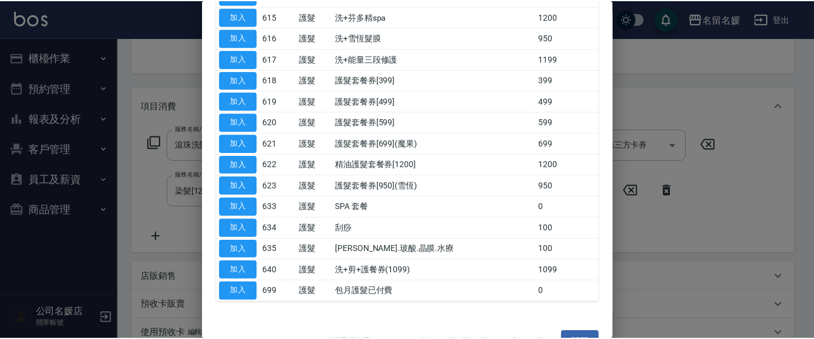
scroll to position [465, 0]
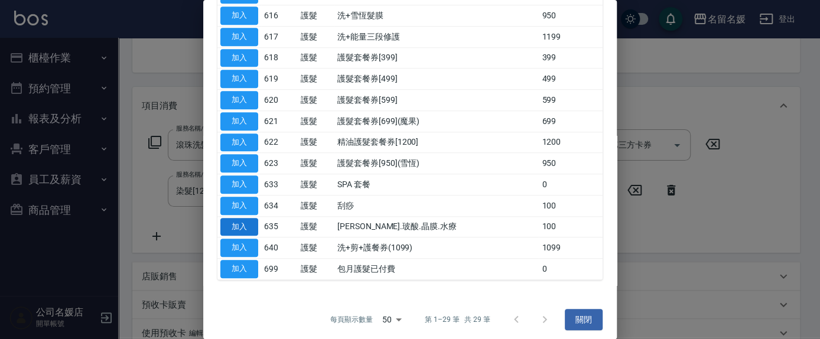
click at [247, 224] on button "加入" at bounding box center [239, 227] width 38 height 18
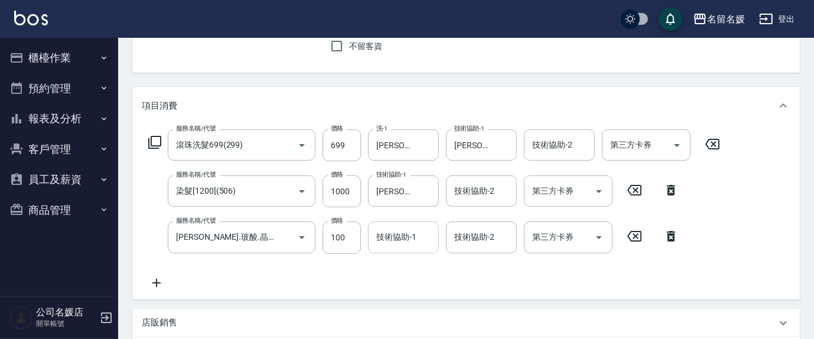
click at [400, 231] on div "技術協助-1 技術協助-1" at bounding box center [403, 236] width 71 height 31
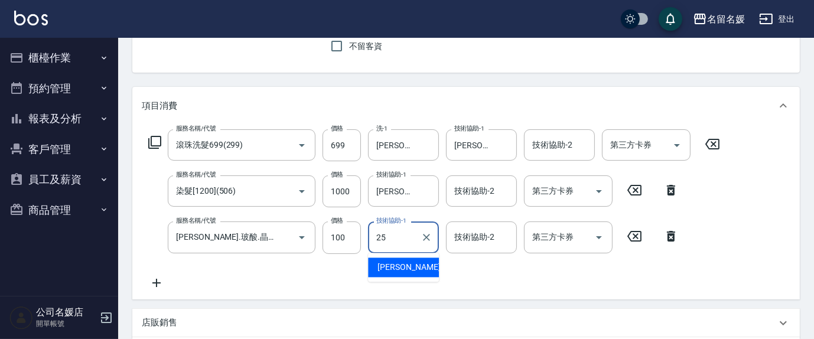
click at [394, 271] on span "[PERSON_NAME]-25" at bounding box center [414, 267] width 74 height 12
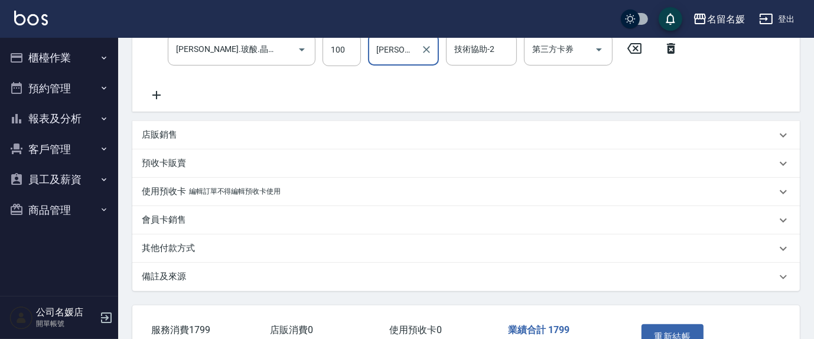
scroll to position [373, 0]
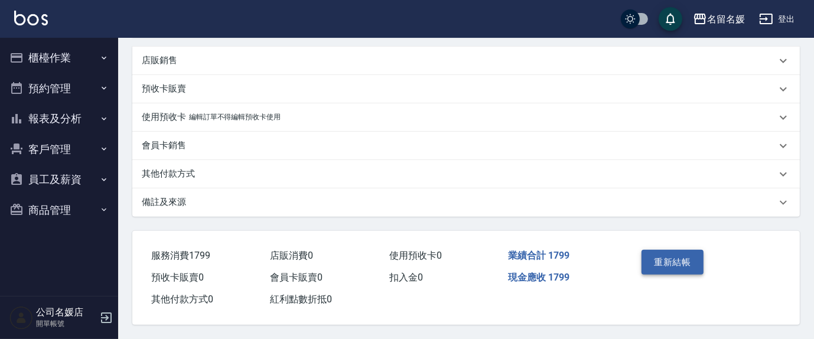
type input "[PERSON_NAME]-25"
click at [675, 261] on button "重新結帳" at bounding box center [672, 262] width 63 height 25
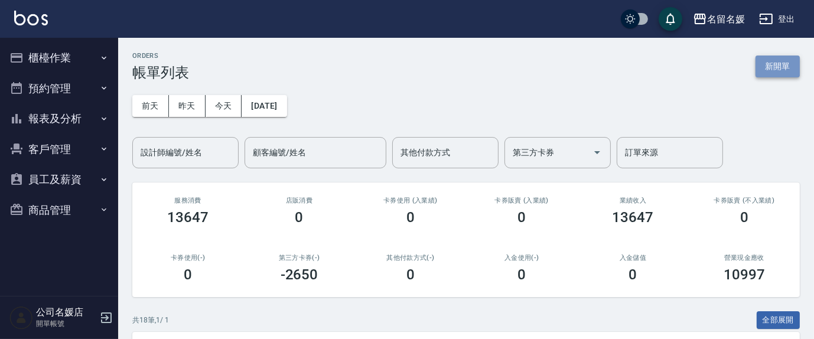
click at [771, 69] on button "新開單" at bounding box center [777, 67] width 44 height 22
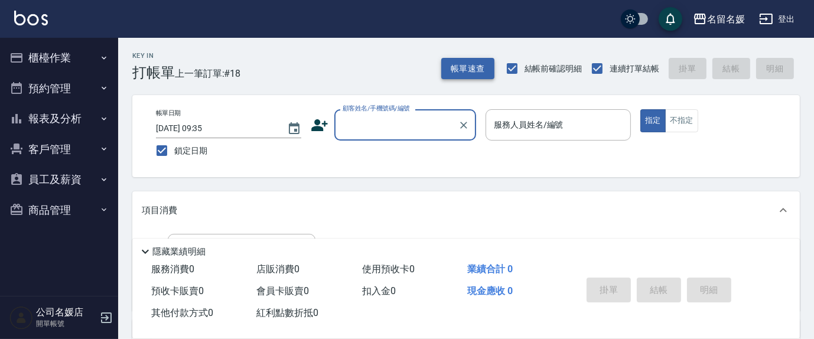
click at [479, 66] on button "帳單速查" at bounding box center [467, 69] width 53 height 22
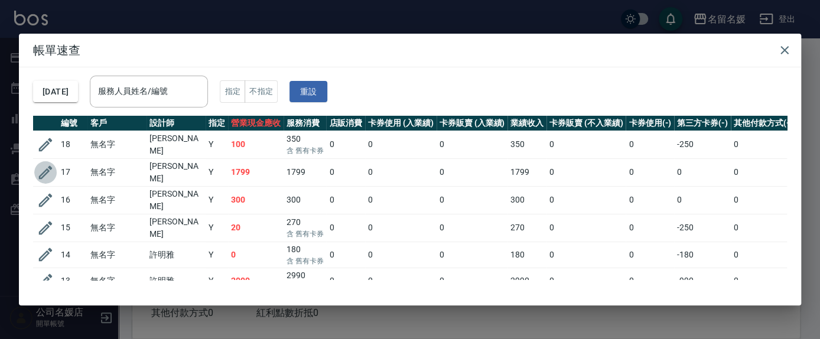
click at [44, 167] on icon "button" at bounding box center [46, 173] width 18 height 18
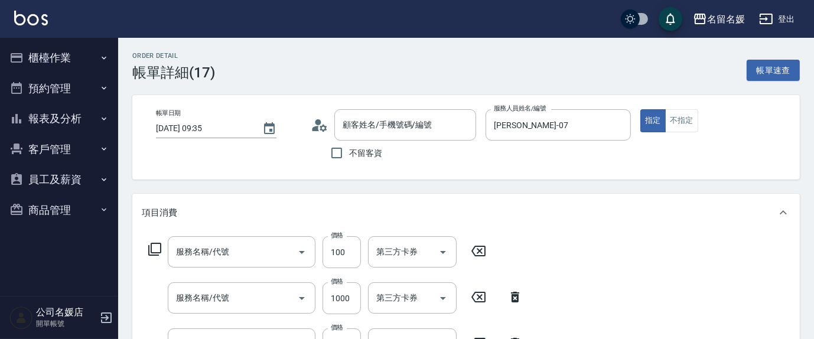
type input "[DATE] 09:35"
type input "[PERSON_NAME]-07"
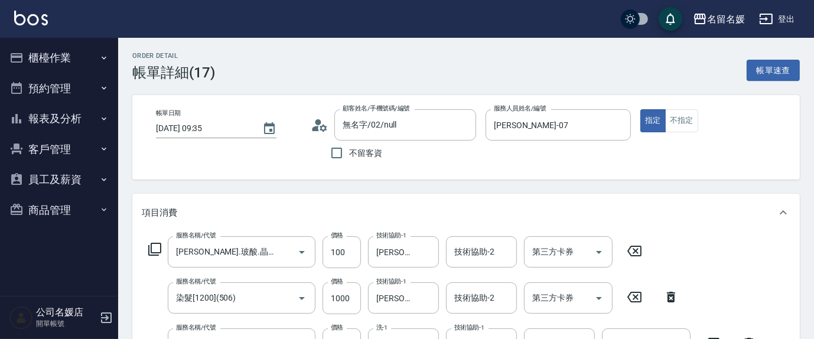
type input "無名字/02/null"
type input "[PERSON_NAME].玻酸.晶膜.水療(635)"
type input "染髮[1200](506)"
type input "滾珠洗髮699(299)"
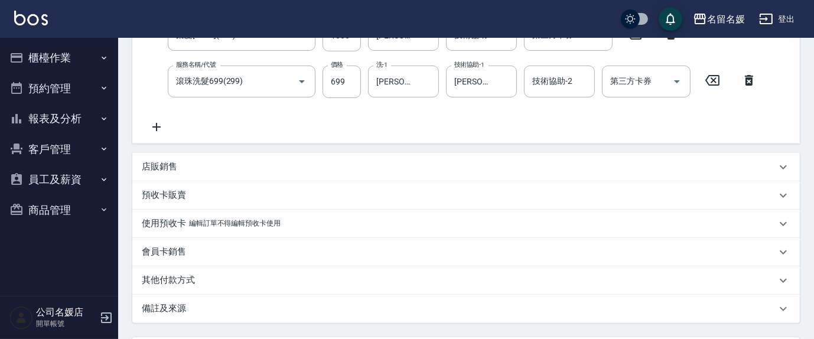
scroll to position [373, 0]
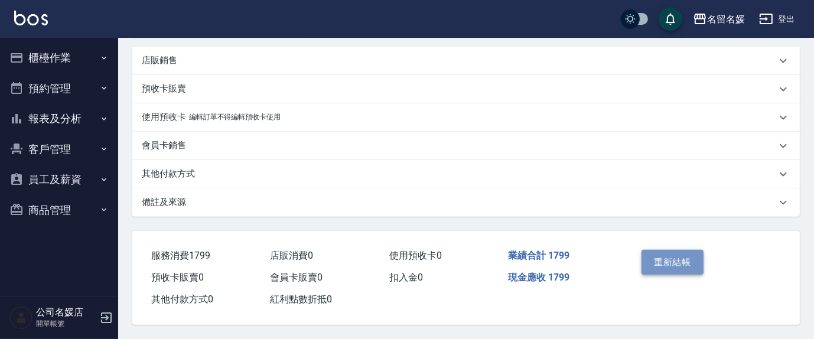
click at [671, 256] on button "重新結帳" at bounding box center [672, 262] width 63 height 25
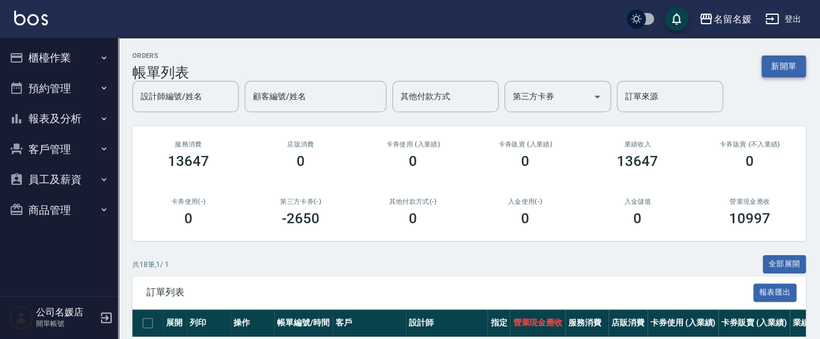
click at [780, 67] on button "新開單" at bounding box center [783, 67] width 44 height 22
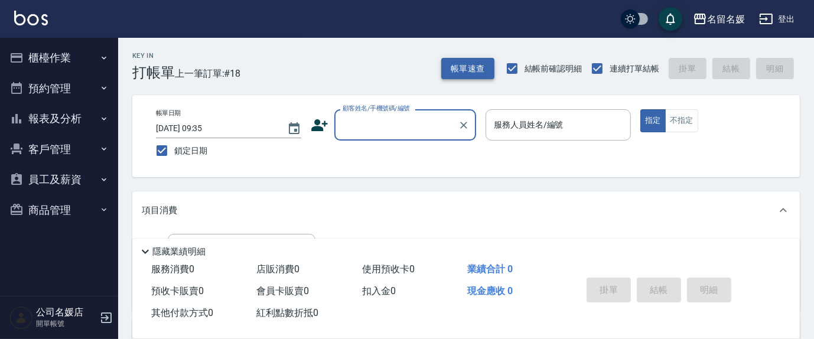
click at [469, 69] on button "帳單速查" at bounding box center [467, 69] width 53 height 22
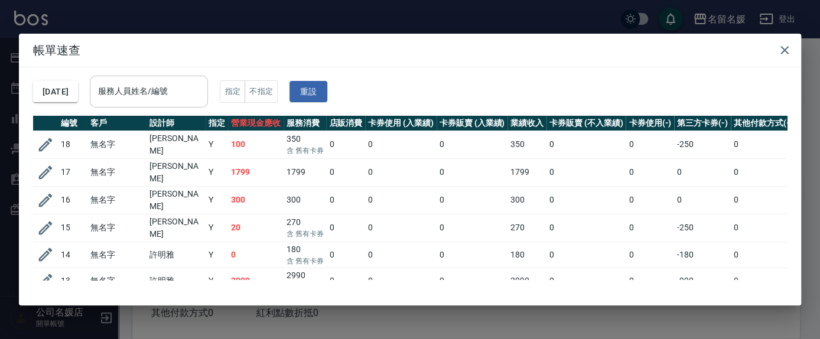
click at [158, 95] on input "服務人員姓名/編號" at bounding box center [148, 91] width 107 height 21
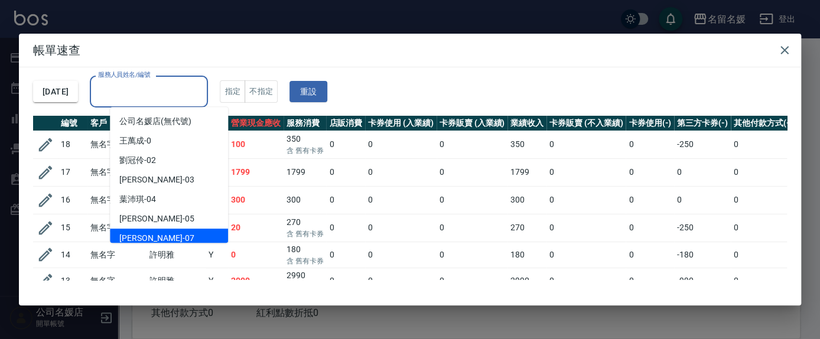
click at [159, 239] on div "[PERSON_NAME] -07" at bounding box center [169, 238] width 118 height 19
type input "[PERSON_NAME]-07"
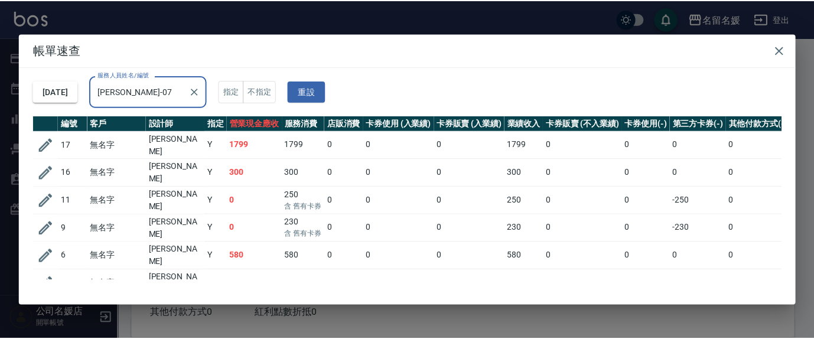
scroll to position [27, 0]
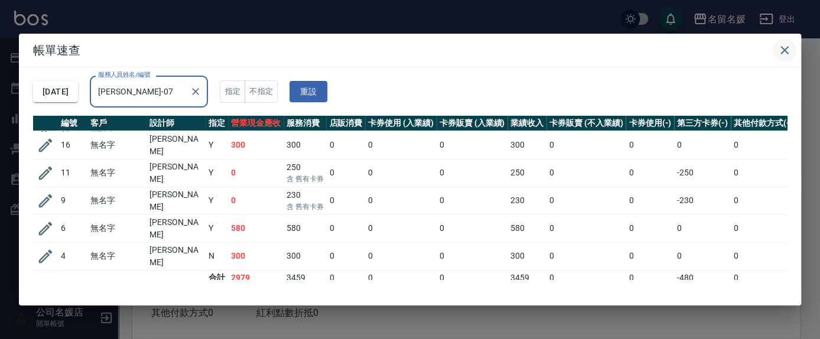
click at [788, 50] on icon "button" at bounding box center [784, 50] width 14 height 14
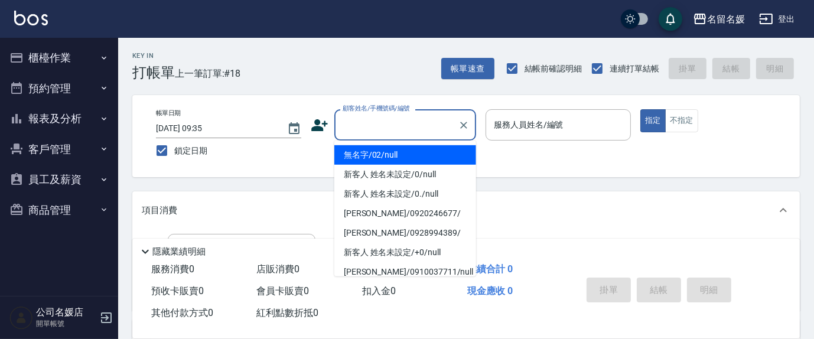
click at [391, 127] on input "顧客姓名/手機號碼/編號" at bounding box center [396, 125] width 113 height 21
drag, startPoint x: 392, startPoint y: 152, endPoint x: 510, endPoint y: 127, distance: 120.7
click at [392, 152] on li "無名字/02/null" at bounding box center [405, 154] width 142 height 19
click at [510, 127] on label "服務人員姓名/編號" at bounding box center [529, 125] width 70 height 12
click at [510, 127] on input "服務人員姓名/編號" at bounding box center [558, 125] width 135 height 21
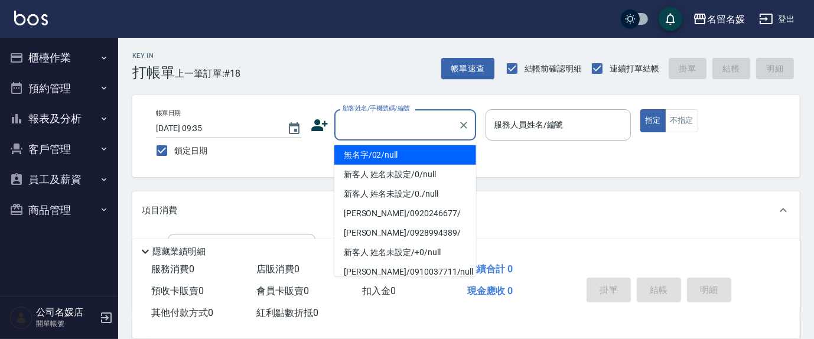
type input "無名字/02/null"
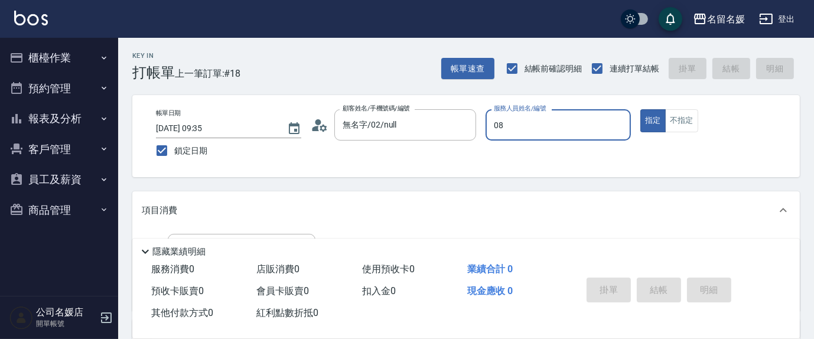
type input "08"
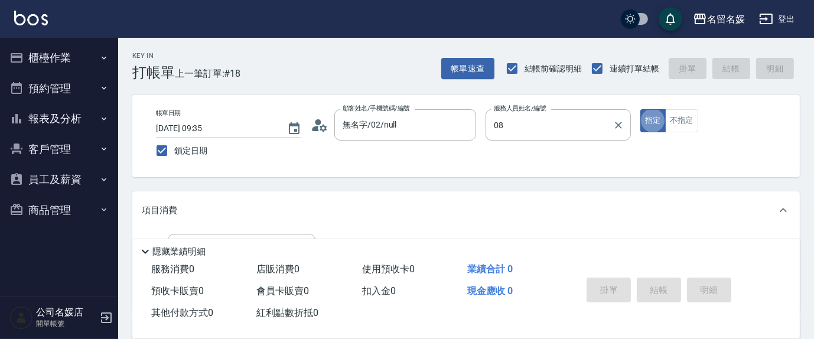
type button "true"
type input "[PERSON_NAME]-08"
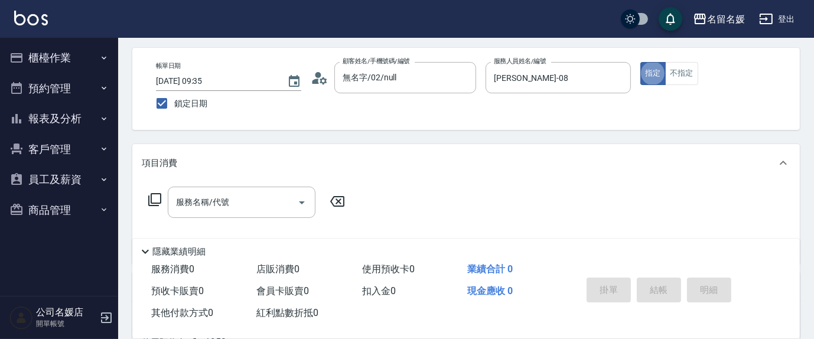
scroll to position [53, 0]
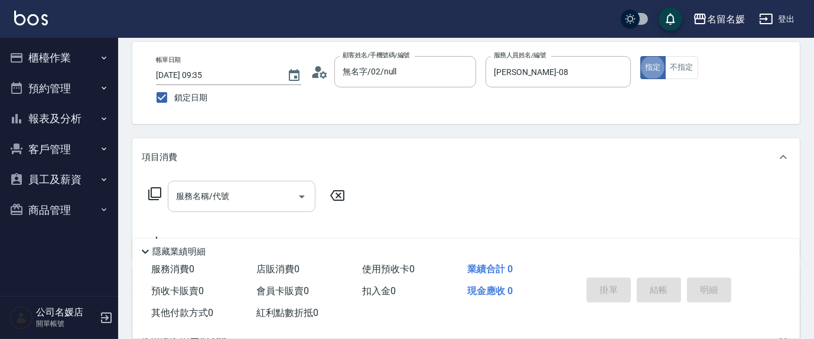
click at [250, 190] on input "服務名稱/代號" at bounding box center [232, 196] width 119 height 21
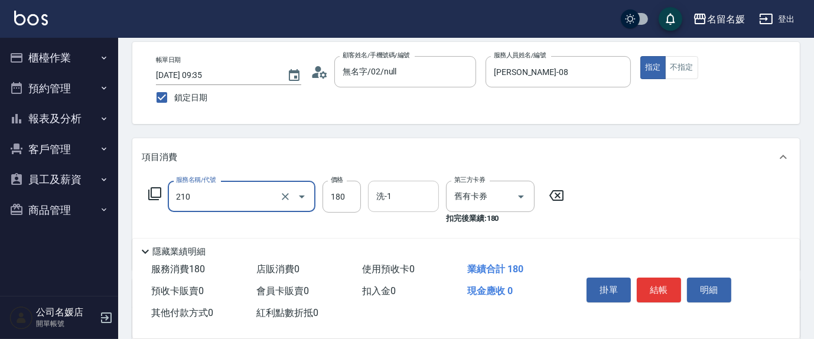
click at [403, 190] on input "洗-1" at bounding box center [403, 196] width 60 height 21
type input "洗券-(卡)180(210)"
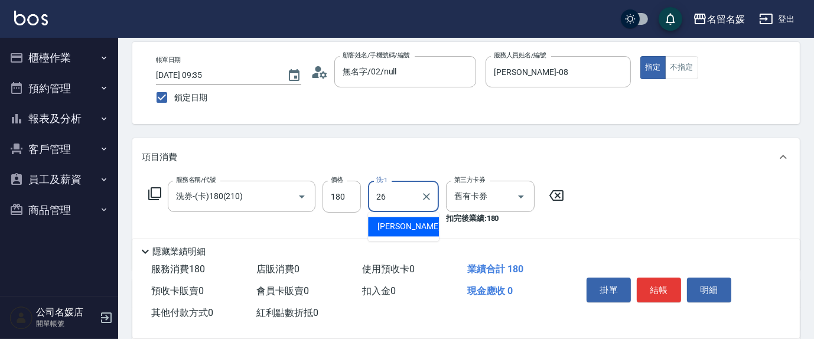
type input "[PERSON_NAME]-26"
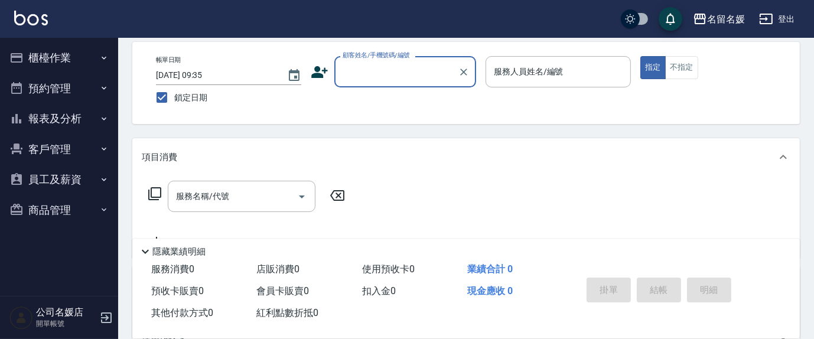
click at [90, 125] on button "報表及分析" at bounding box center [59, 118] width 109 height 31
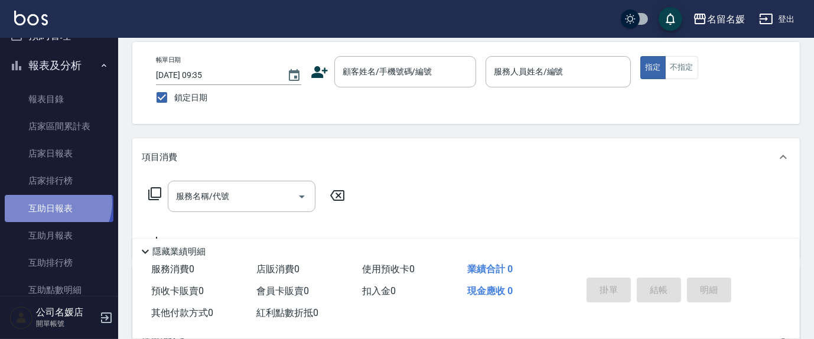
click at [56, 203] on link "互助日報表" at bounding box center [59, 208] width 109 height 27
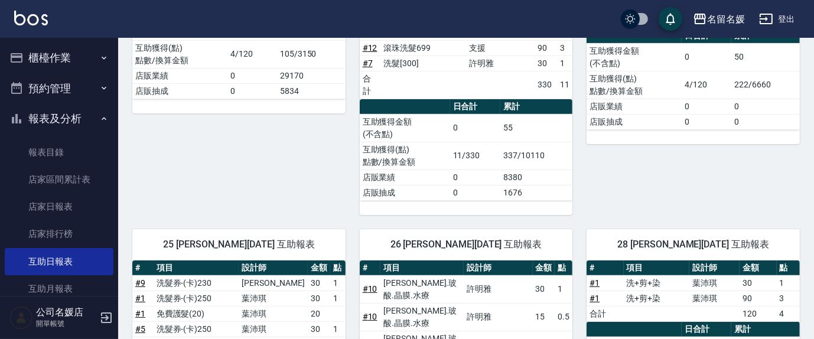
scroll to position [268, 0]
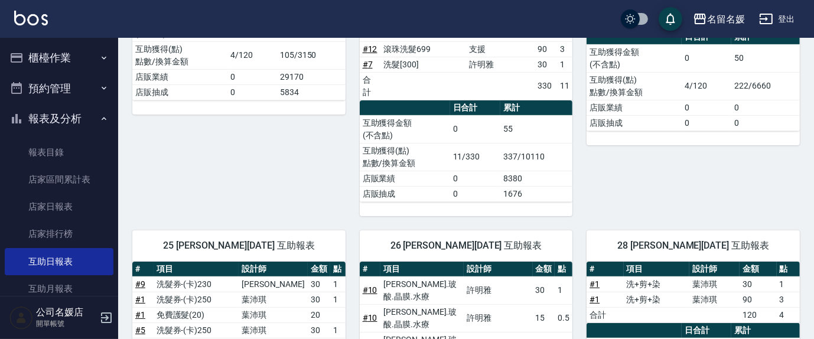
click at [77, 64] on button "櫃檯作業" at bounding box center [59, 58] width 109 height 31
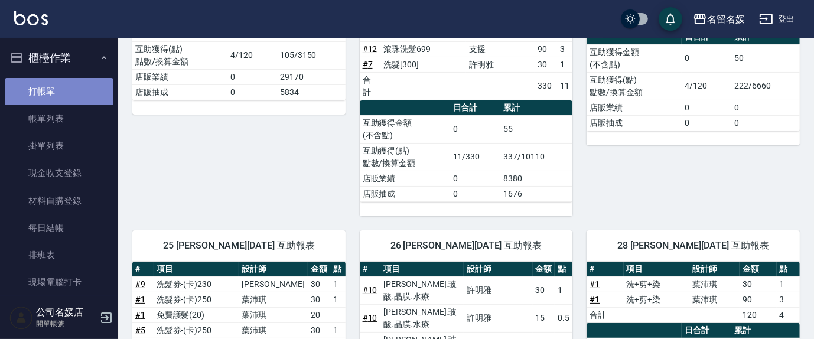
click at [73, 86] on link "打帳單" at bounding box center [59, 91] width 109 height 27
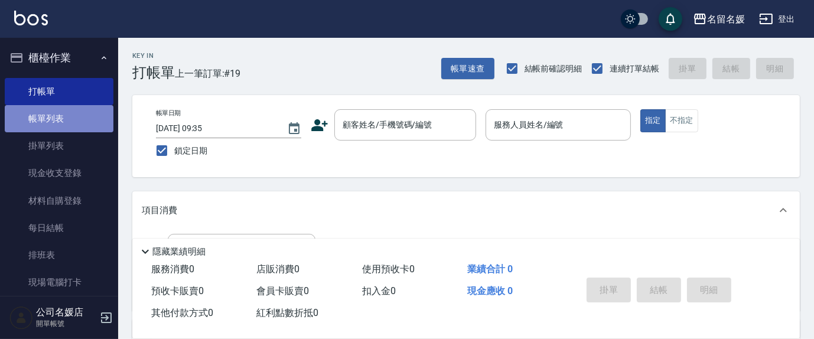
click at [77, 119] on link "帳單列表" at bounding box center [59, 118] width 109 height 27
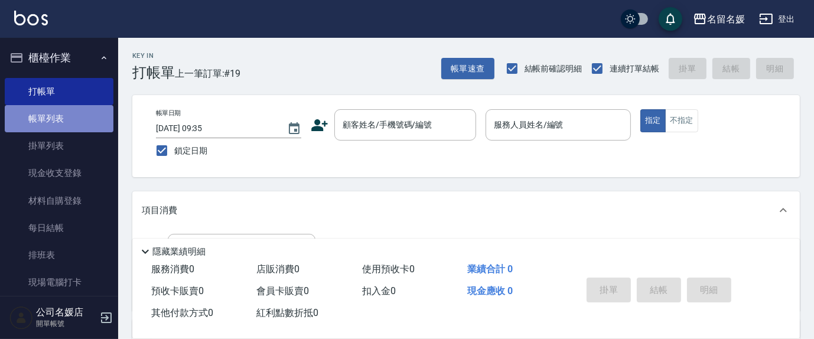
click at [77, 119] on link "帳單列表" at bounding box center [59, 118] width 109 height 27
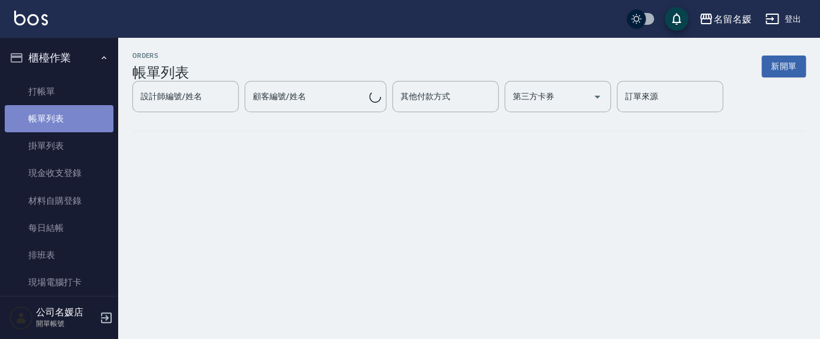
click at [77, 119] on link "帳單列表" at bounding box center [59, 118] width 109 height 27
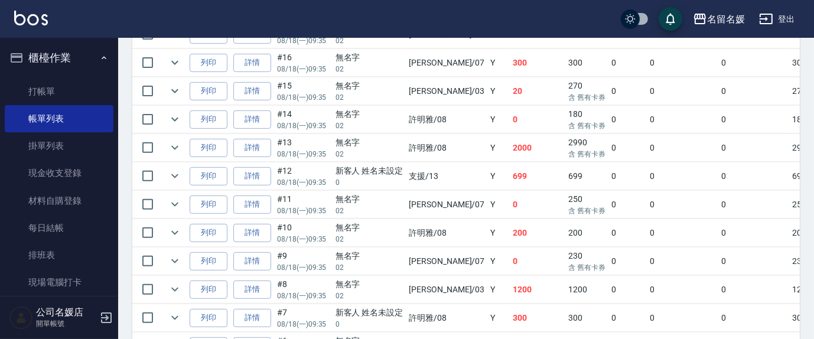
scroll to position [429, 0]
click at [260, 228] on link "詳情" at bounding box center [252, 232] width 38 height 18
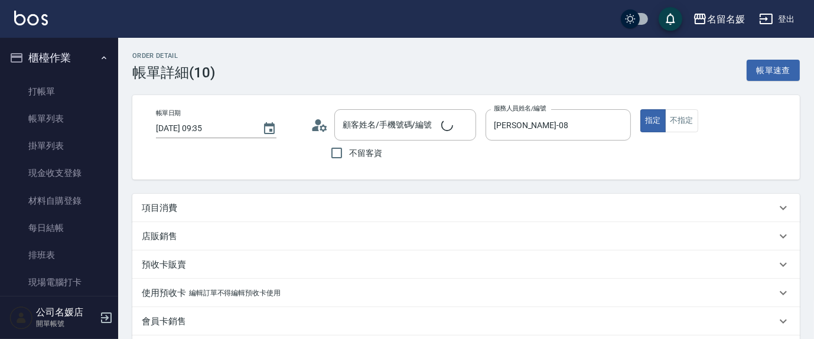
type input "[DATE] 09:35"
type input "[PERSON_NAME]-08"
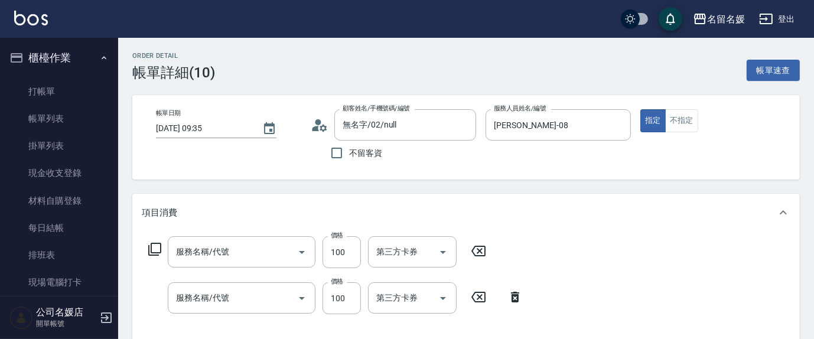
type input "無名字/02/null"
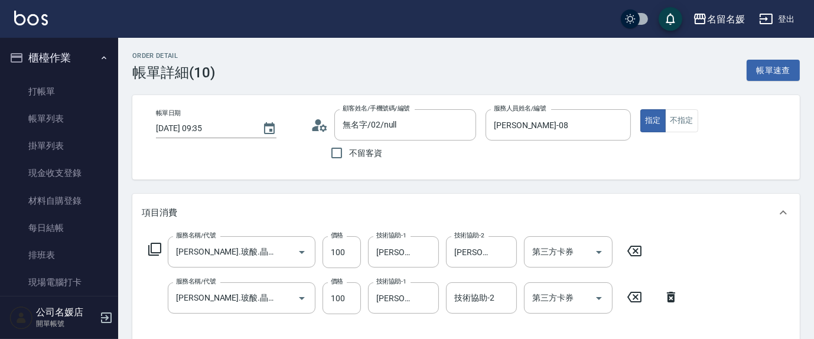
type input "[PERSON_NAME].玻酸.晶膜.水療(635)"
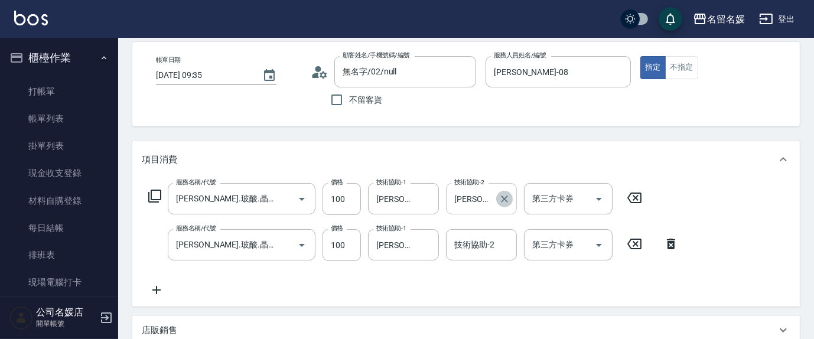
click at [502, 198] on icon "Clear" at bounding box center [504, 199] width 12 height 12
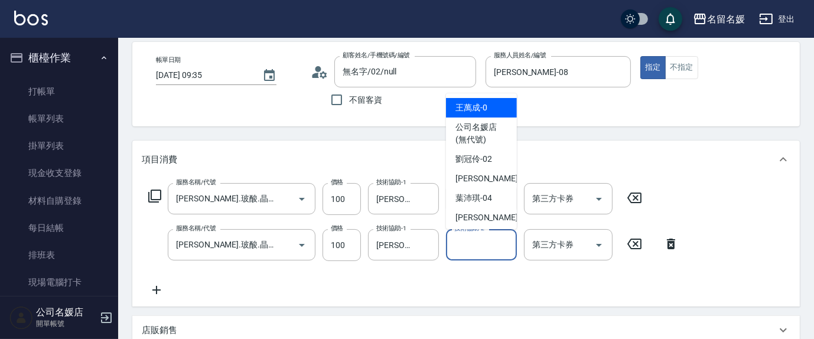
click at [496, 243] on input "技術協助-2" at bounding box center [481, 244] width 60 height 21
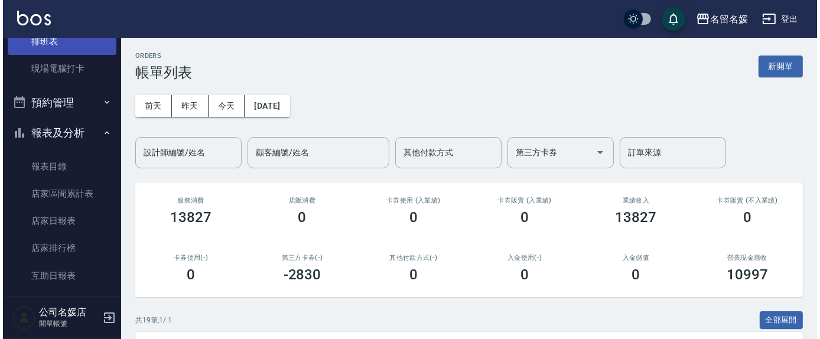
scroll to position [214, 0]
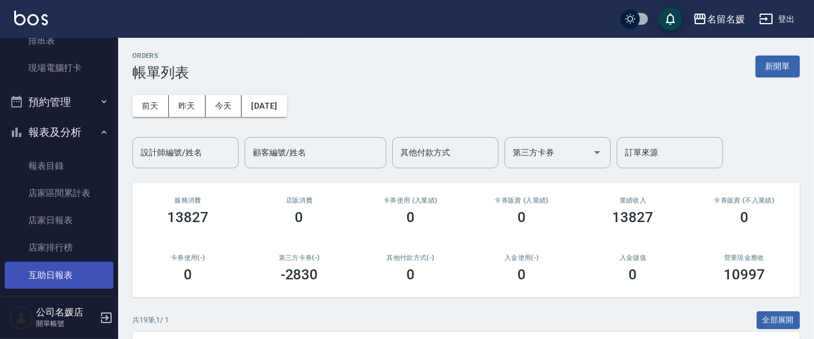
click at [74, 277] on link "互助日報表" at bounding box center [59, 275] width 109 height 27
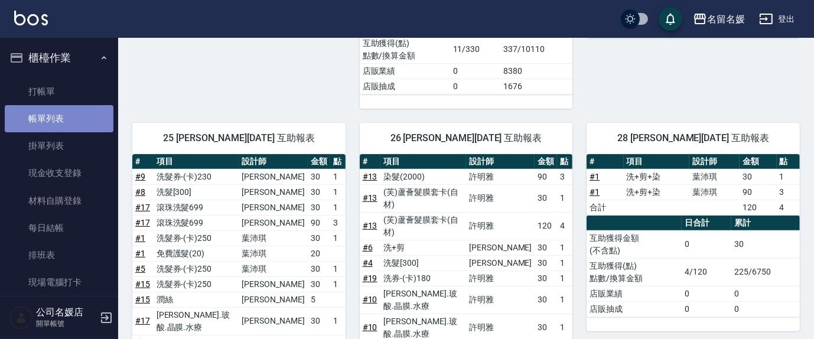
click at [69, 121] on link "帳單列表" at bounding box center [59, 118] width 109 height 27
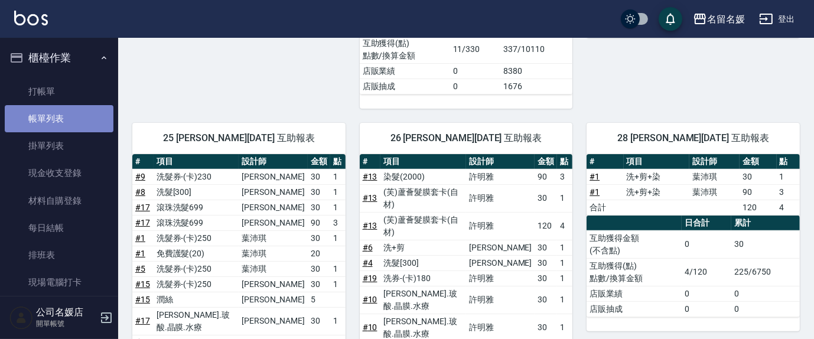
click at [69, 121] on link "帳單列表" at bounding box center [59, 118] width 109 height 27
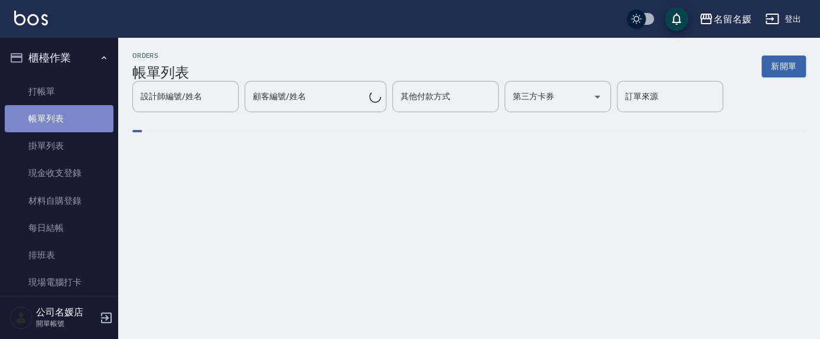
click at [69, 121] on link "帳單列表" at bounding box center [59, 118] width 109 height 27
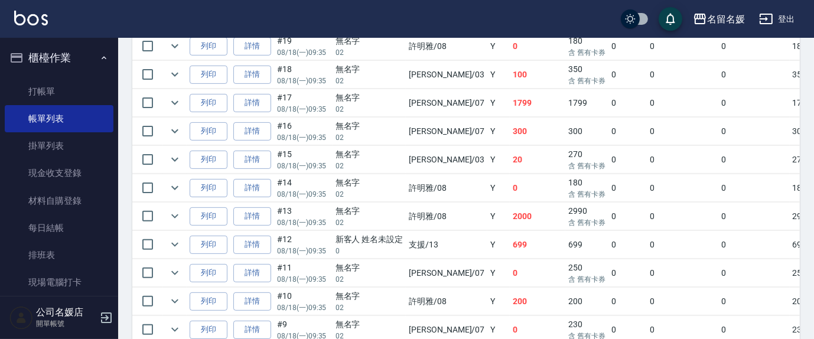
scroll to position [376, 0]
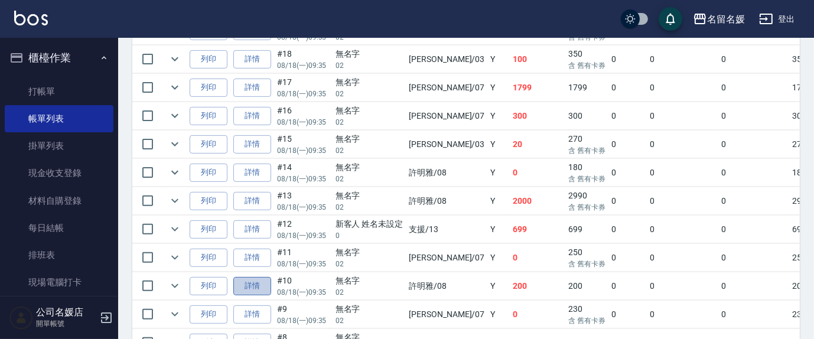
click at [263, 283] on link "詳情" at bounding box center [252, 286] width 38 height 18
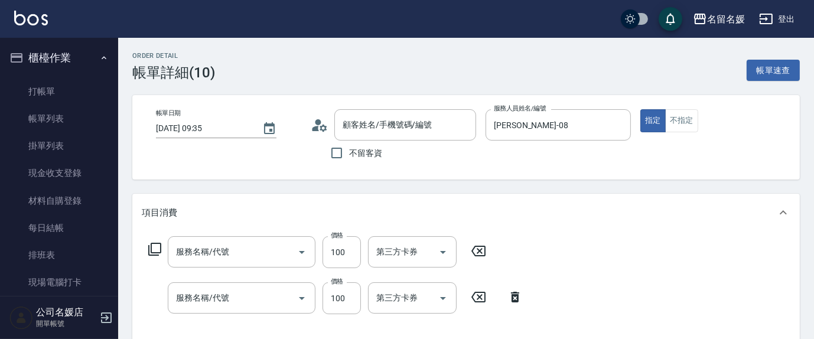
type input "[DATE] 09:35"
type input "[PERSON_NAME]-08"
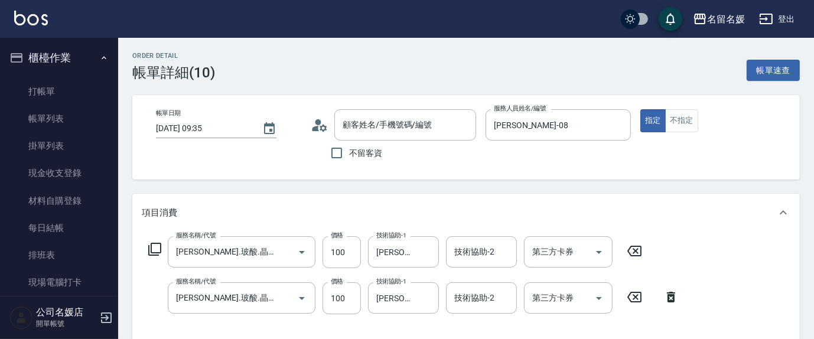
type input "[PERSON_NAME].玻酸.晶膜.水療(635)"
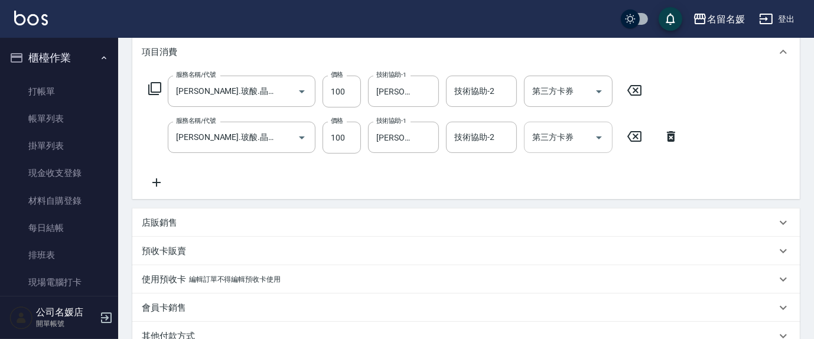
type input "無名字/02/null"
click at [635, 92] on icon at bounding box center [634, 90] width 30 height 14
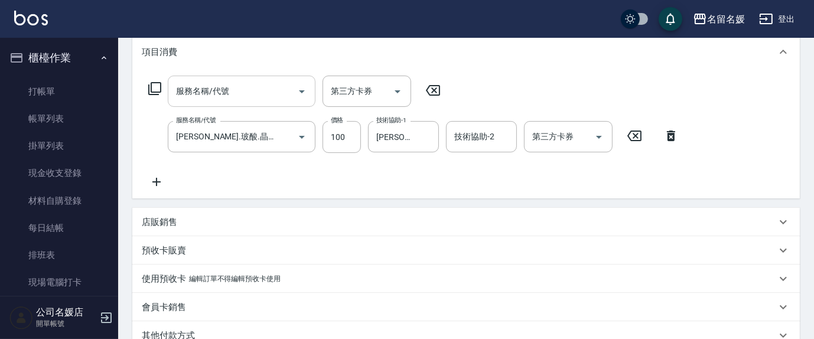
click at [252, 87] on input "服務名稱/代號" at bounding box center [232, 91] width 119 height 21
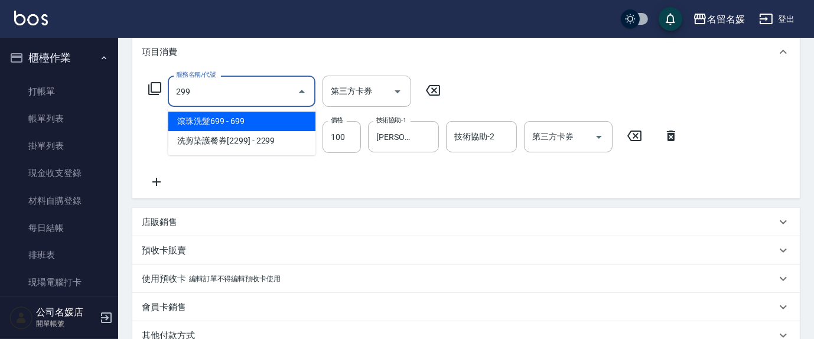
type input "滾珠洗髮699(299)"
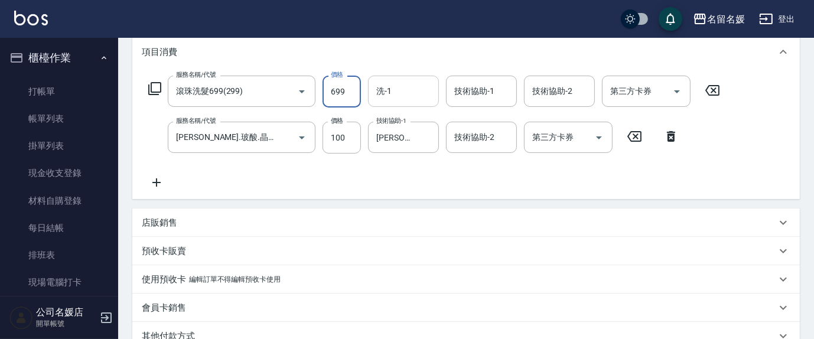
click at [412, 95] on input "洗-1" at bounding box center [403, 91] width 60 height 21
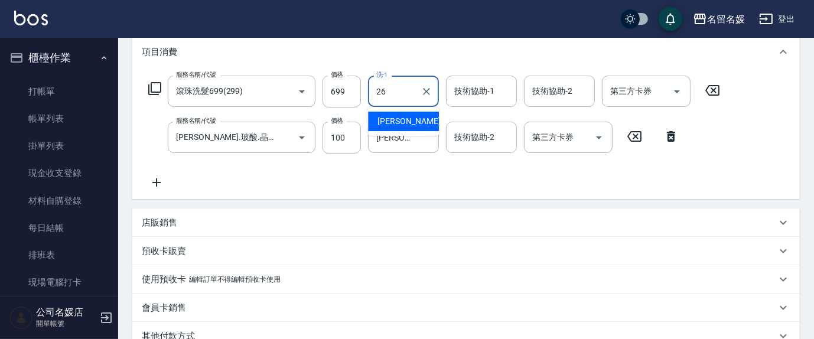
type input "[PERSON_NAME]-26"
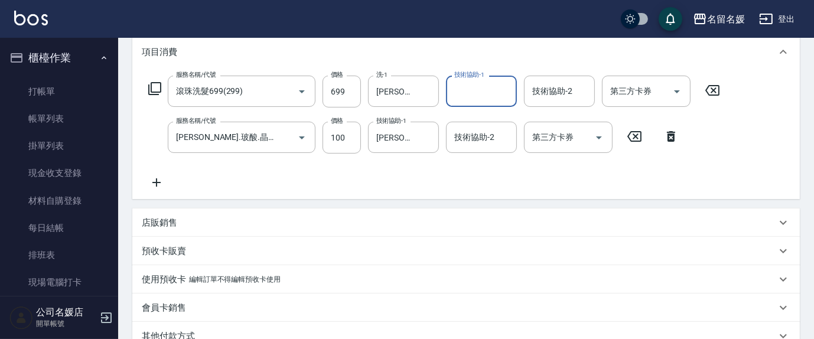
click at [465, 96] on input "技術協助-1" at bounding box center [481, 91] width 60 height 21
type input "[PERSON_NAME]-26"
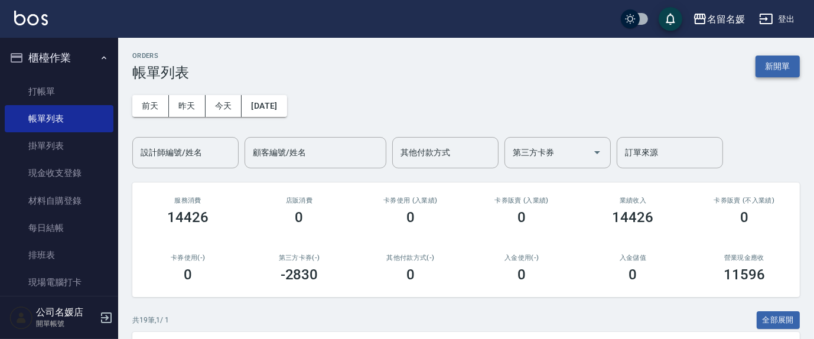
click at [757, 68] on button "新開單" at bounding box center [777, 67] width 44 height 22
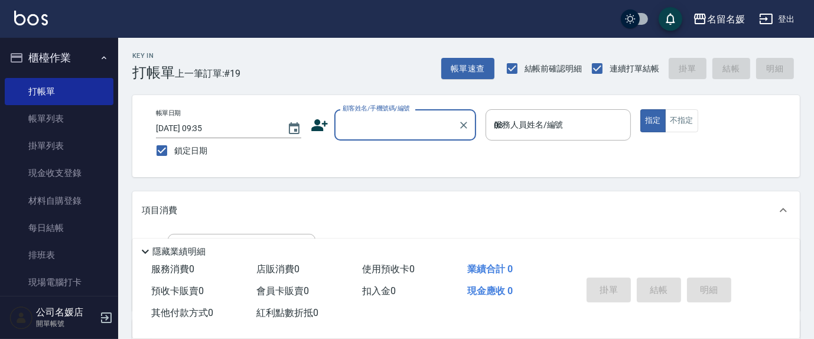
type input "03"
type input "無名字/02/null"
type input "[PERSON_NAME]-03"
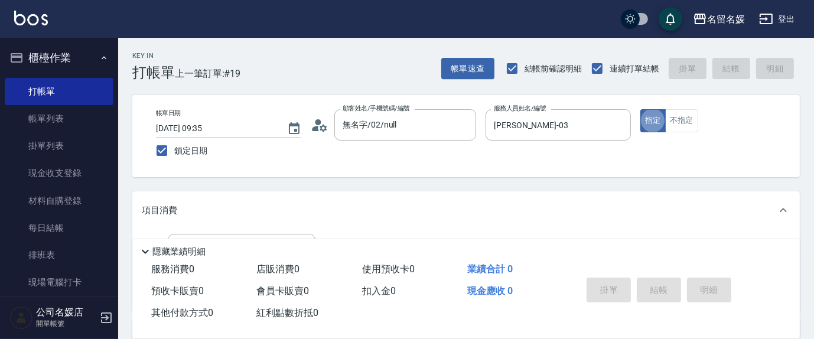
type button "true"
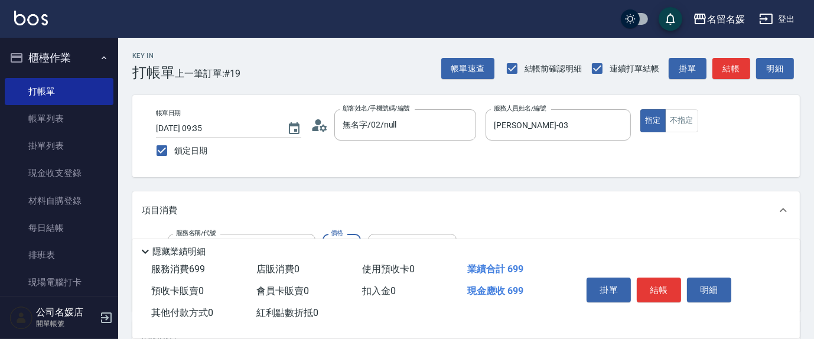
type input "滾珠洗髮699(299)"
type input "[PERSON_NAME]-23"
type input "[PERSON_NAME]-03"
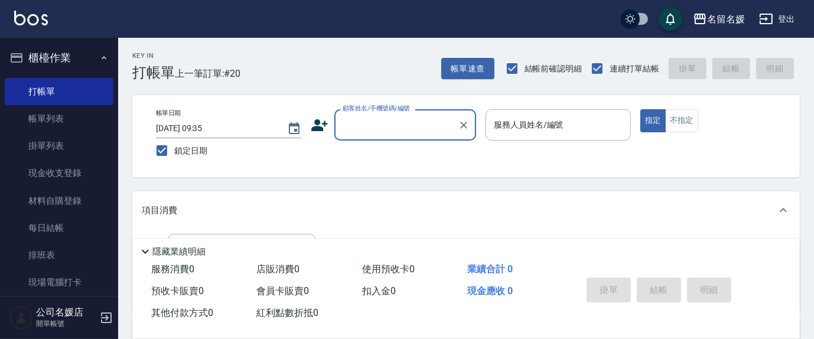
click at [402, 124] on input "顧客姓名/手機號碼/編號" at bounding box center [396, 125] width 113 height 21
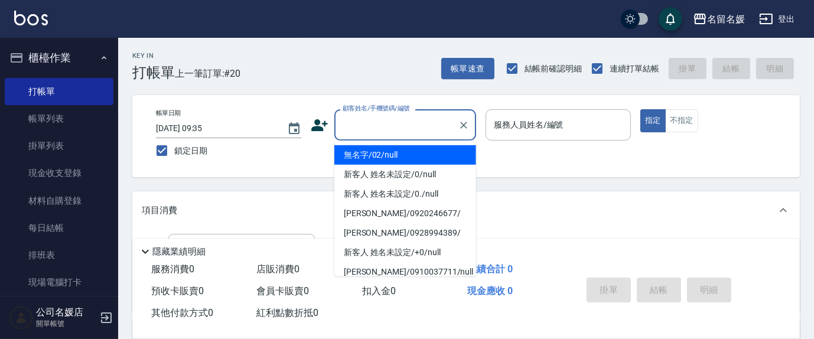
click at [395, 151] on li "無名字/02/null" at bounding box center [405, 154] width 142 height 19
type input "無名字/02/null"
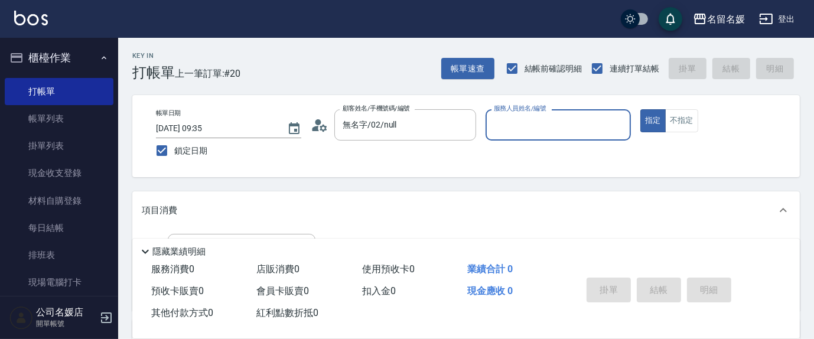
click at [543, 125] on input "服務人員姓名/編號" at bounding box center [558, 125] width 135 height 21
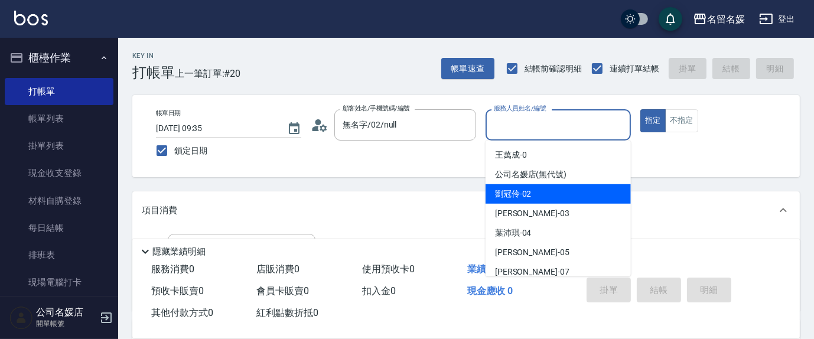
click at [546, 188] on div "劉冠伶 -02" at bounding box center [557, 193] width 145 height 19
type input "[PERSON_NAME]-02"
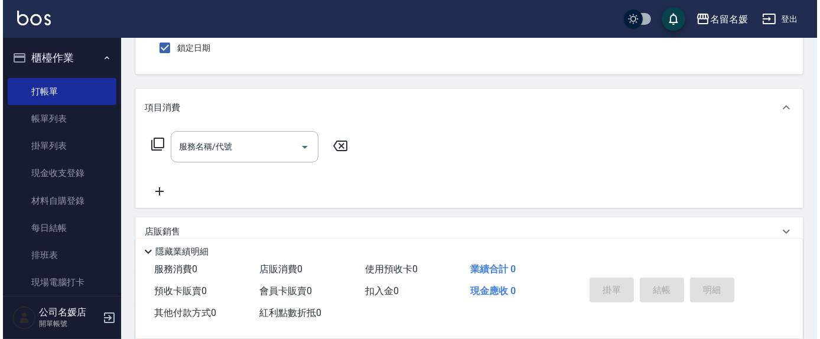
scroll to position [107, 0]
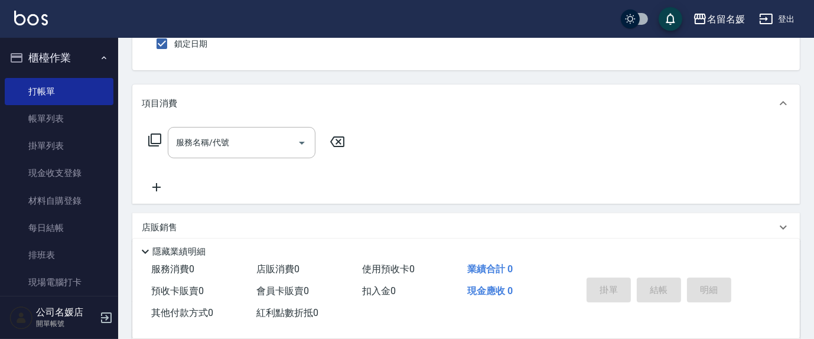
click at [158, 136] on icon at bounding box center [155, 140] width 14 height 14
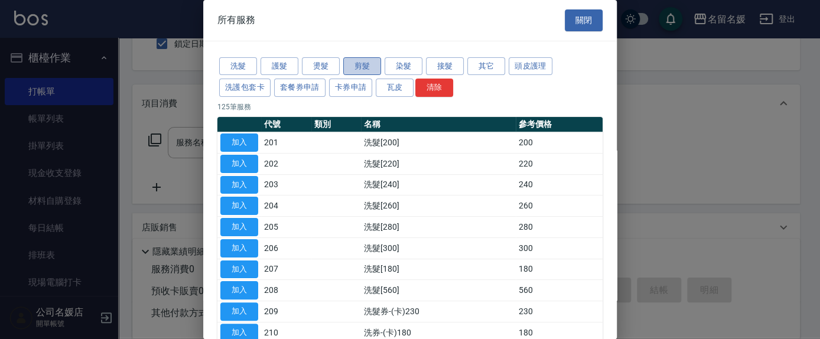
click at [358, 63] on button "剪髮" at bounding box center [362, 66] width 38 height 18
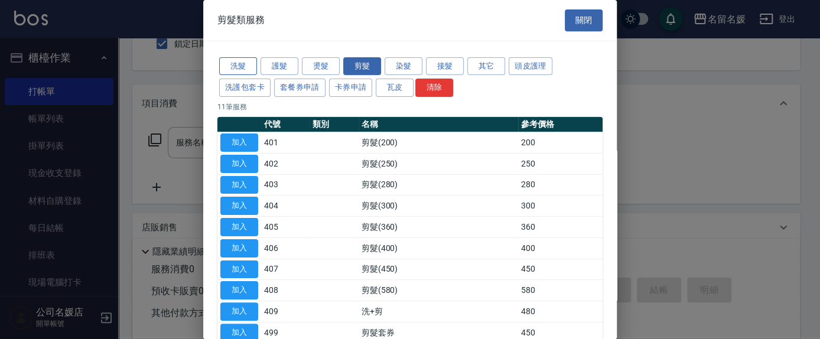
click at [233, 67] on button "洗髮" at bounding box center [238, 66] width 38 height 18
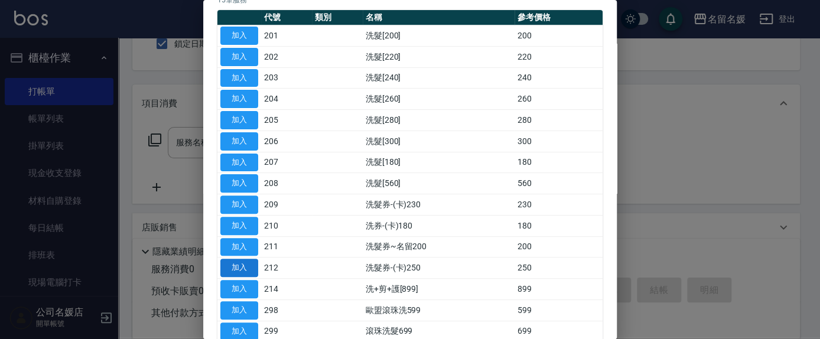
click at [250, 262] on button "加入" at bounding box center [239, 268] width 38 height 18
type input "洗髮券-(卡)250(212)"
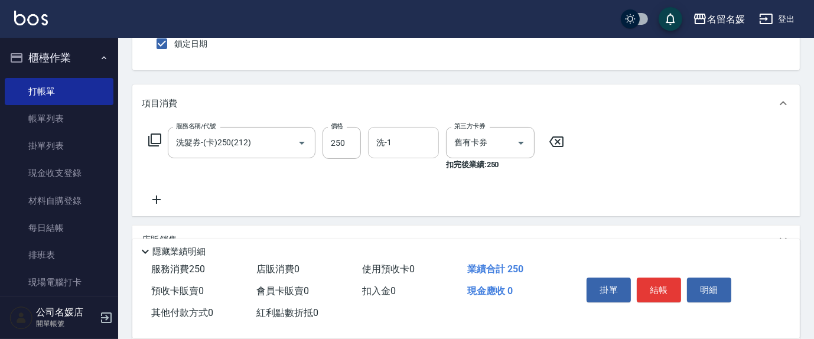
click at [387, 145] on div "洗-1 洗-1" at bounding box center [403, 142] width 71 height 31
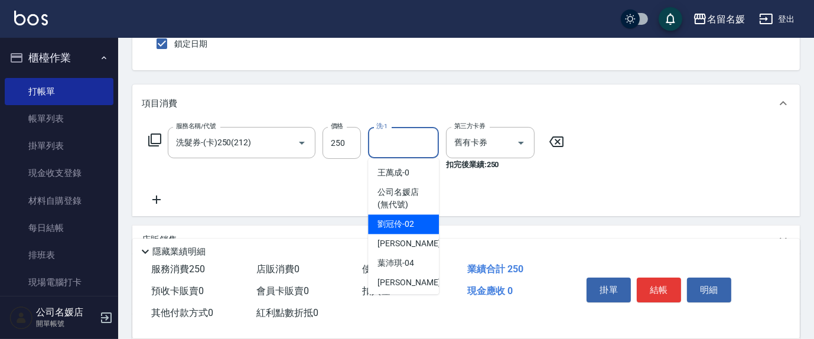
click at [414, 221] on div "劉冠伶 -02" at bounding box center [403, 223] width 71 height 19
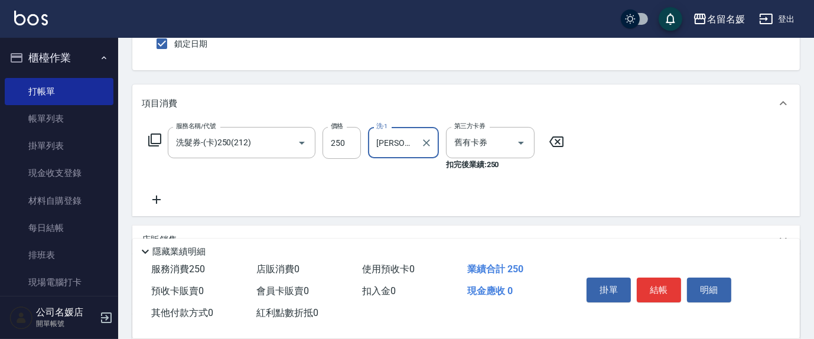
type input "[PERSON_NAME]-02"
click at [658, 283] on button "結帳" at bounding box center [659, 290] width 44 height 25
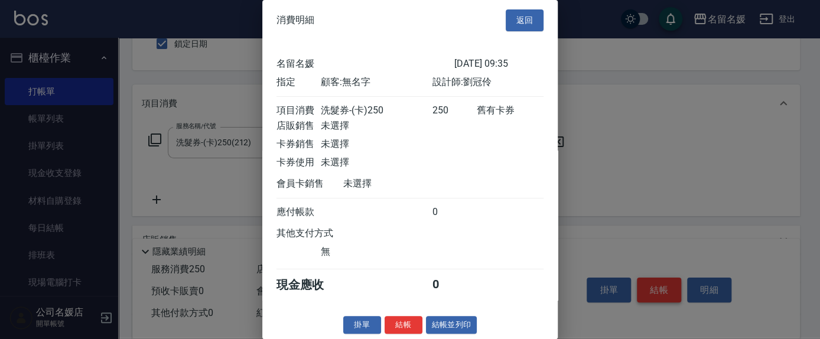
click at [658, 281] on div at bounding box center [410, 169] width 820 height 339
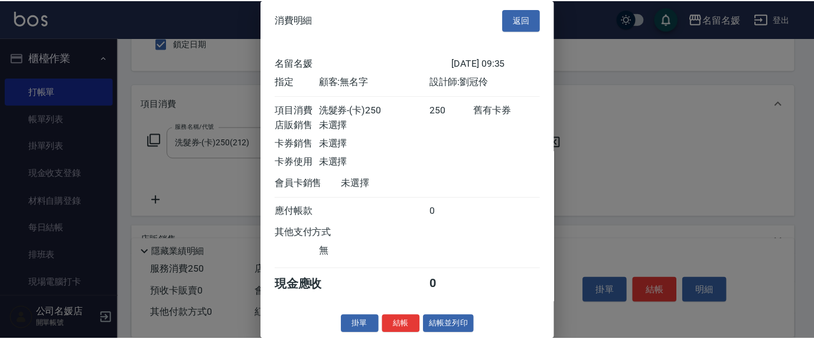
scroll to position [14, 0]
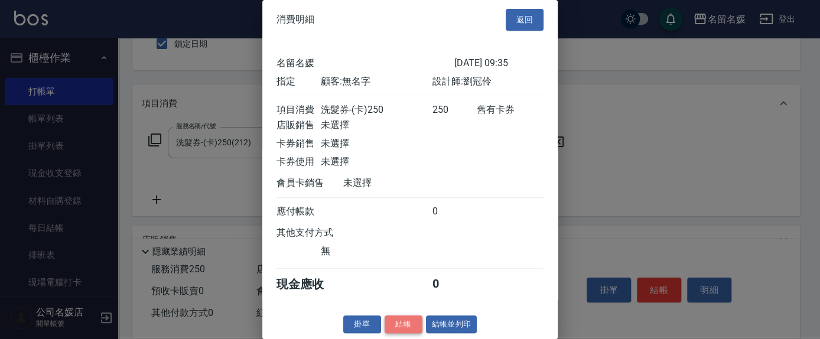
click at [400, 327] on button "結帳" at bounding box center [403, 324] width 38 height 18
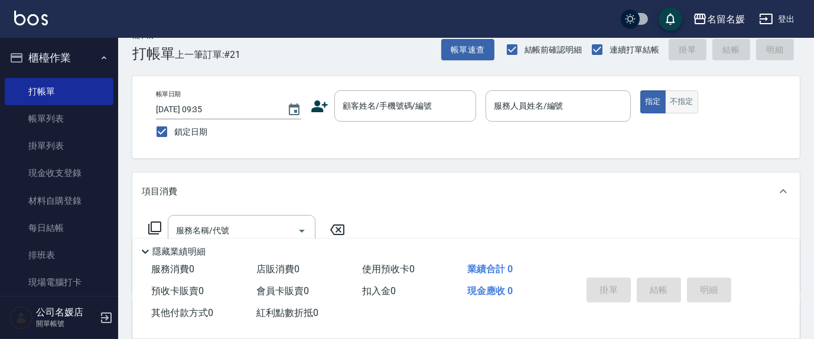
scroll to position [0, 0]
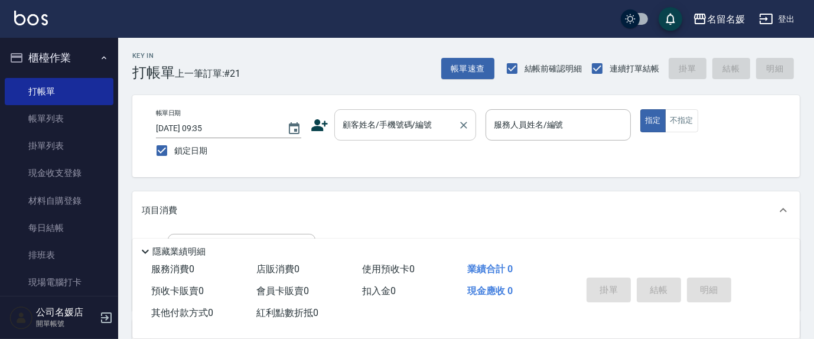
click at [375, 129] on input "顧客姓名/手機號碼/編號" at bounding box center [396, 125] width 113 height 21
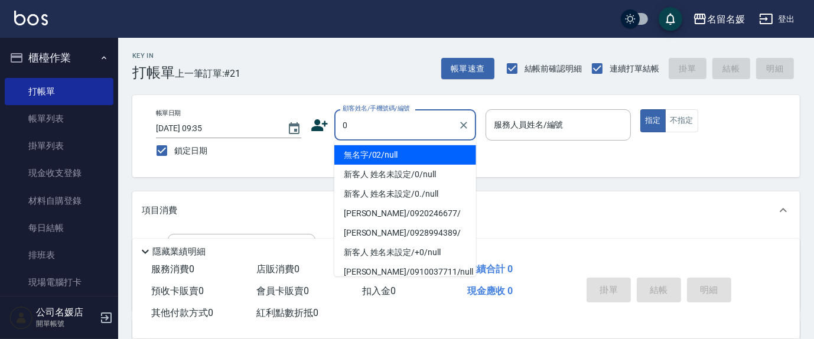
type input "無名字/02/null"
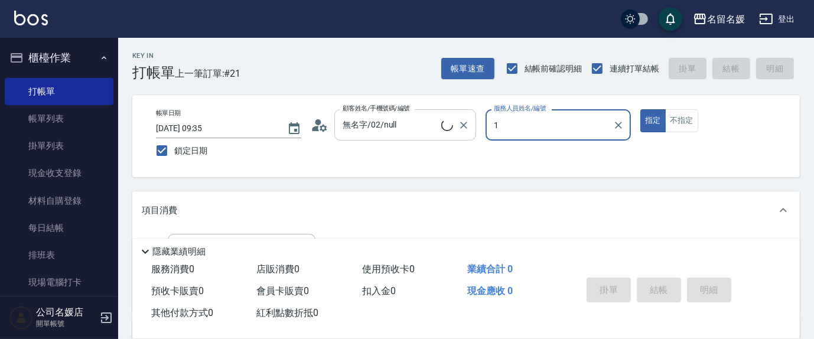
type input "13"
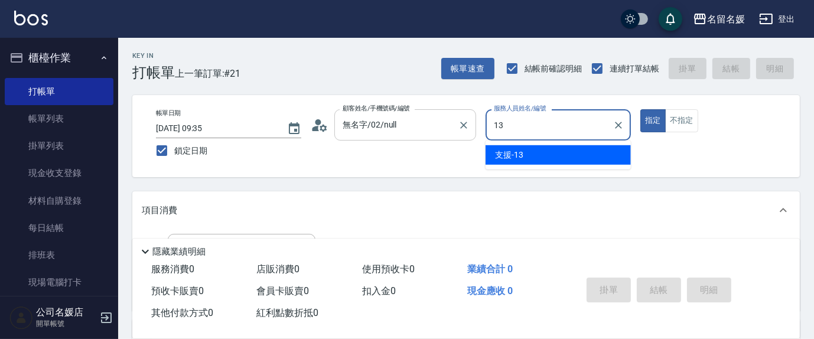
type input "新客人 姓名未設定/0/null"
type input "1"
type input "[PERSON_NAME]-03"
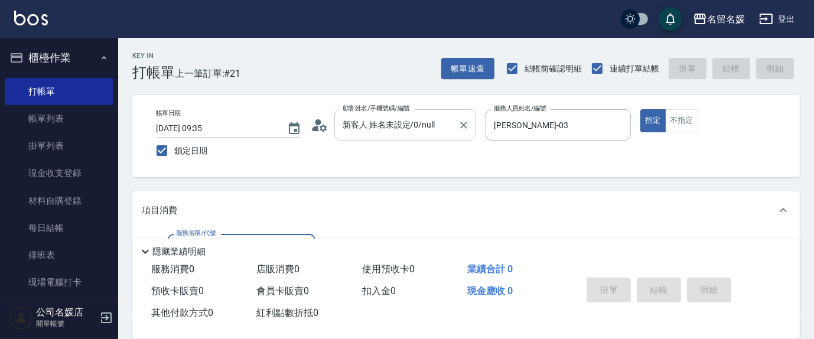
scroll to position [53, 0]
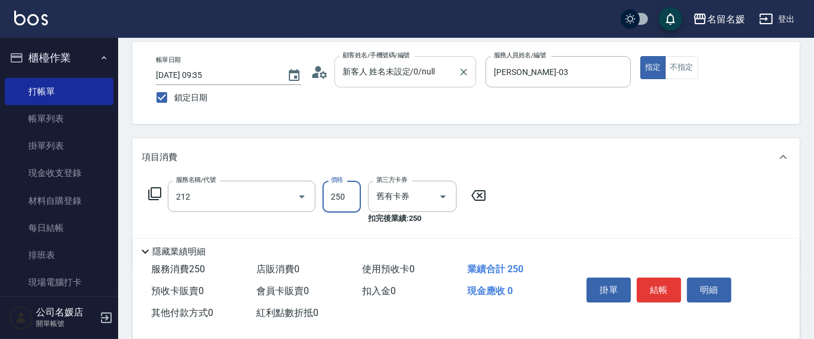
type input "洗髮券-(卡)250(212)"
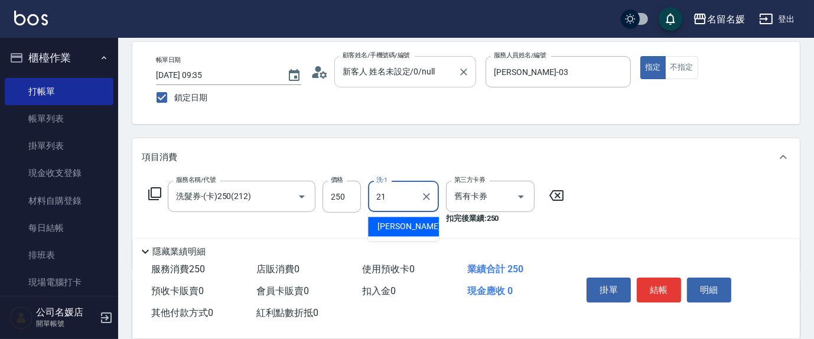
type input "[PERSON_NAME]-21"
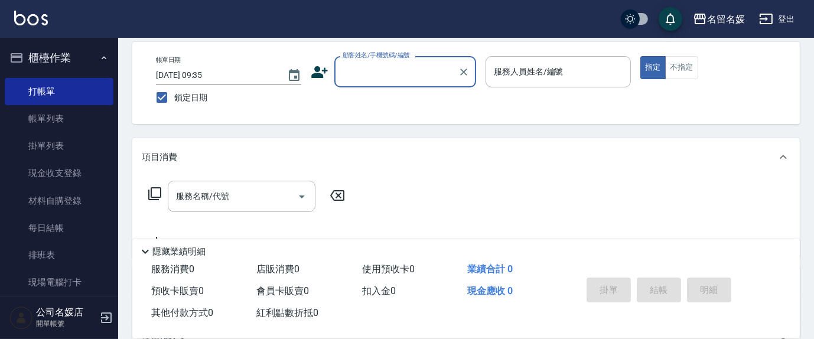
scroll to position [0, 0]
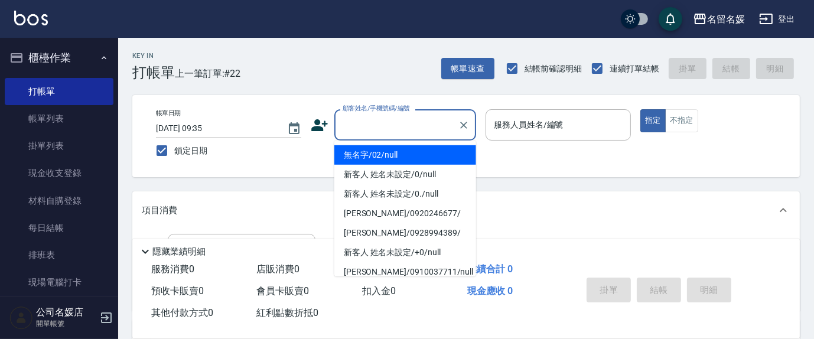
click at [364, 121] on input "顧客姓名/手機號碼/編號" at bounding box center [396, 125] width 113 height 21
click at [375, 155] on li "無名字/02/null" at bounding box center [405, 154] width 142 height 19
type input "無名字/02/null"
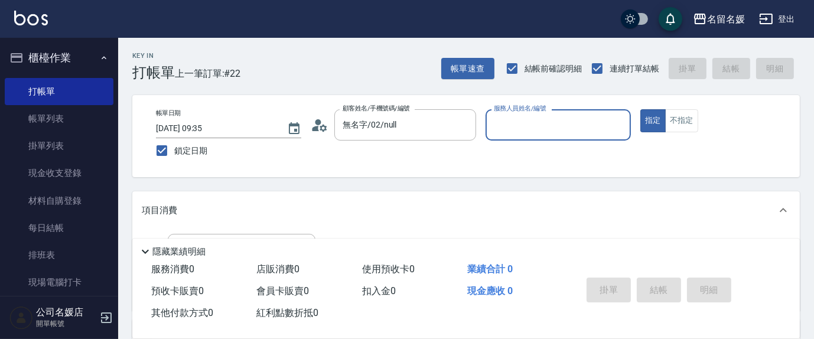
click at [501, 123] on input "服務人員姓名/編號" at bounding box center [558, 125] width 135 height 21
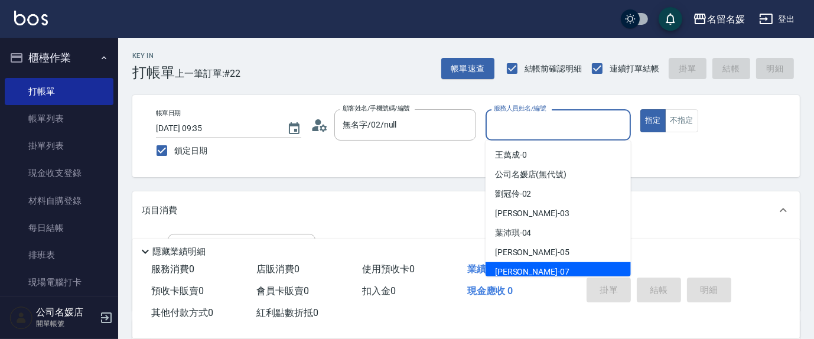
click at [526, 270] on span "[PERSON_NAME] -07" at bounding box center [532, 272] width 74 height 12
type input "[PERSON_NAME]-07"
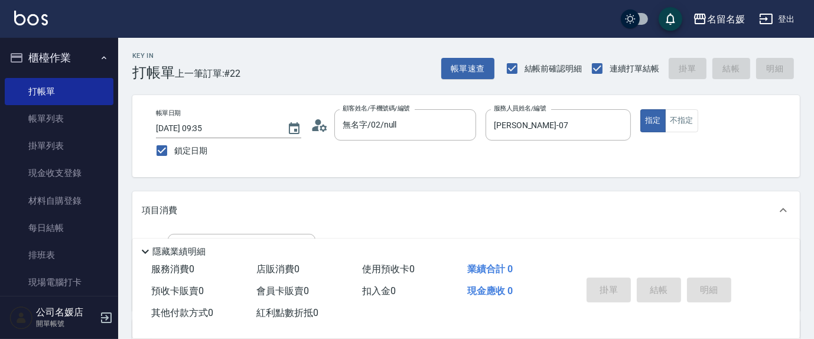
click at [154, 209] on p "項目消費" at bounding box center [159, 210] width 35 height 12
click at [173, 201] on p "項目消費" at bounding box center [159, 206] width 35 height 12
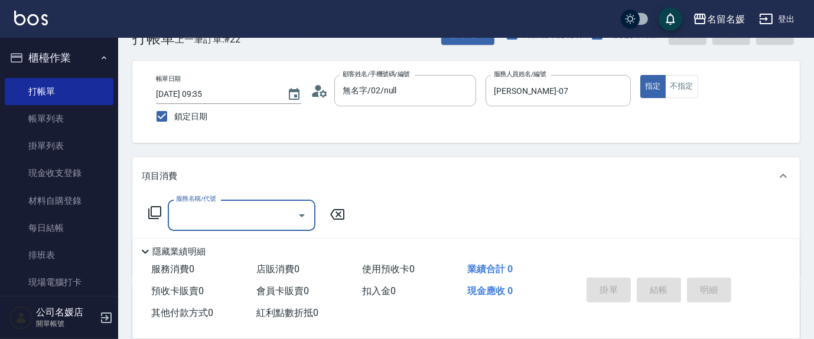
scroll to position [53, 0]
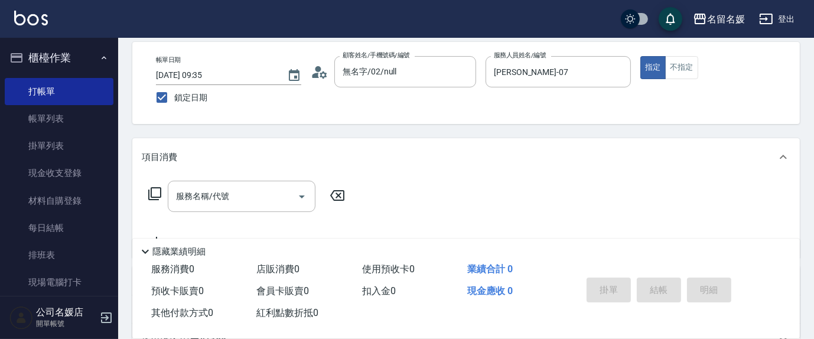
click at [154, 193] on icon at bounding box center [155, 194] width 14 height 14
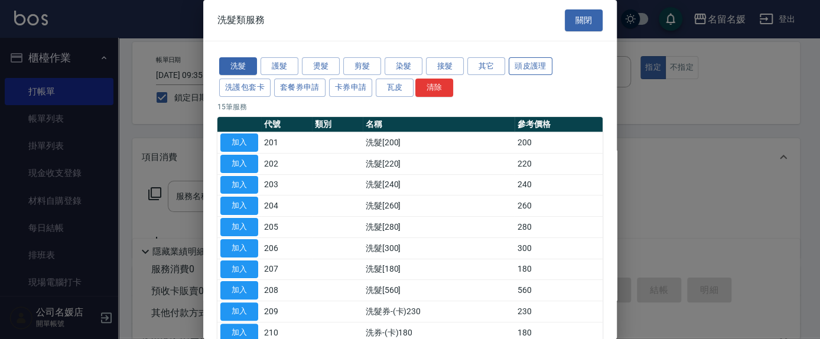
click at [516, 66] on button "頭皮護理" at bounding box center [530, 66] width 44 height 18
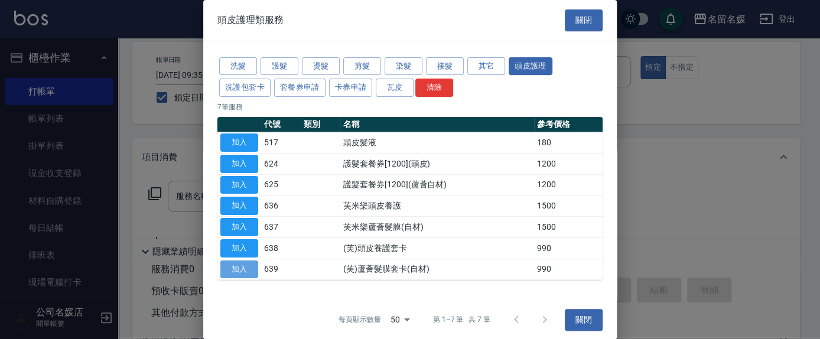
click at [239, 270] on button "加入" at bounding box center [239, 269] width 38 height 18
type input "(芙)蘆薈髮膜套卡(自材)(639)"
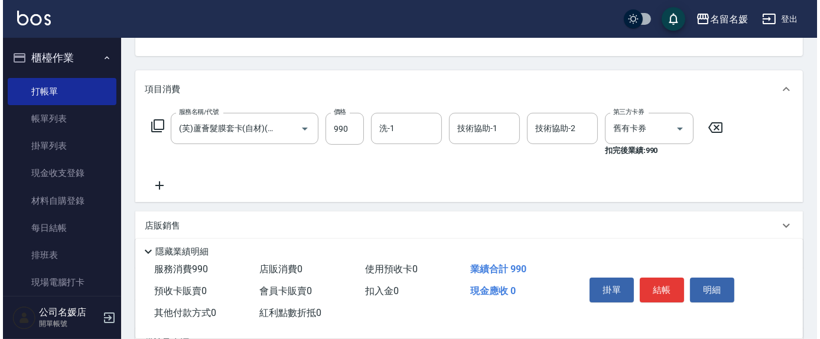
scroll to position [161, 0]
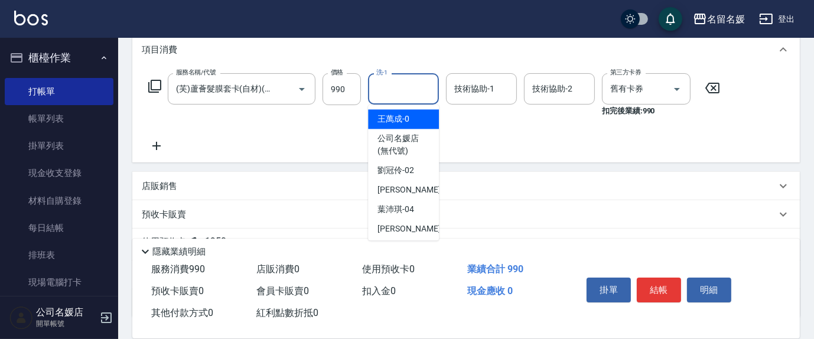
click at [393, 87] on input "洗-1" at bounding box center [403, 89] width 60 height 21
click at [400, 84] on input "洗-1" at bounding box center [403, 89] width 60 height 21
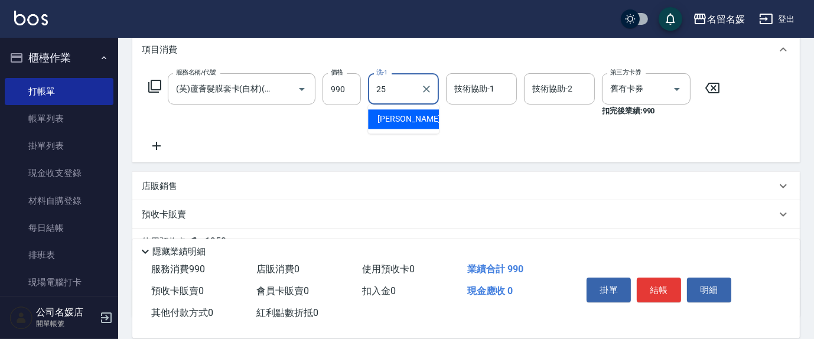
click at [399, 90] on input "25" at bounding box center [394, 89] width 43 height 21
type input "2"
click at [413, 117] on div "[PERSON_NAME]-26" at bounding box center [403, 118] width 71 height 19
type input "[PERSON_NAME]-26"
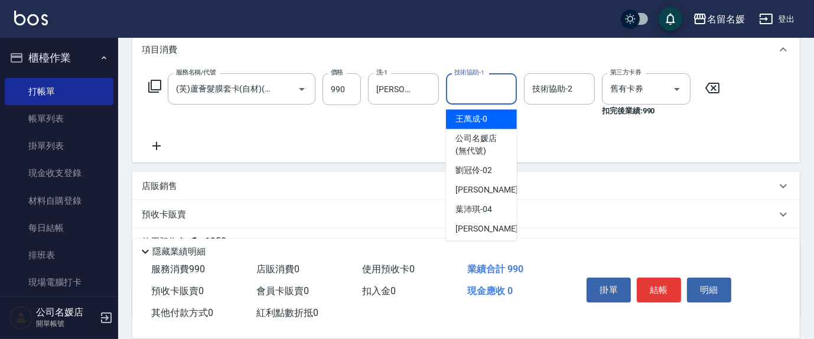
click at [487, 87] on div "技術協助-1 技術協助-1" at bounding box center [481, 88] width 71 height 31
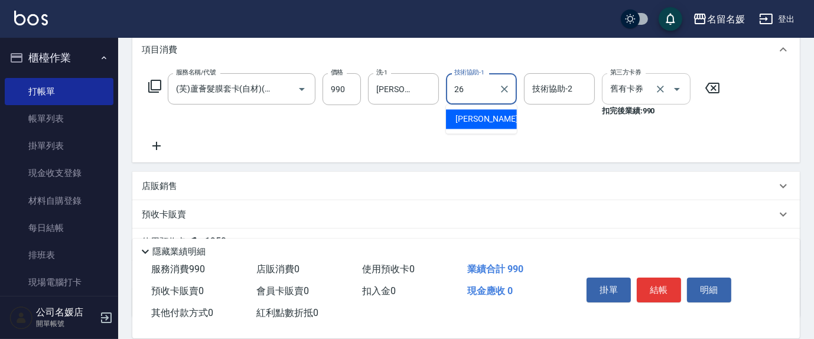
drag, startPoint x: 491, startPoint y: 119, endPoint x: 608, endPoint y: 94, distance: 118.8
click at [491, 119] on div "[PERSON_NAME]-26" at bounding box center [481, 118] width 71 height 19
type input "[PERSON_NAME]-26"
click at [622, 92] on input "舊有卡券" at bounding box center [629, 89] width 45 height 21
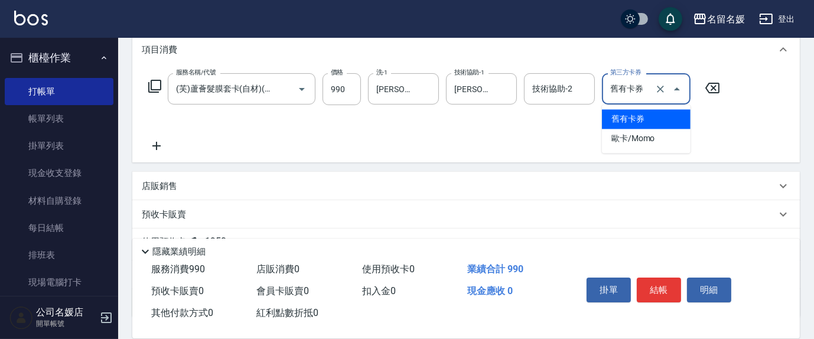
click at [631, 121] on span "舊有卡券" at bounding box center [646, 118] width 89 height 19
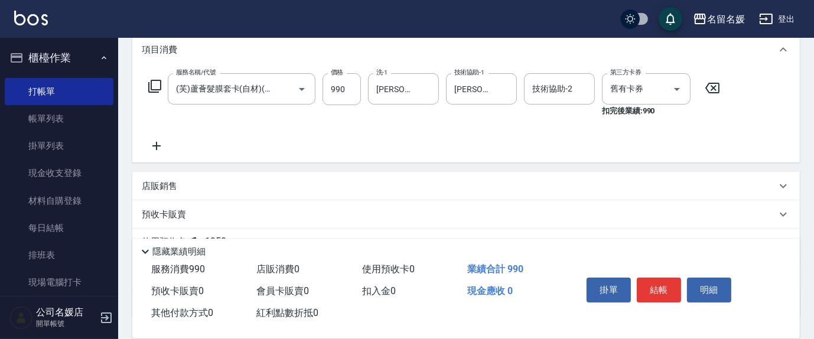
click at [155, 82] on icon at bounding box center [155, 86] width 14 height 14
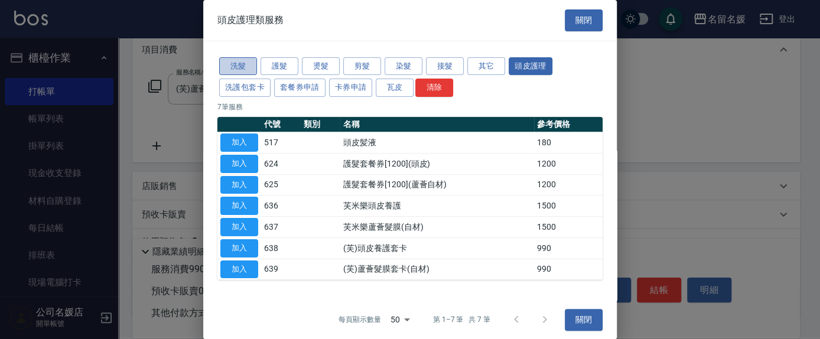
click at [242, 65] on button "洗髮" at bounding box center [238, 66] width 38 height 18
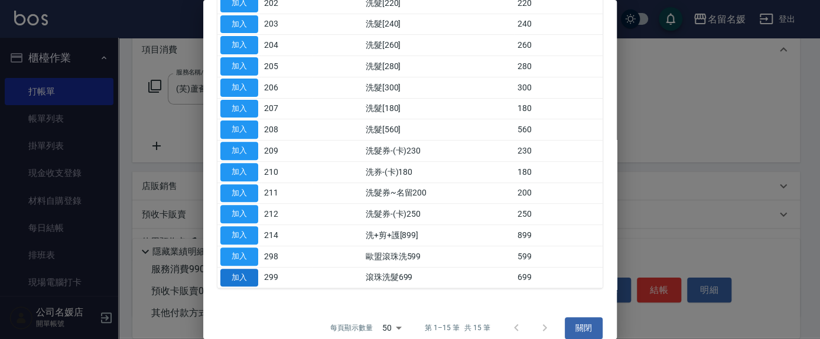
click at [231, 272] on button "加入" at bounding box center [239, 278] width 38 height 18
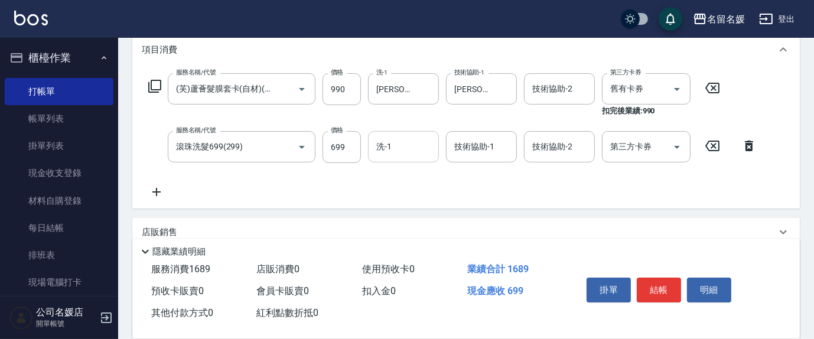
click at [411, 151] on input "洗-1" at bounding box center [403, 146] width 60 height 21
drag, startPoint x: 412, startPoint y: 173, endPoint x: 505, endPoint y: 136, distance: 100.2
click at [418, 170] on div "[PERSON_NAME]-26" at bounding box center [403, 177] width 71 height 19
type input "[PERSON_NAME]-26"
click at [499, 145] on input "技術協助-1" at bounding box center [481, 146] width 60 height 21
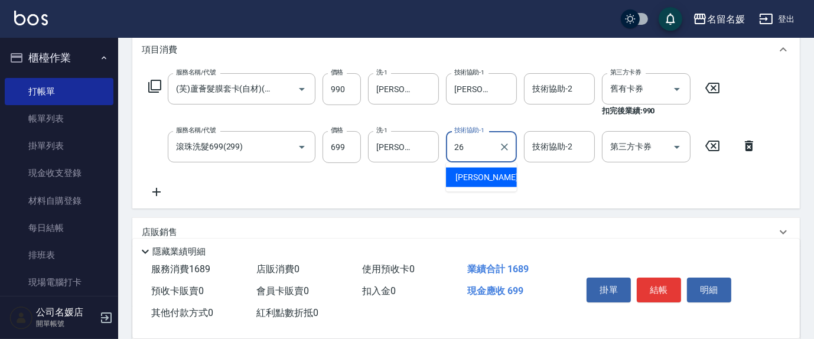
click at [487, 174] on span "[PERSON_NAME]-26" at bounding box center [492, 177] width 74 height 12
type input "[PERSON_NAME]-26"
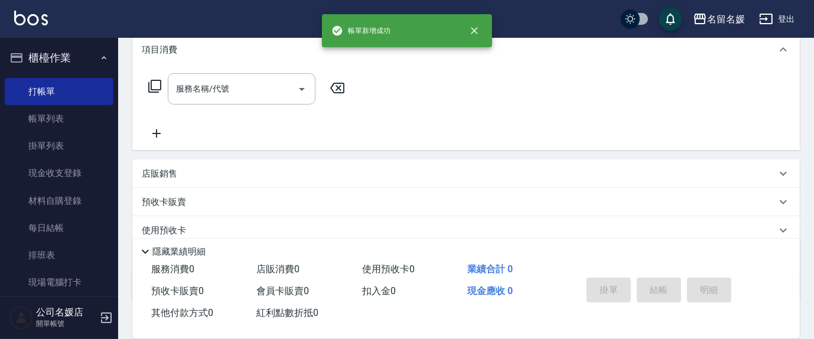
scroll to position [0, 0]
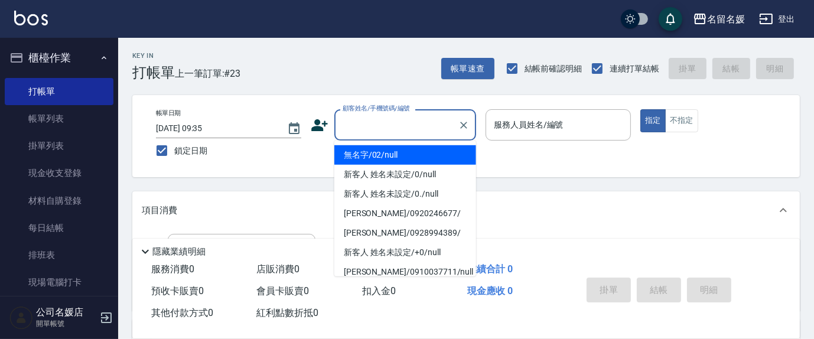
type input "0"
type input "無名字/02/null"
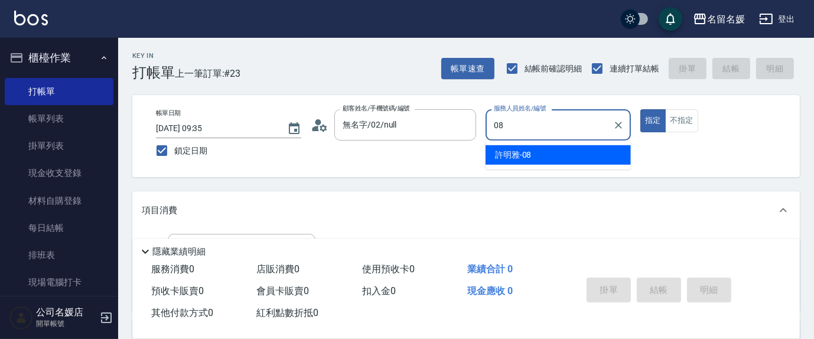
type input "[PERSON_NAME]-08"
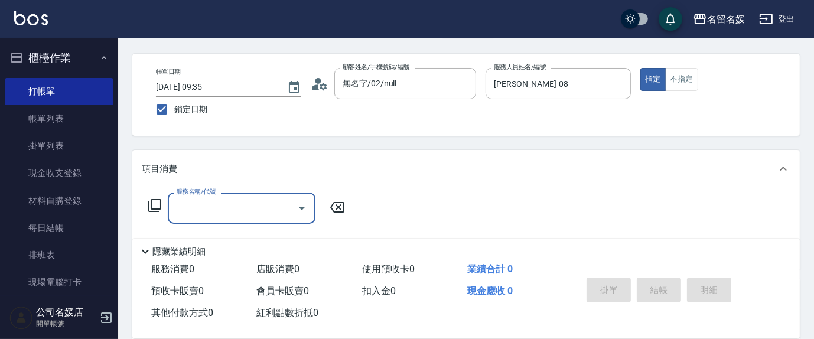
scroll to position [53, 0]
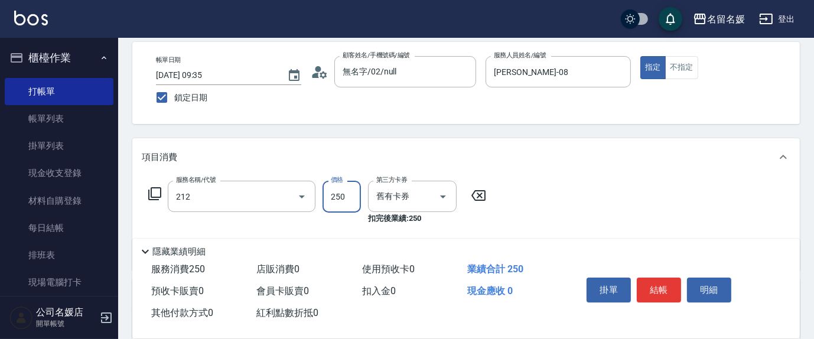
type input "洗髮券-(卡)250(212)"
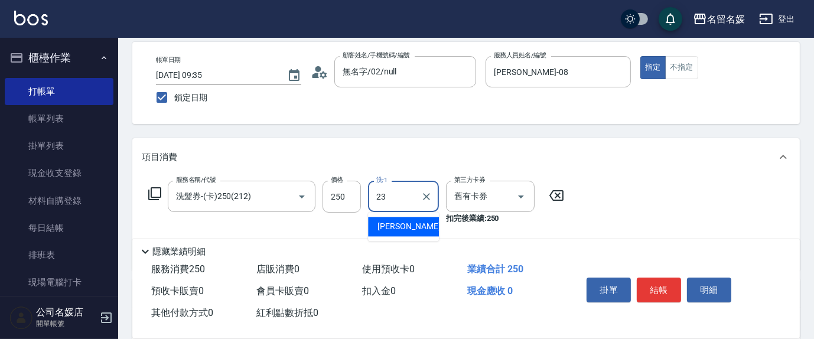
type input "[PERSON_NAME]-23"
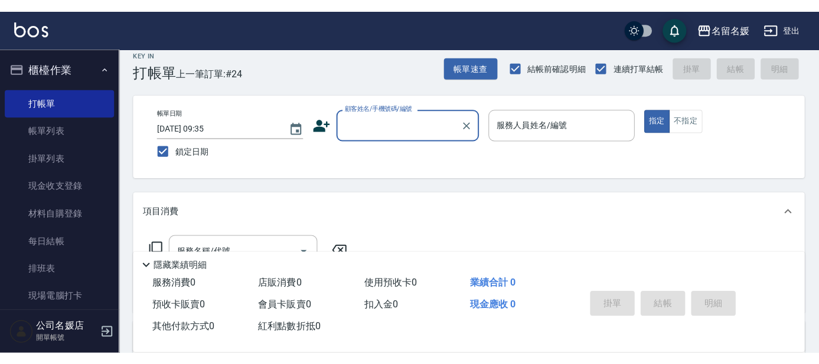
scroll to position [0, 0]
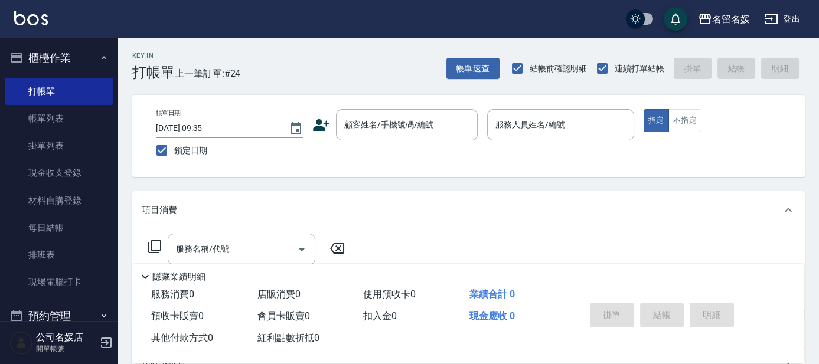
click at [374, 231] on div "服務名稱/代號 服務名稱/代號" at bounding box center [468, 269] width 673 height 81
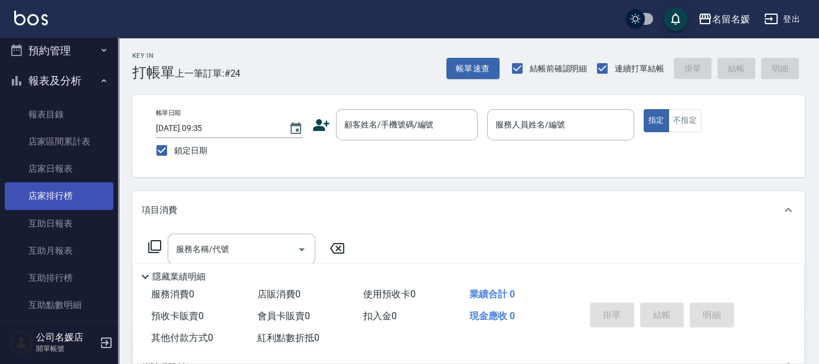
scroll to position [268, 0]
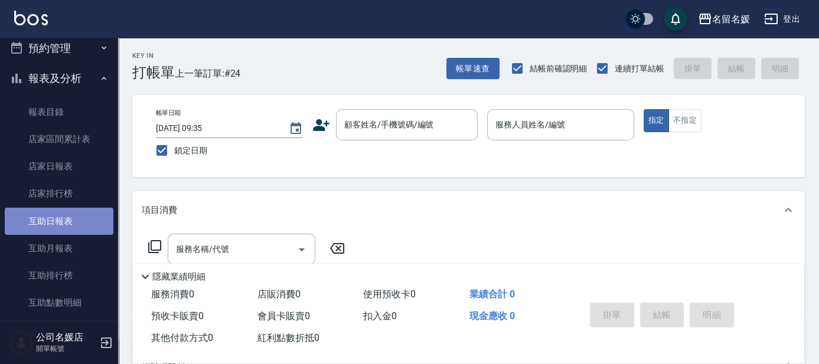
click at [72, 216] on link "互助日報表" at bounding box center [59, 221] width 109 height 27
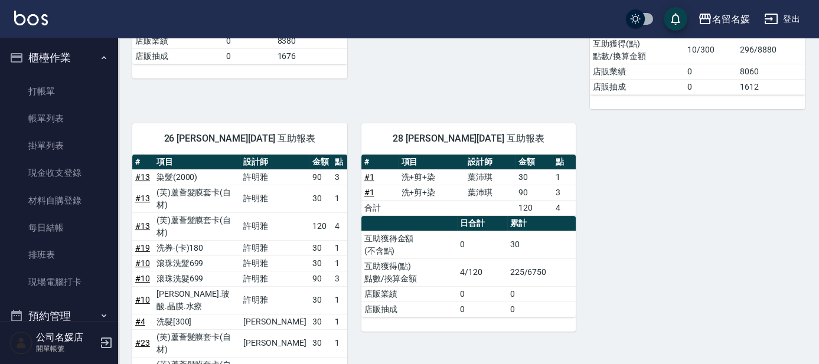
scroll to position [697, 0]
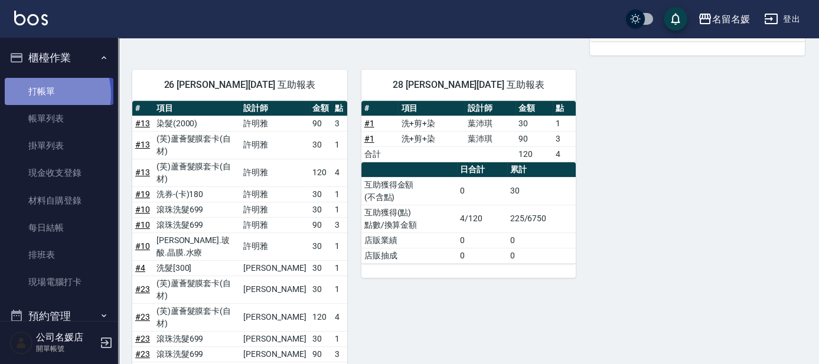
click at [39, 94] on link "打帳單" at bounding box center [59, 91] width 109 height 27
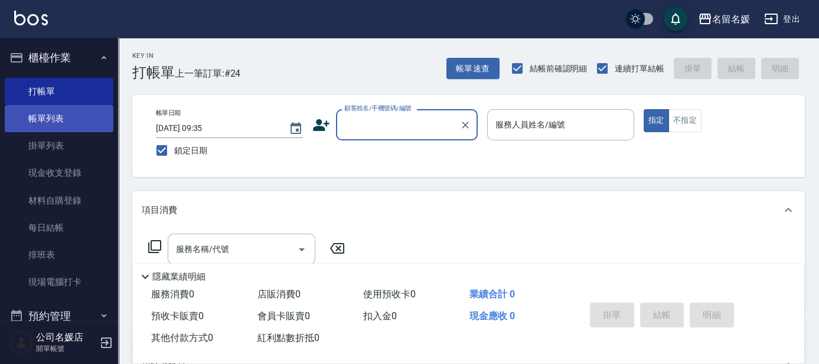
click at [66, 111] on link "帳單列表" at bounding box center [59, 118] width 109 height 27
click at [67, 111] on link "帳單列表" at bounding box center [59, 118] width 109 height 27
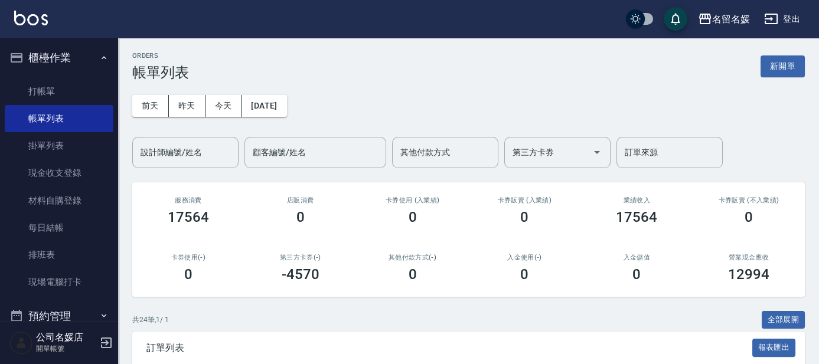
scroll to position [214, 0]
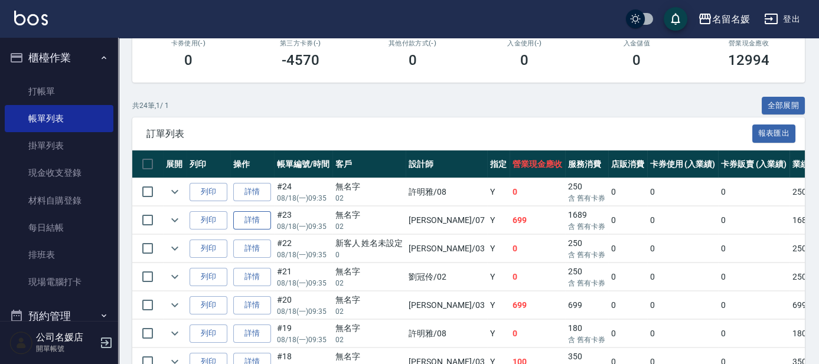
click at [252, 219] on link "詳情" at bounding box center [252, 220] width 38 height 18
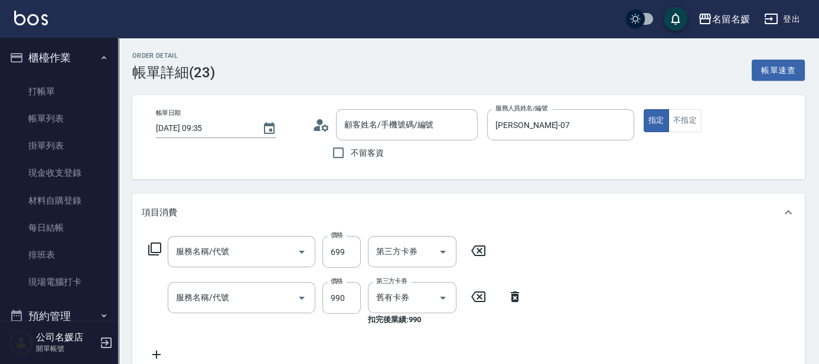
type input "[DATE] 09:35"
type input "[PERSON_NAME]-07"
type input "無名字/02/null"
type input "滾珠洗髮699(299)"
type input "(芙)蘆薈髮膜套卡(自材)(639)"
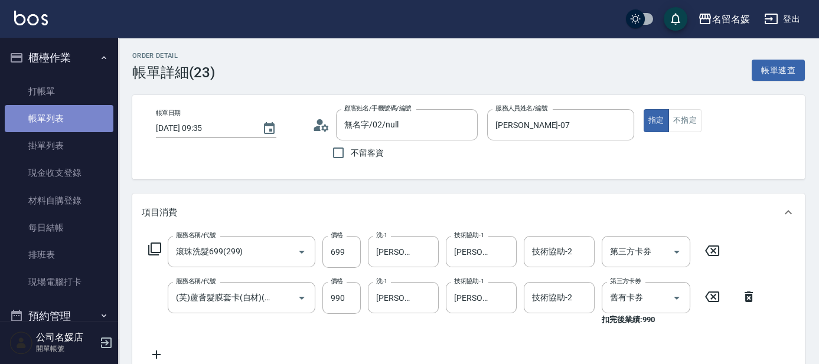
click at [80, 118] on link "帳單列表" at bounding box center [59, 118] width 109 height 27
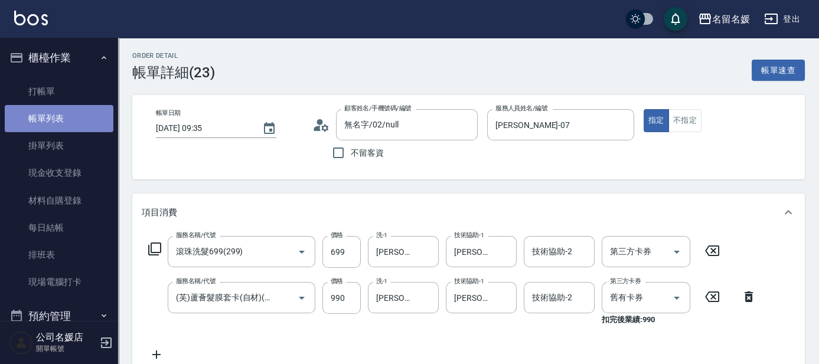
click at [80, 118] on link "帳單列表" at bounding box center [59, 118] width 109 height 27
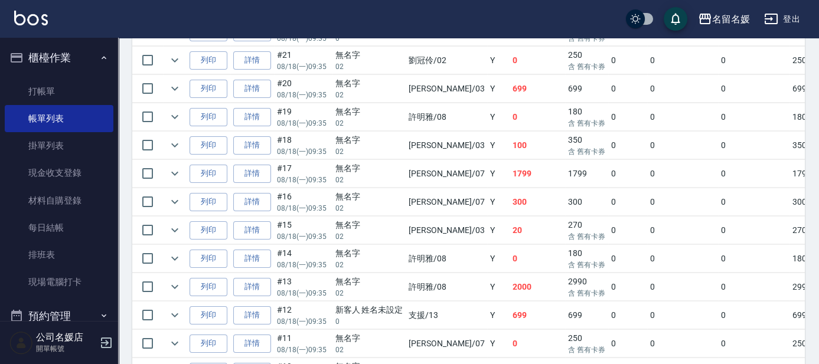
scroll to position [483, 0]
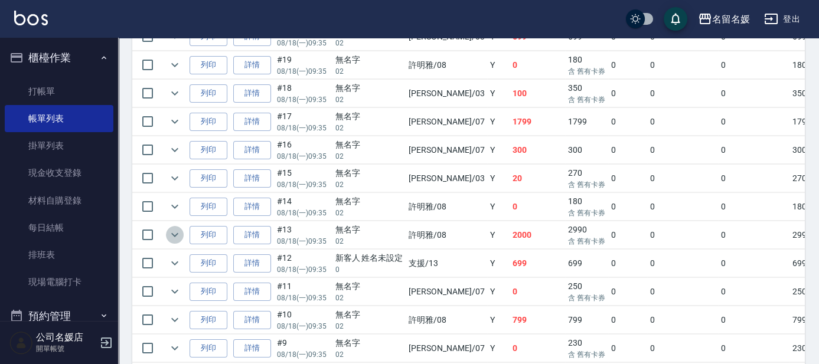
click at [175, 231] on icon "expand row" at bounding box center [175, 235] width 14 height 14
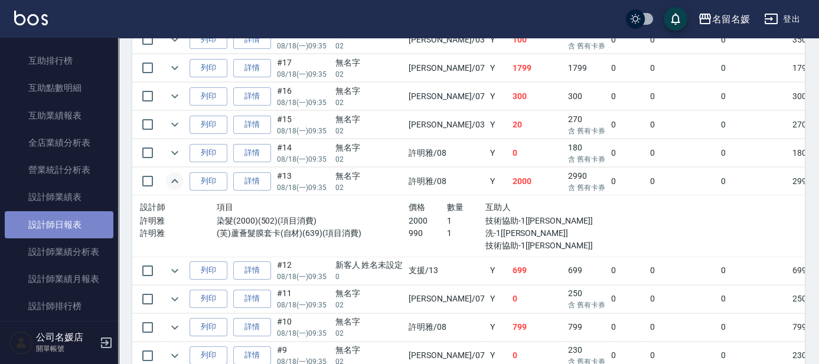
click at [81, 227] on link "設計師日報表" at bounding box center [59, 224] width 109 height 27
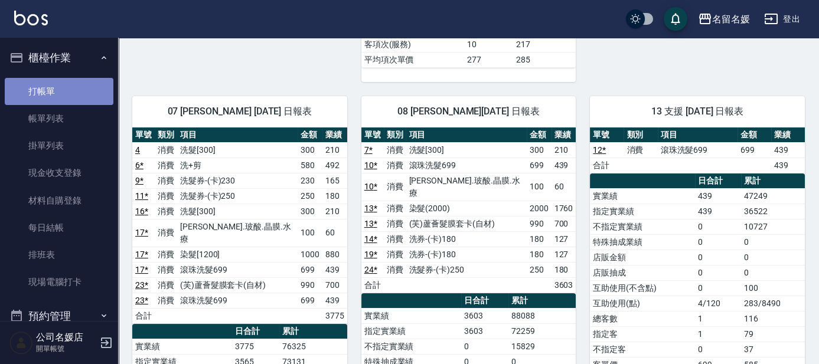
click at [64, 95] on link "打帳單" at bounding box center [59, 91] width 109 height 27
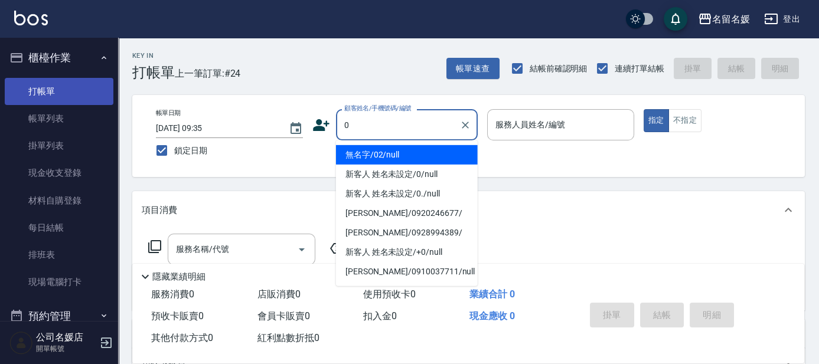
type input "0"
type input "07"
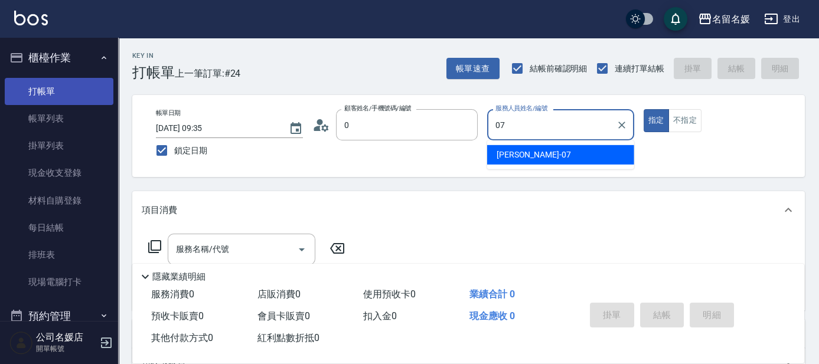
type input "無名字/02/null"
type input "07"
type button "true"
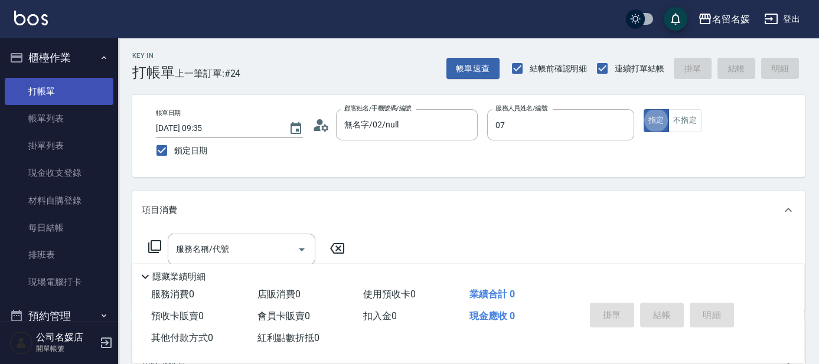
type input "[PERSON_NAME]-07"
type input "新客人 姓名未設定/0/null"
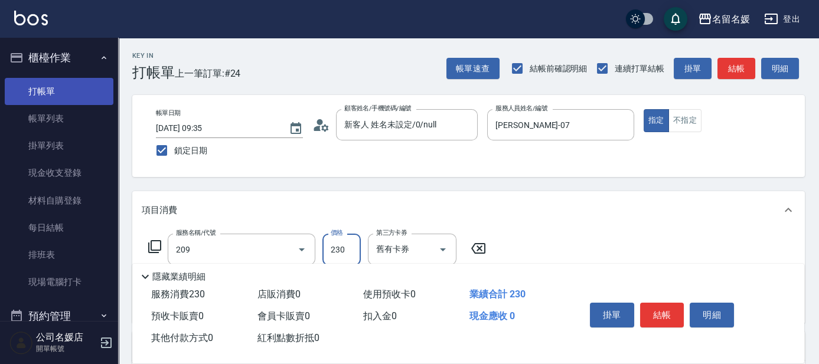
type input "洗髮券-(卡)230(209)"
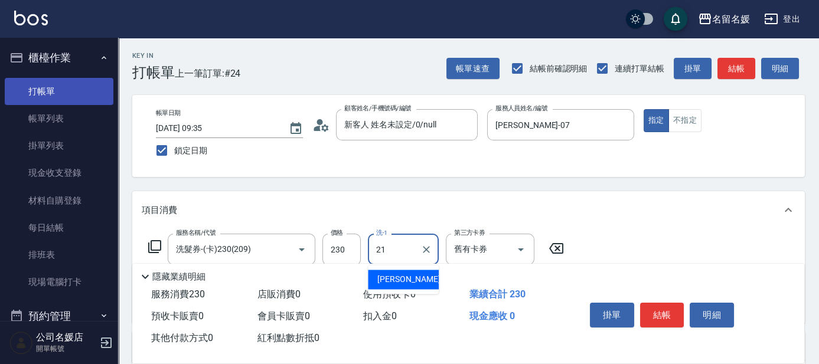
type input "[PERSON_NAME]-21"
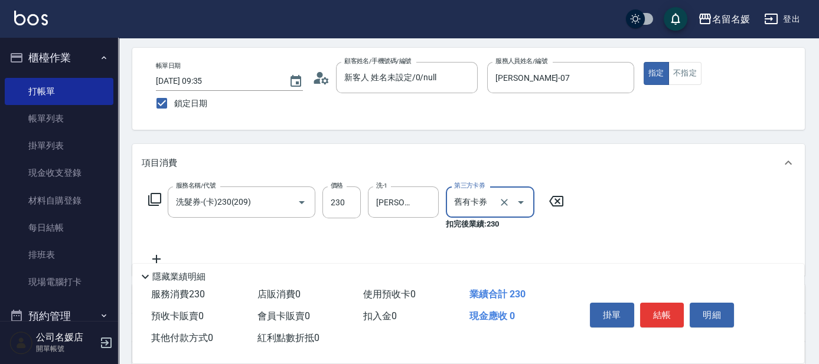
scroll to position [53, 0]
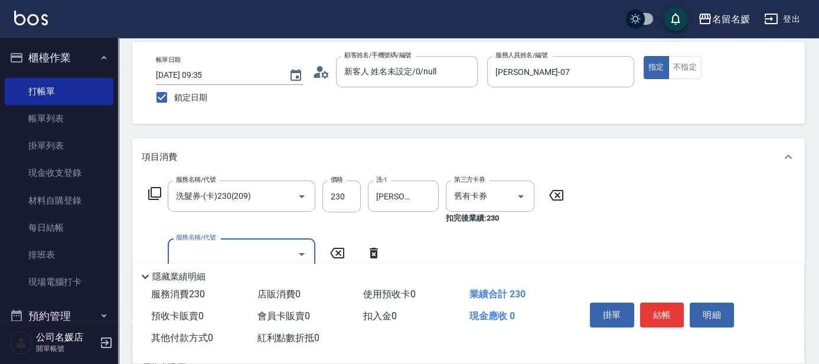
click at [381, 247] on icon at bounding box center [374, 253] width 30 height 14
click at [154, 197] on icon at bounding box center [154, 193] width 13 height 13
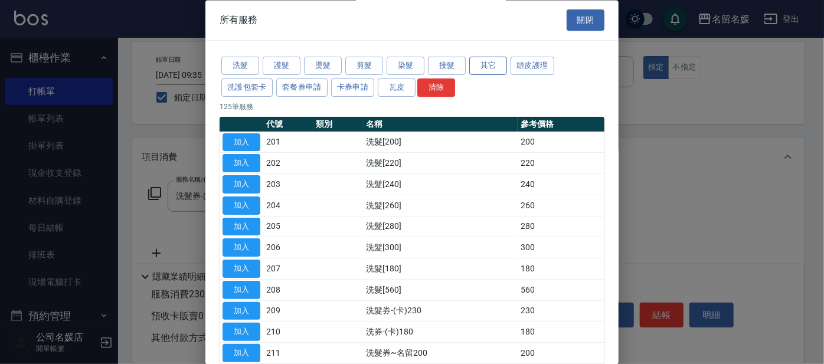
click at [489, 65] on button "其它" at bounding box center [488, 66] width 38 height 18
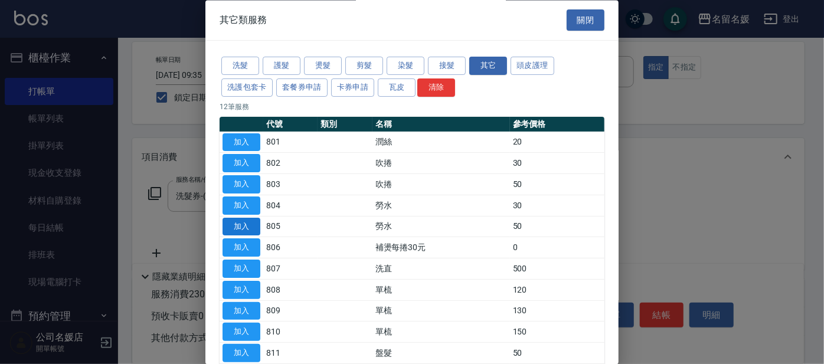
click at [246, 227] on button "加入" at bounding box center [242, 227] width 38 height 18
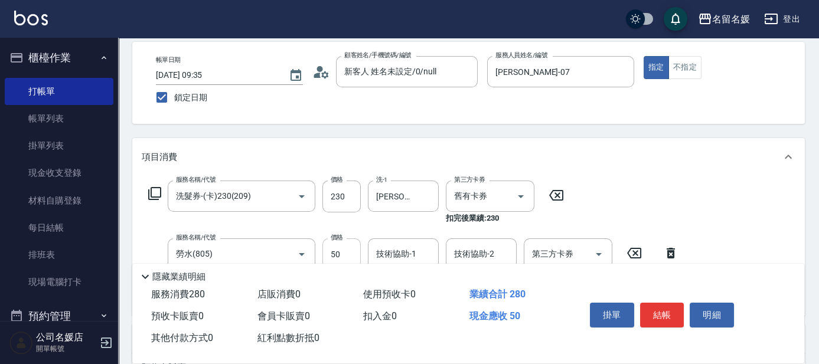
scroll to position [107, 0]
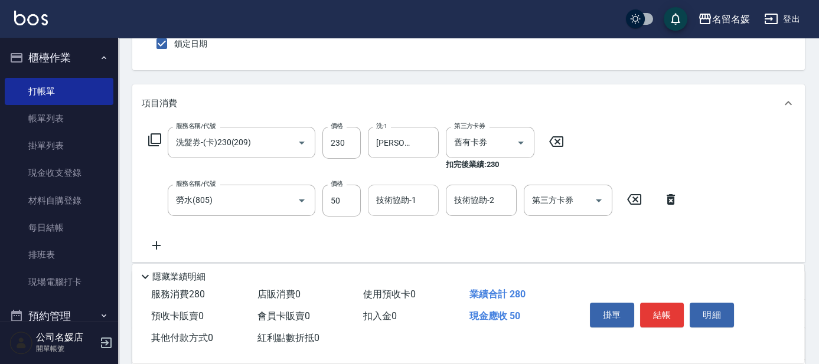
click at [399, 207] on input "技術協助-1" at bounding box center [403, 200] width 60 height 21
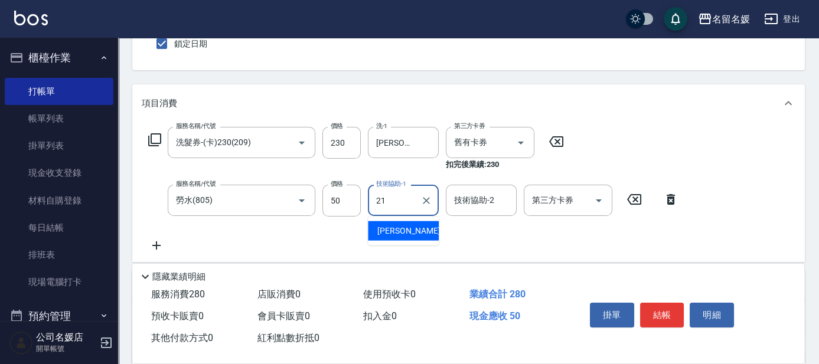
type input "[PERSON_NAME]-21"
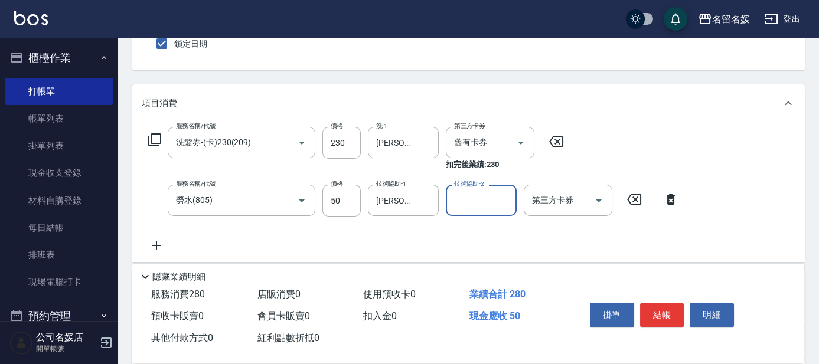
click at [409, 80] on div "Key In 打帳單 上一筆訂單:#24 帳單速查 結帳前確認明細 連續打單結帳 掛單 結帳 明細 帳單日期 2025/08/18 09:35 鎖定日期 顧客…" at bounding box center [468, 230] width 701 height 598
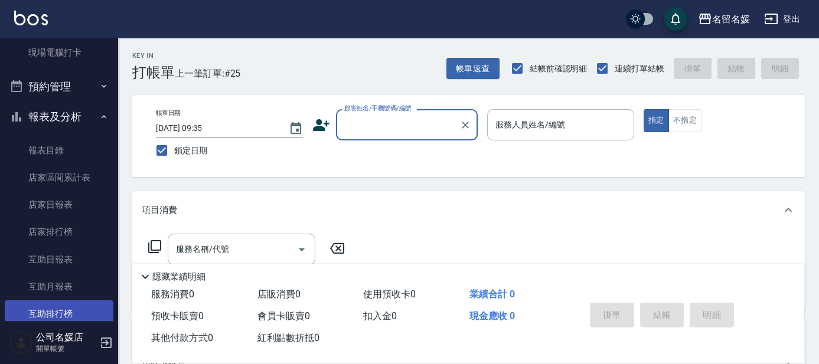
scroll to position [376, 0]
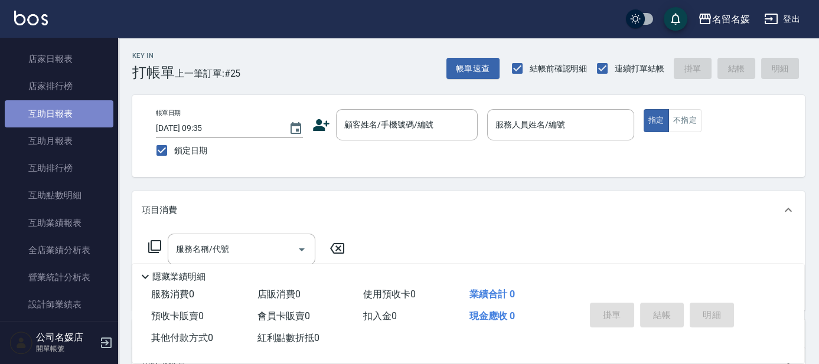
click at [69, 117] on link "互助日報表" at bounding box center [59, 113] width 109 height 27
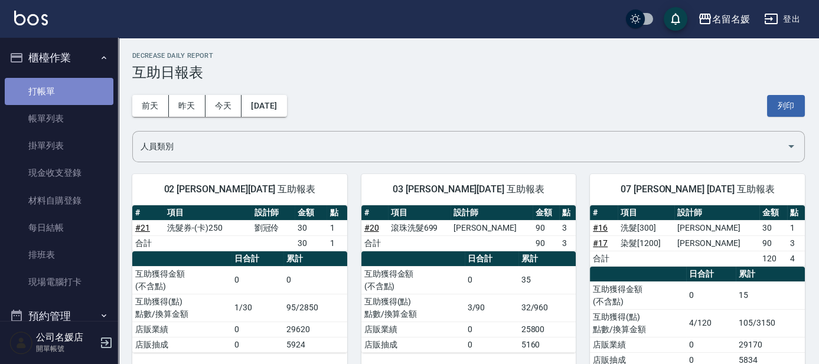
click at [58, 93] on link "打帳單" at bounding box center [59, 91] width 109 height 27
